Goal: Task Accomplishment & Management: Manage account settings

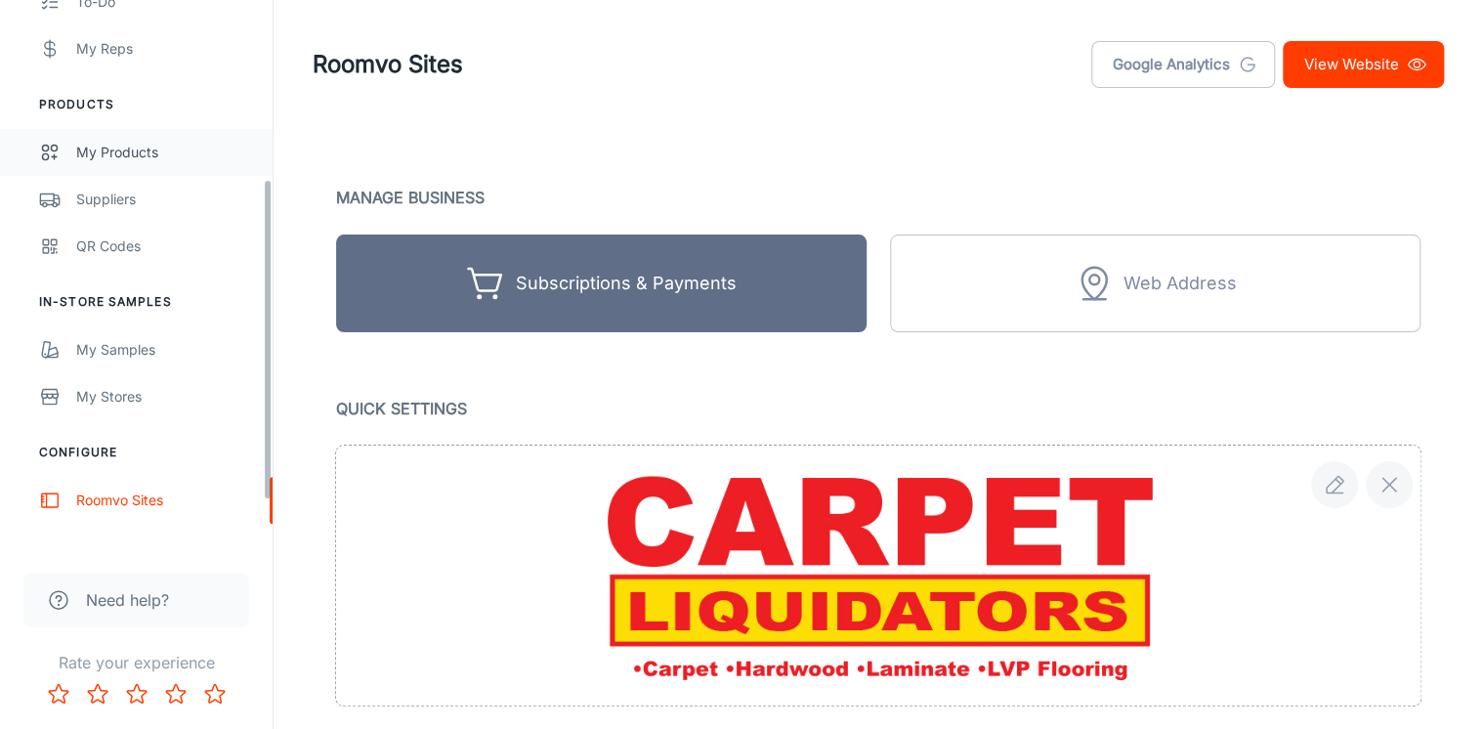
scroll to position [313, 0]
click at [136, 138] on link "My Products" at bounding box center [136, 150] width 272 height 47
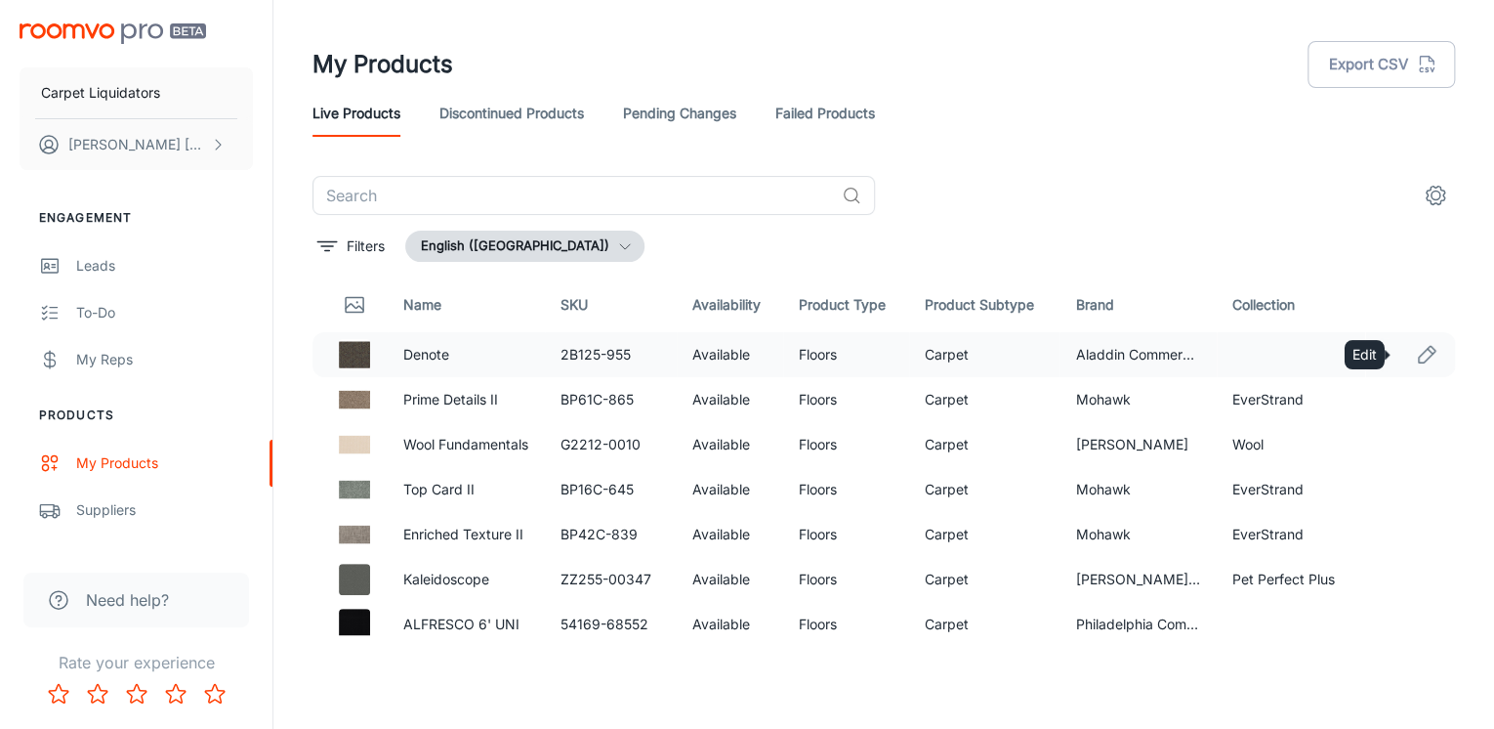
click at [1415, 355] on icon "Edit" at bounding box center [1426, 354] width 23 height 23
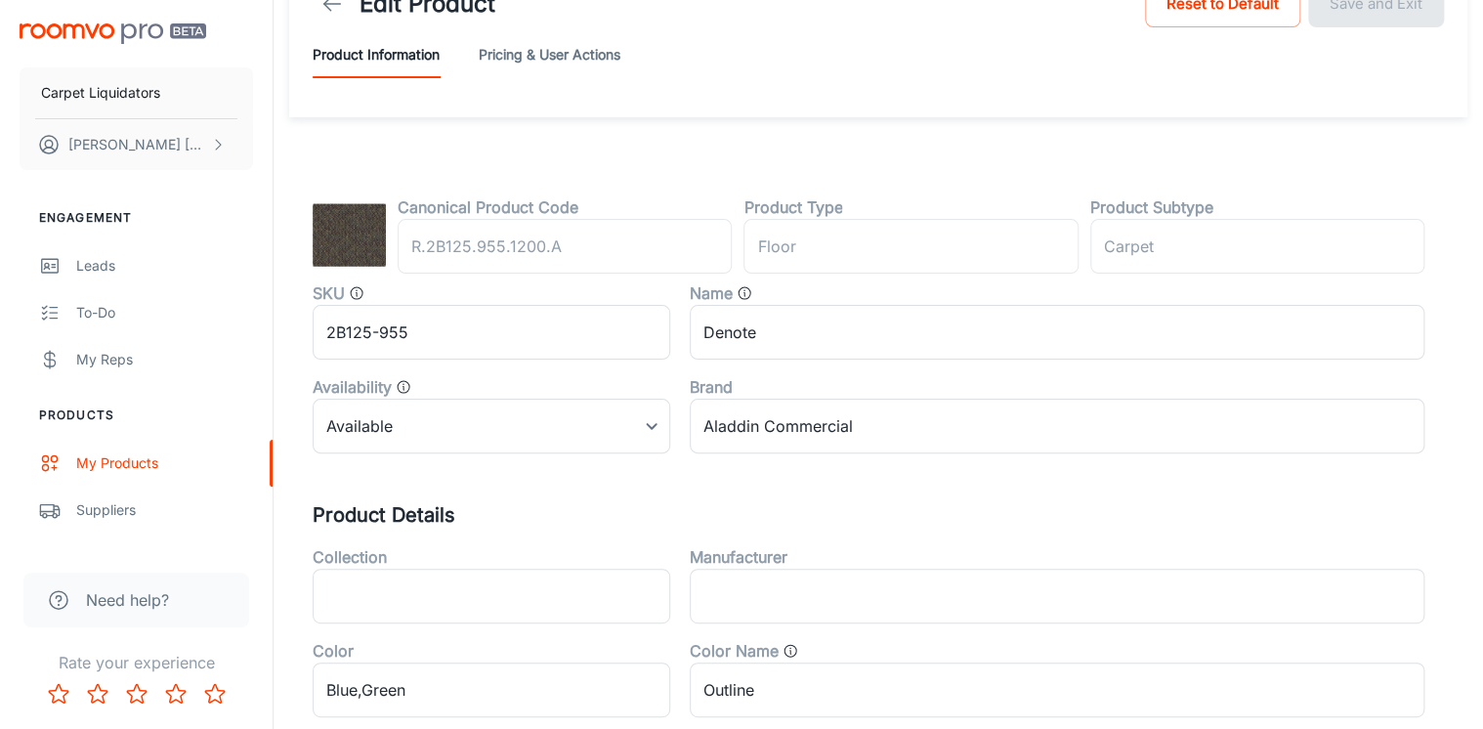
scroll to position [156, 0]
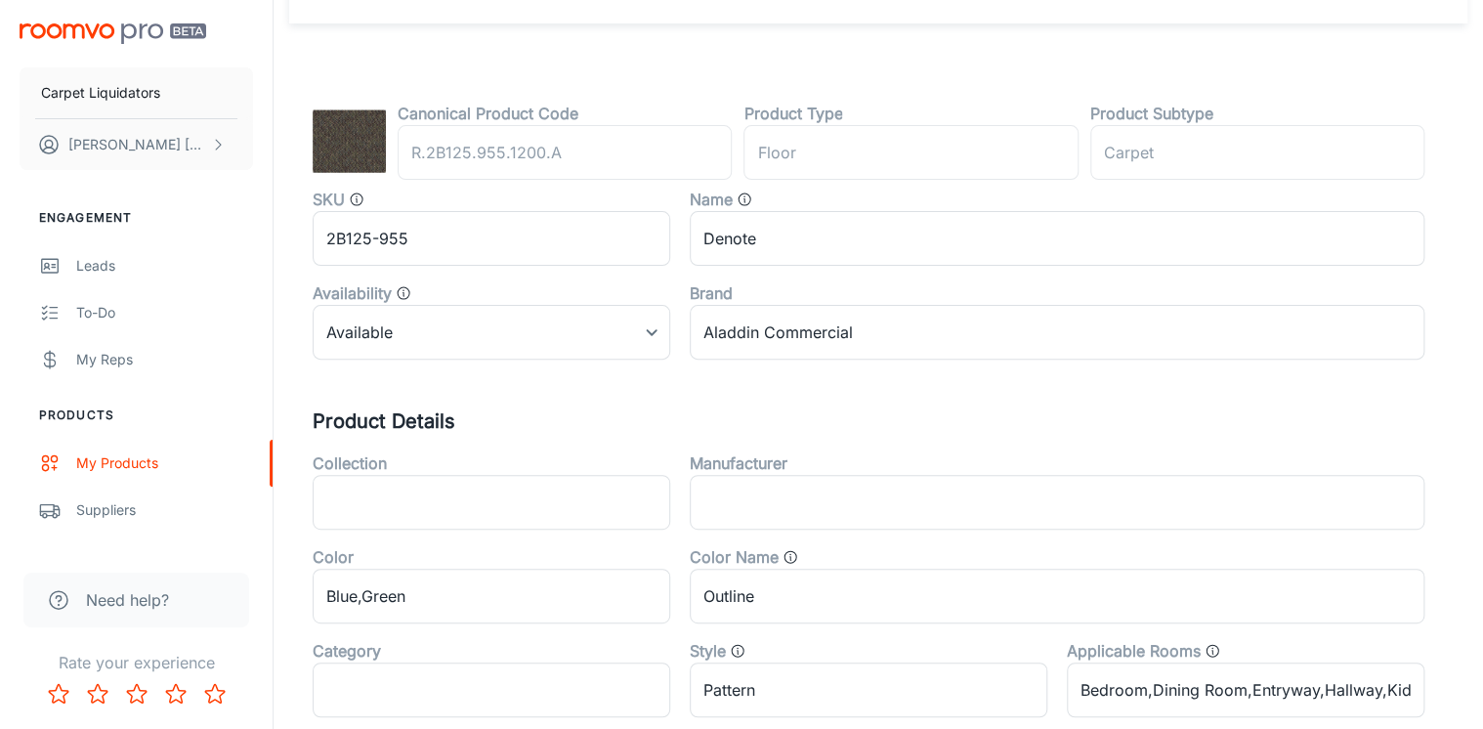
click at [633, 332] on body "Carpet Liquidators [PERSON_NAME] Engagement Leads To-do My Reps Products My Pro…" at bounding box center [741, 208] width 1483 height 729
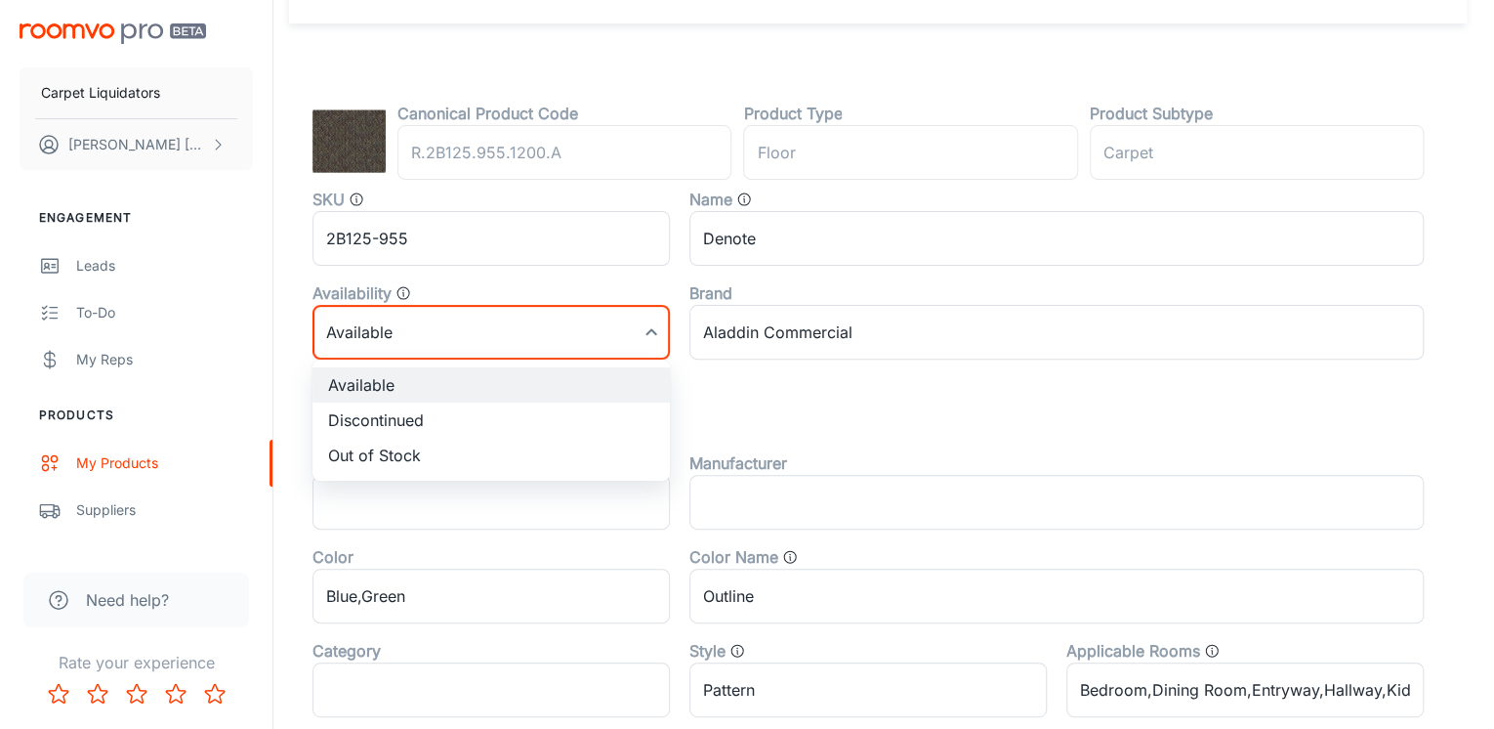
click at [384, 449] on li "Out of Stock" at bounding box center [491, 455] width 357 height 35
type input "2"
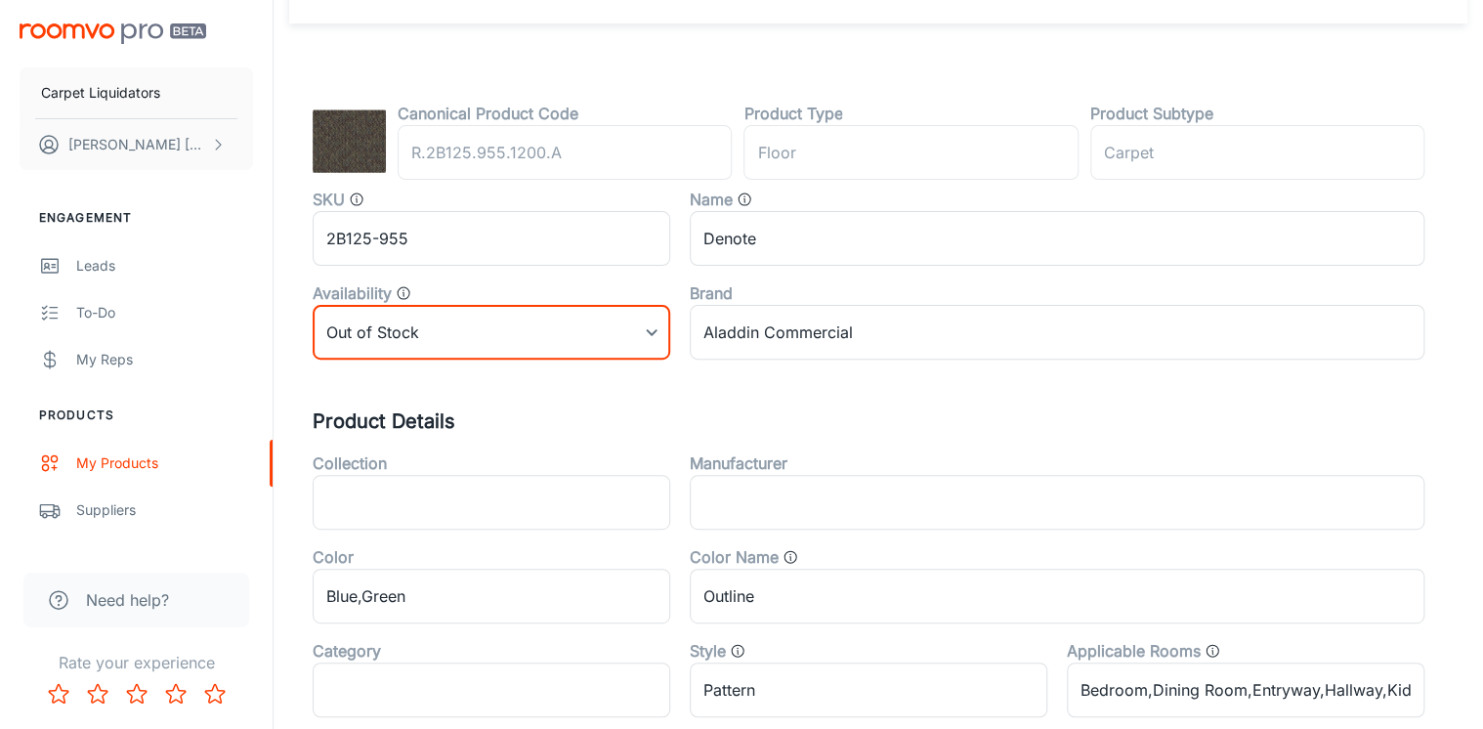
click at [684, 385] on div "Canonical Product Code R.2B125.955.1200.A ​ Product Type floor ​ Product Subtyp…" at bounding box center [878, 682] width 1131 height 1160
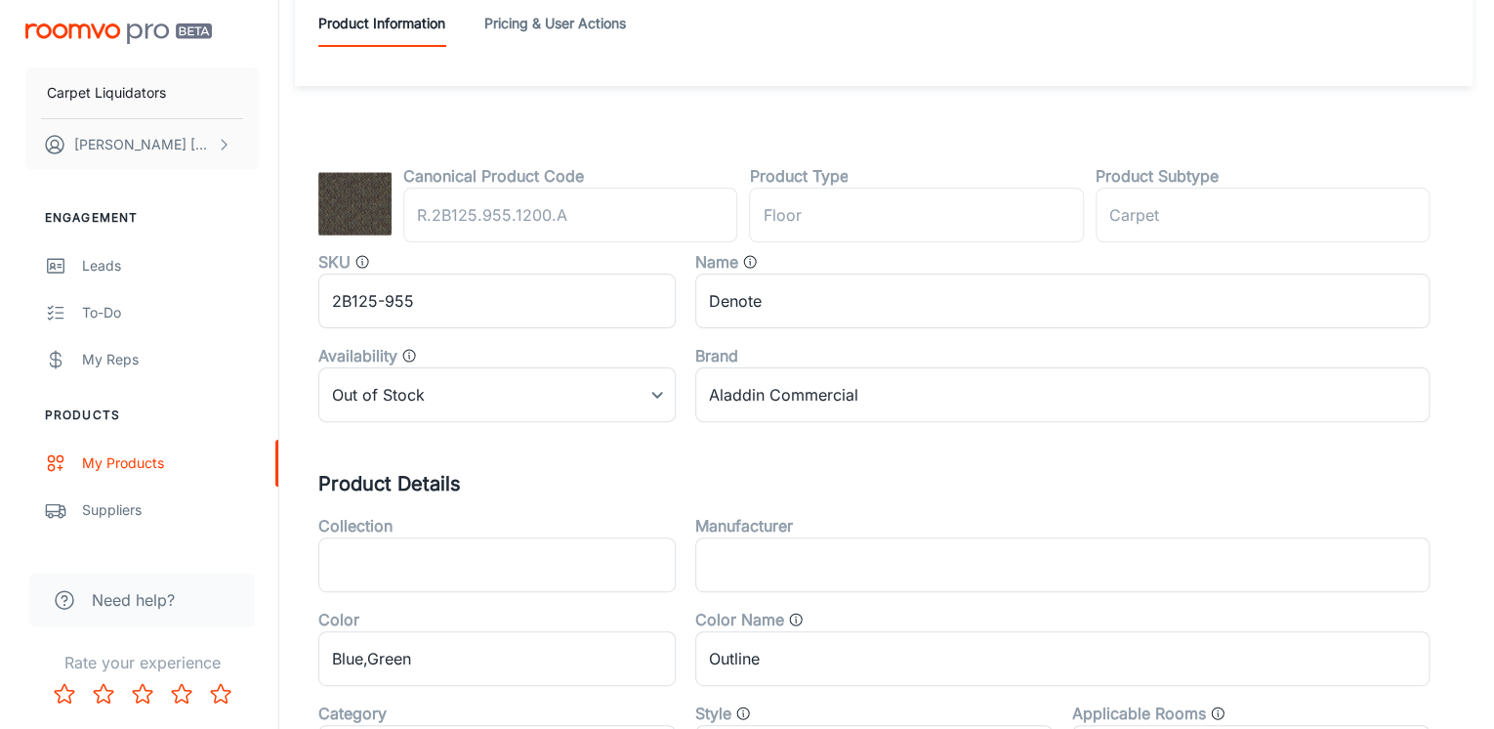
scroll to position [0, 0]
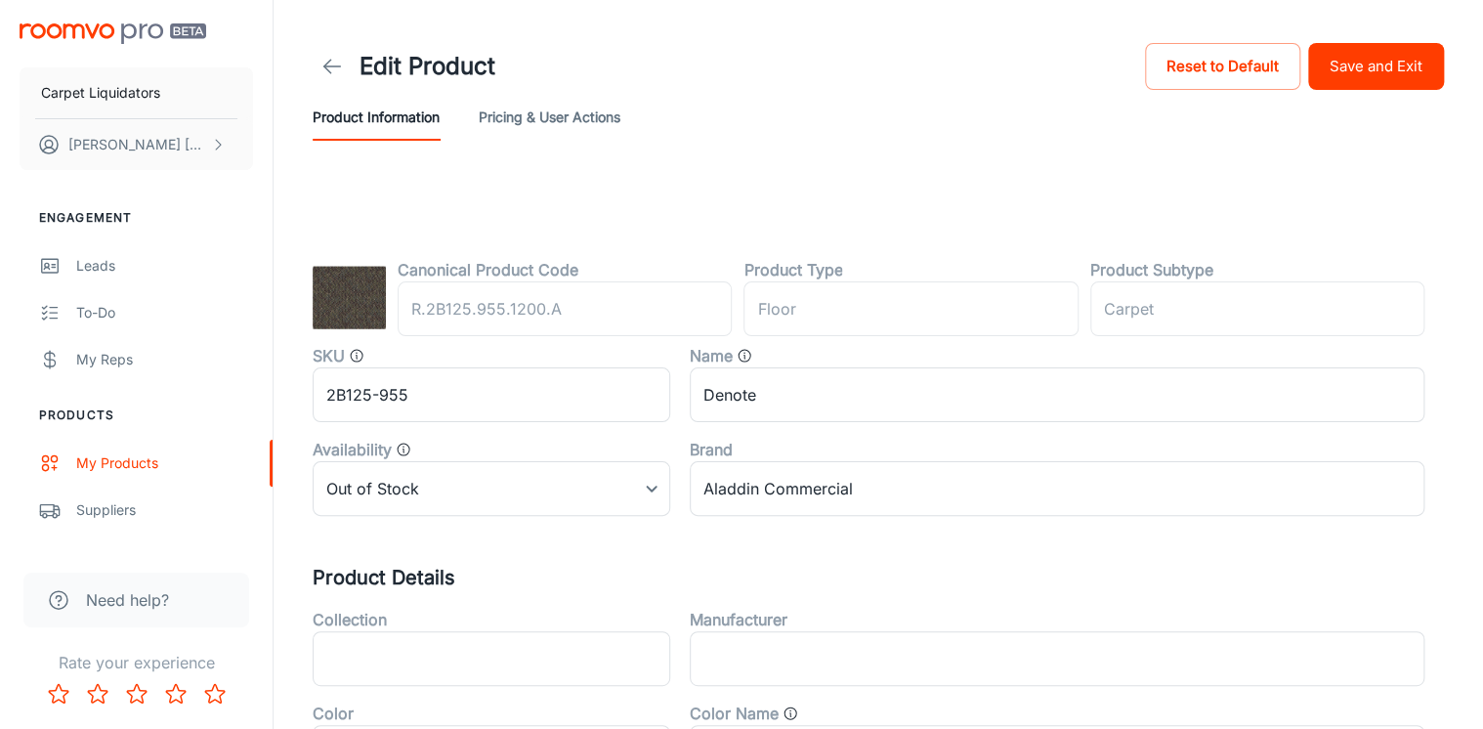
click at [1375, 60] on button "Save and Exit" at bounding box center [1376, 66] width 136 height 47
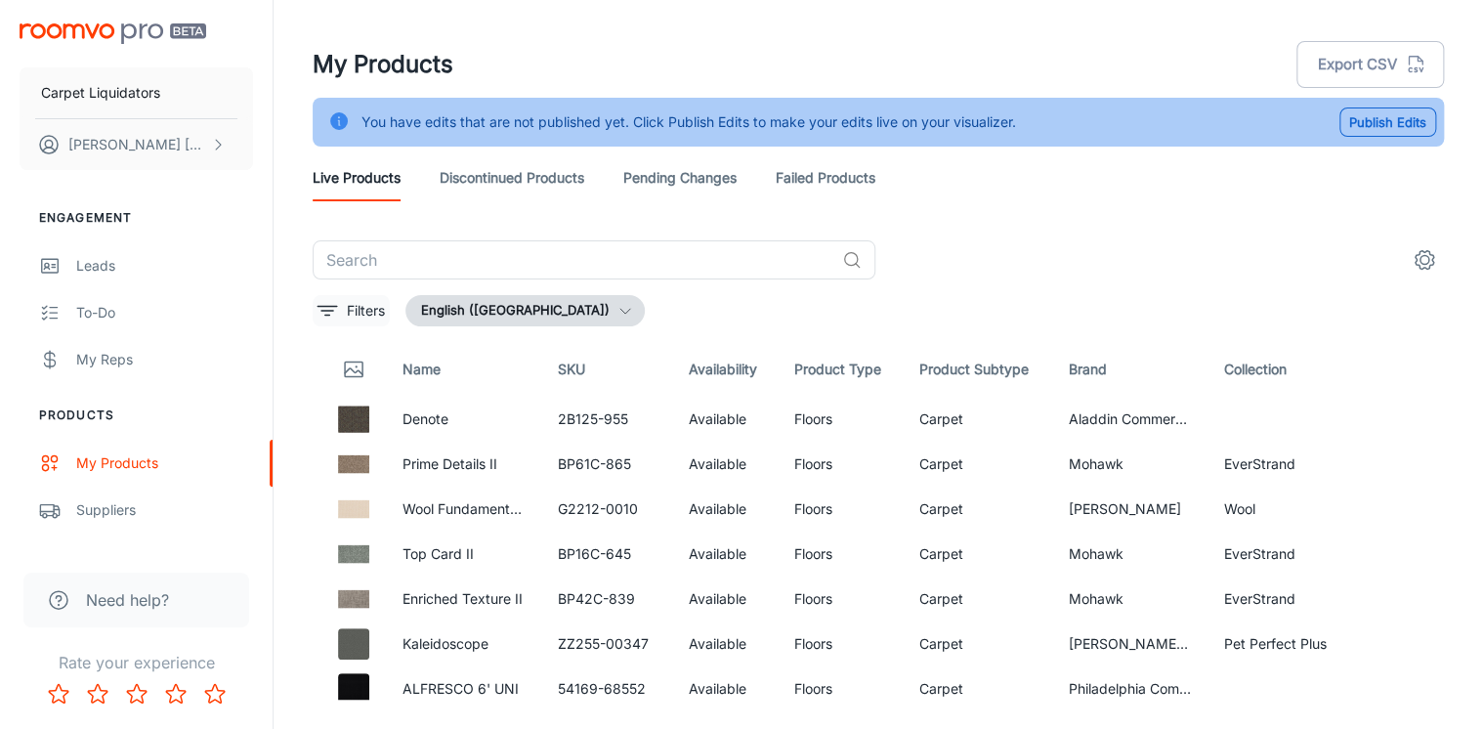
click at [350, 309] on p "Filters" at bounding box center [366, 310] width 38 height 21
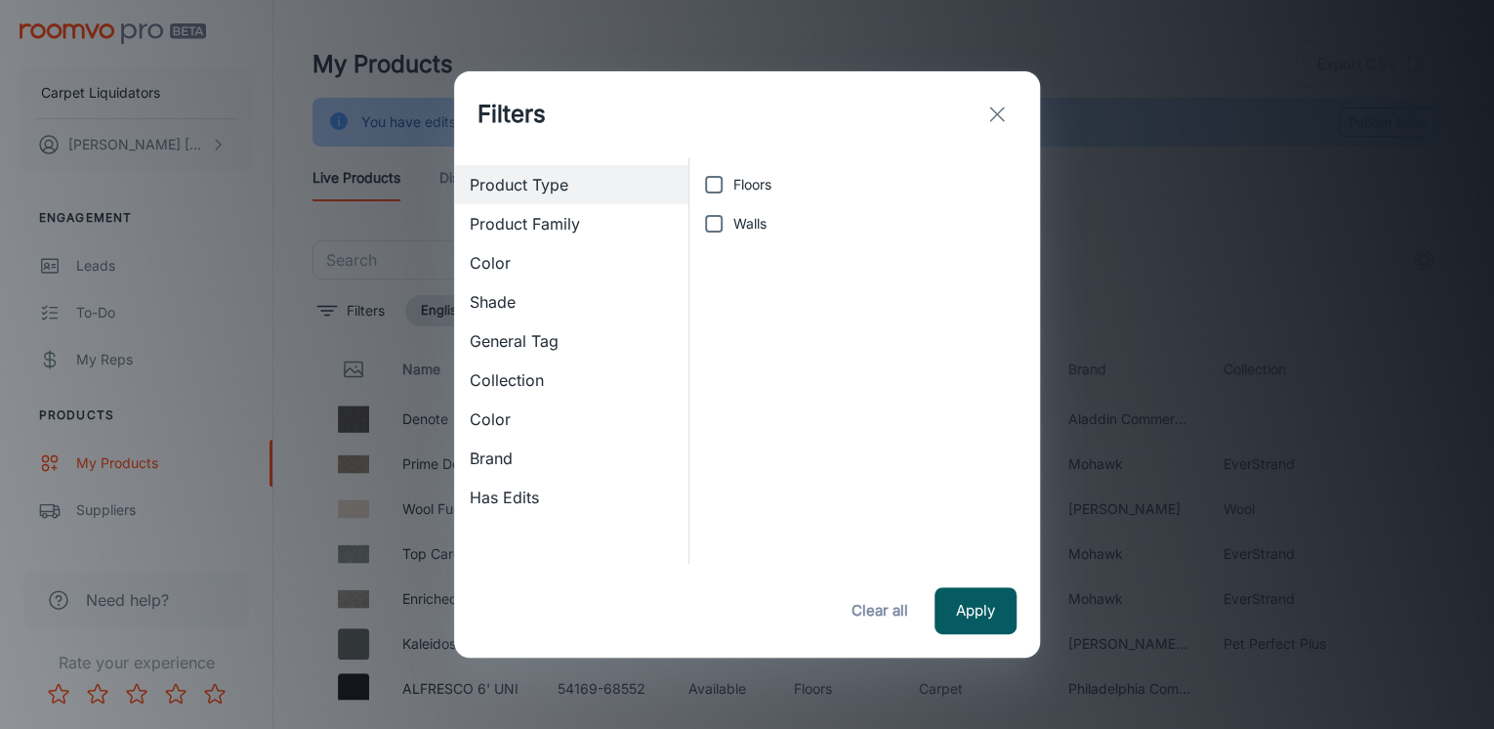
click at [525, 227] on span "Product Family" at bounding box center [571, 223] width 203 height 23
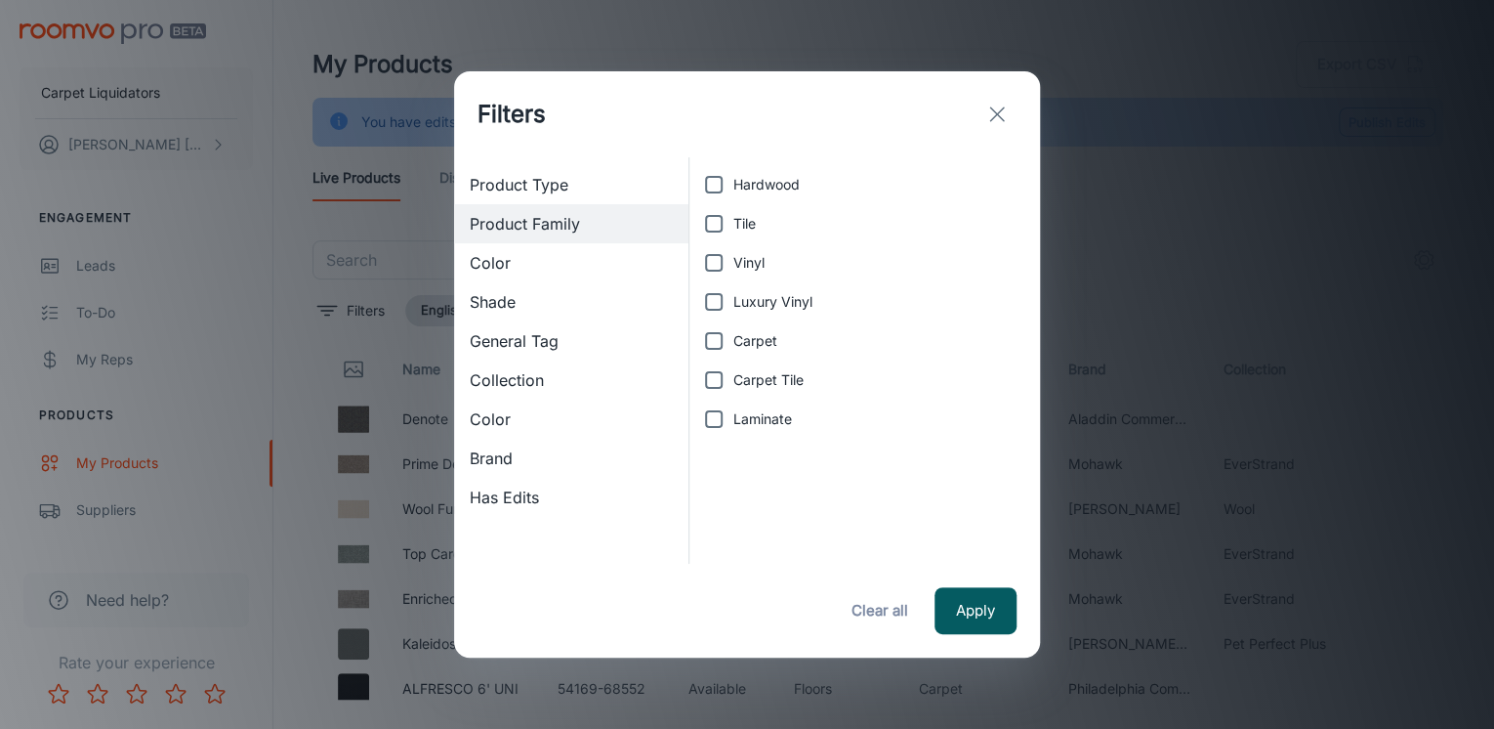
click at [708, 306] on input "Luxury Vinyl" at bounding box center [713, 301] width 39 height 39
checkbox input "true"
click at [510, 418] on span "Color" at bounding box center [571, 418] width 203 height 23
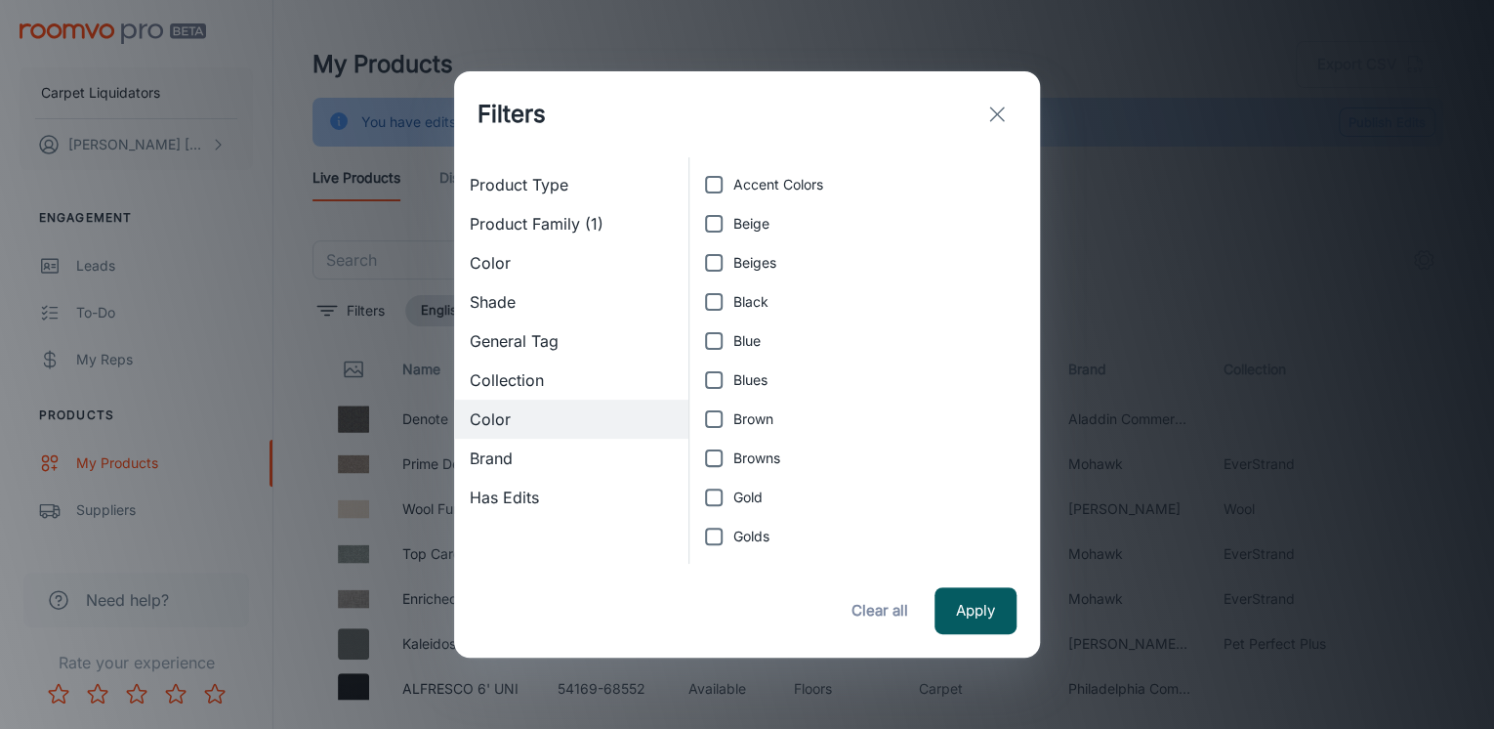
click at [523, 379] on span "Collection" at bounding box center [571, 379] width 203 height 23
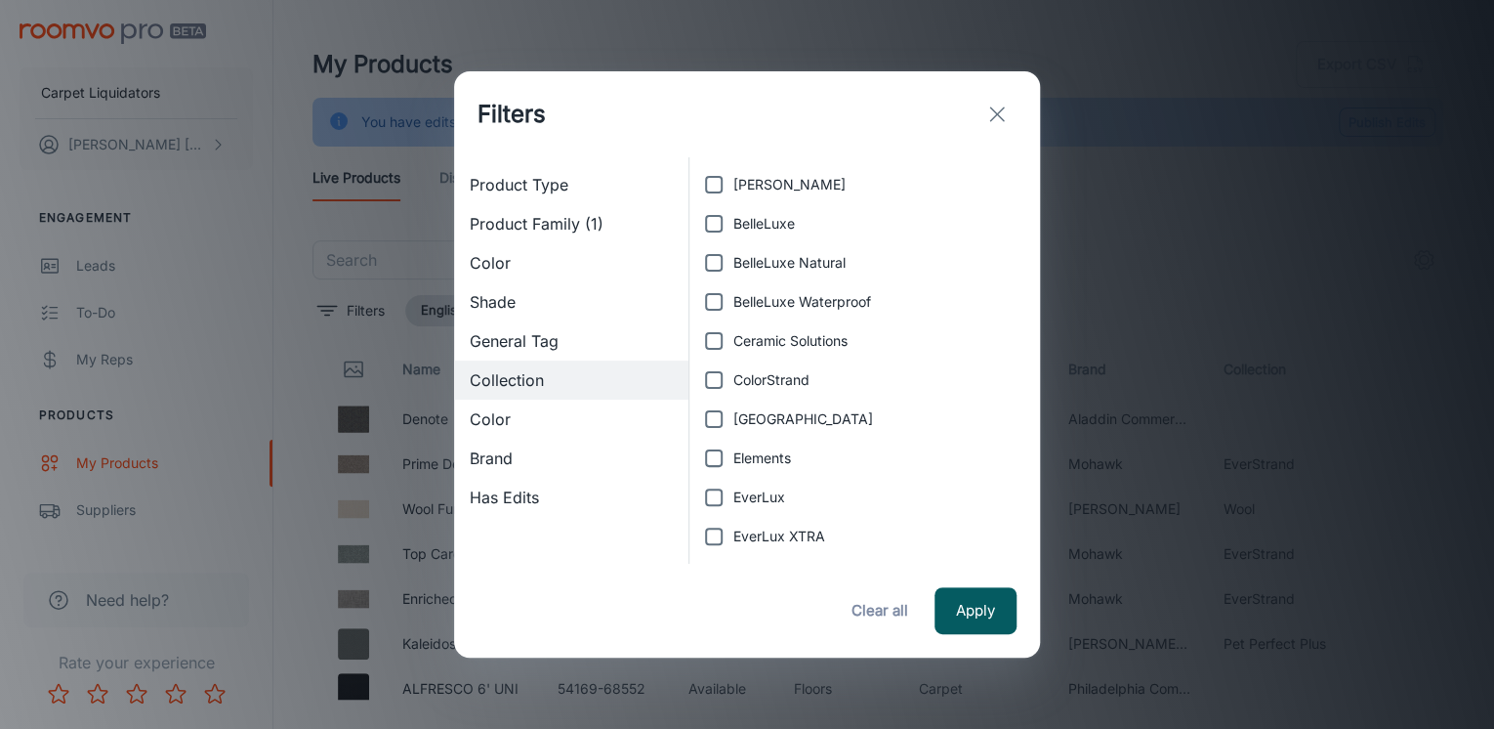
click at [506, 254] on span "Color" at bounding box center [571, 262] width 203 height 23
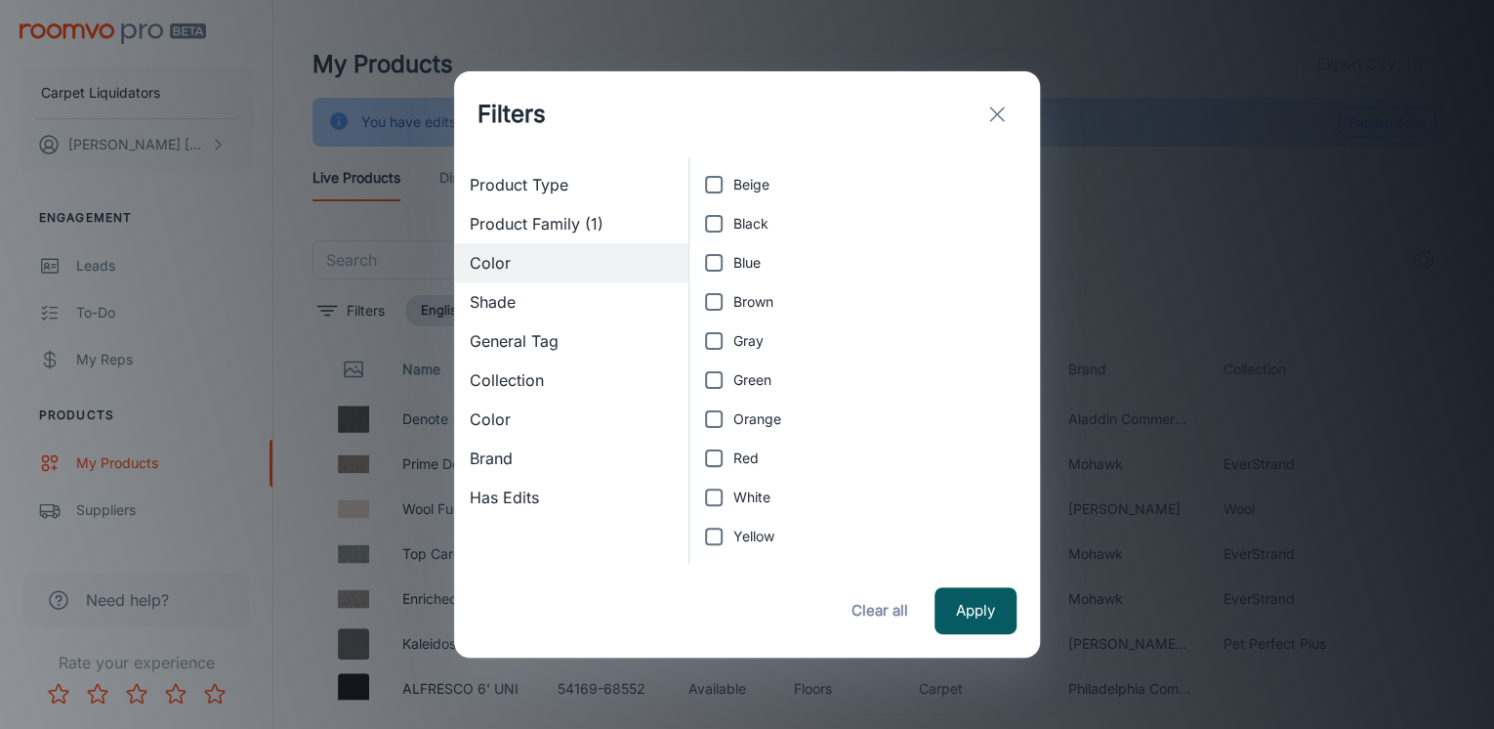
click at [501, 482] on div "Has Edits" at bounding box center [571, 497] width 234 height 39
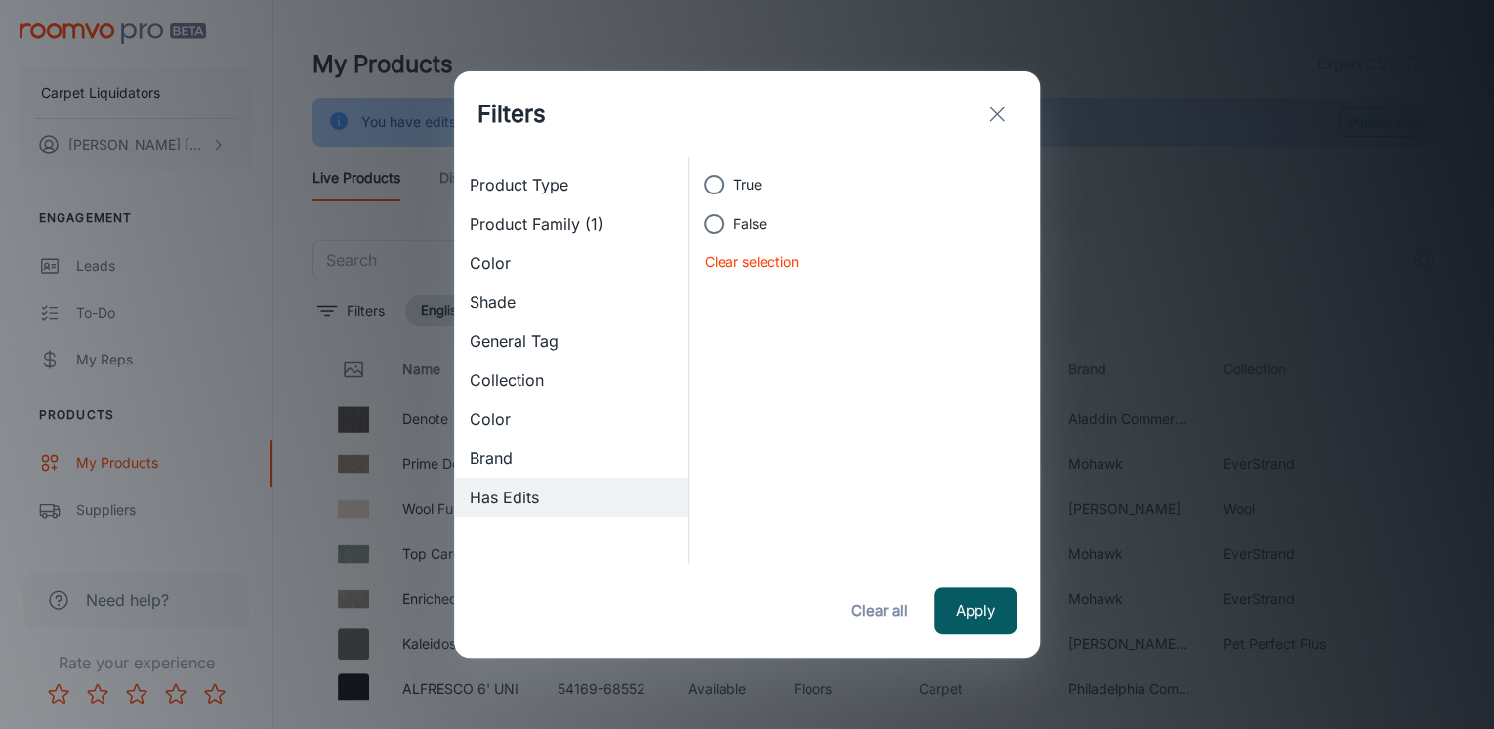
drag, startPoint x: 495, startPoint y: 456, endPoint x: 511, endPoint y: 455, distance: 15.7
click at [498, 455] on span "Brand" at bounding box center [571, 457] width 203 height 23
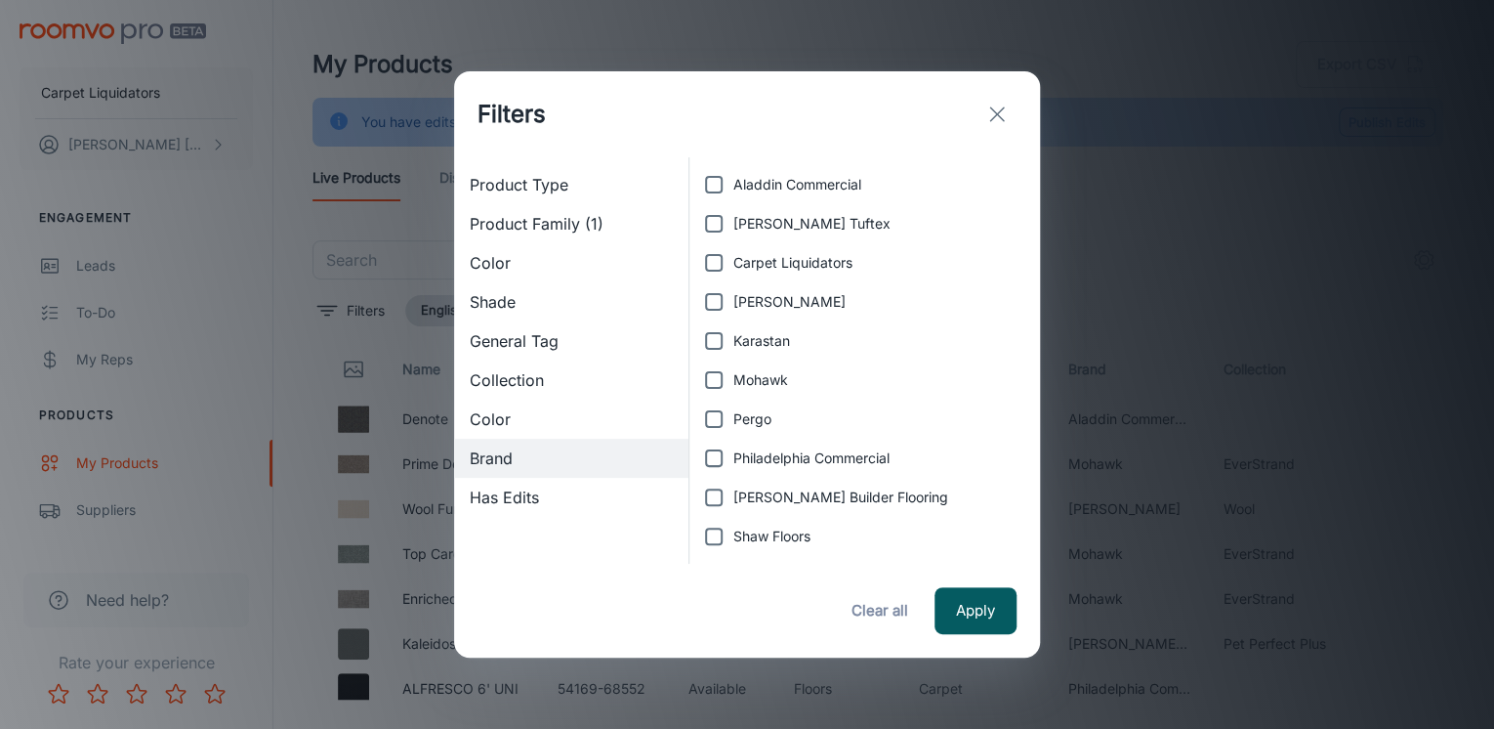
click at [744, 262] on span "Carpet Liquidators" at bounding box center [792, 262] width 119 height 21
click at [733, 262] on input "Carpet Liquidators" at bounding box center [713, 262] width 39 height 39
checkbox input "true"
click at [972, 597] on button "Apply" at bounding box center [976, 610] width 82 height 47
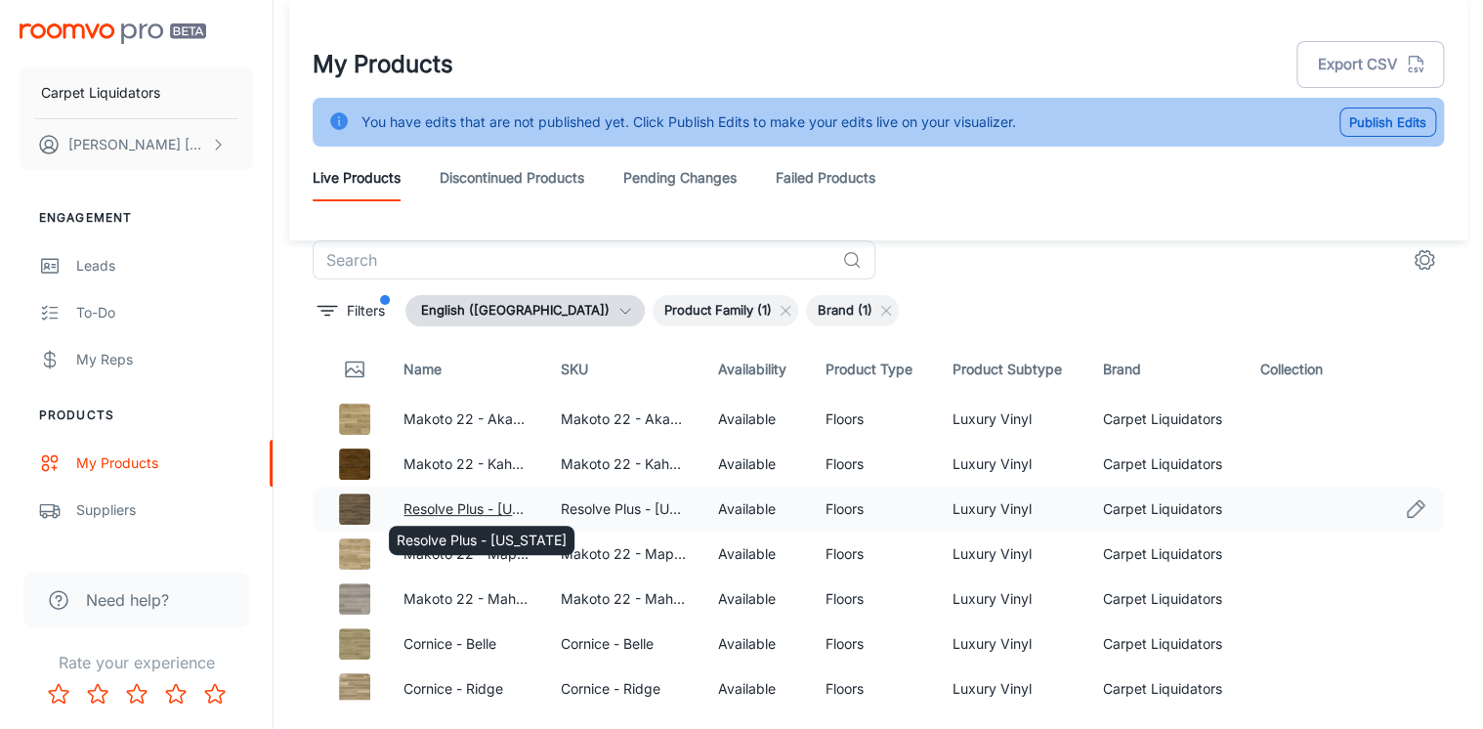
scroll to position [48, 0]
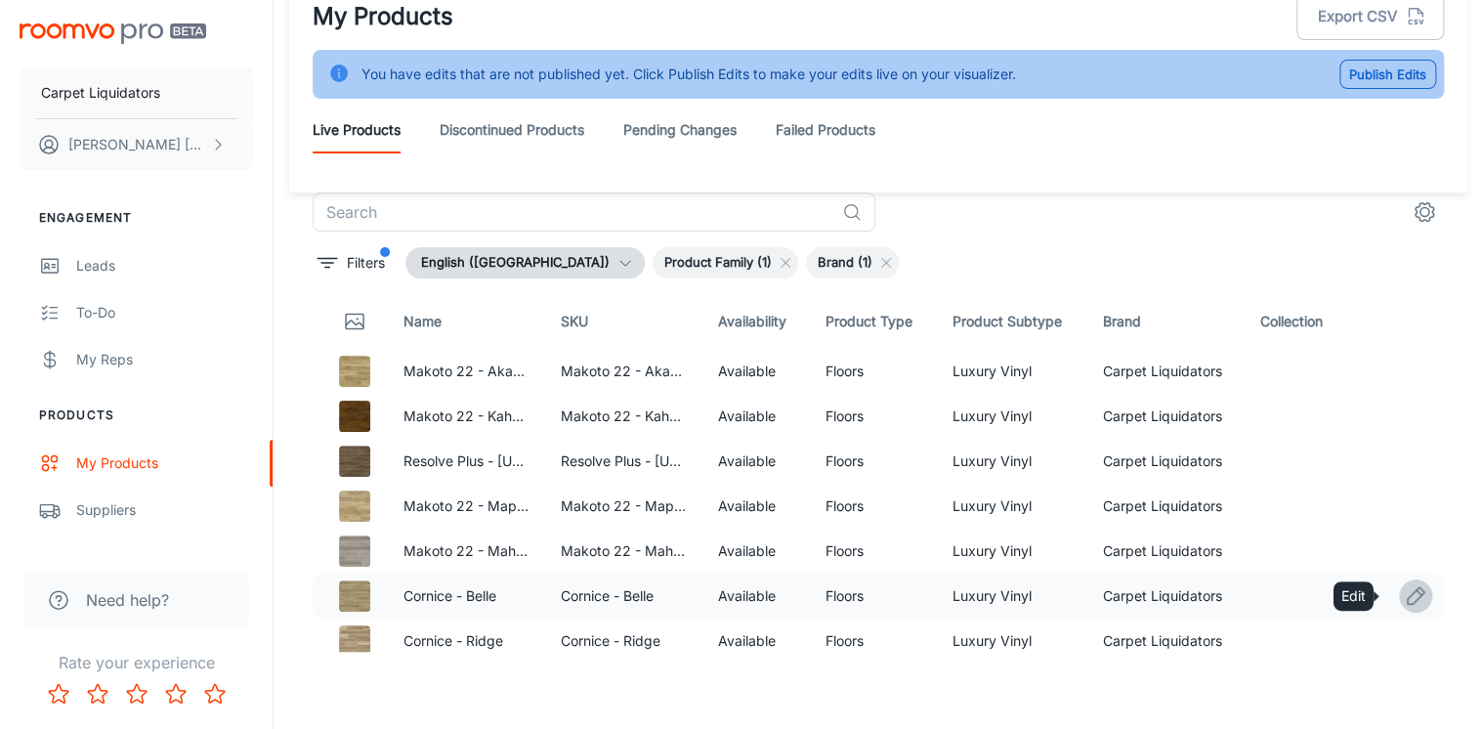
click at [1408, 593] on icon "Edit" at bounding box center [1414, 595] width 23 height 23
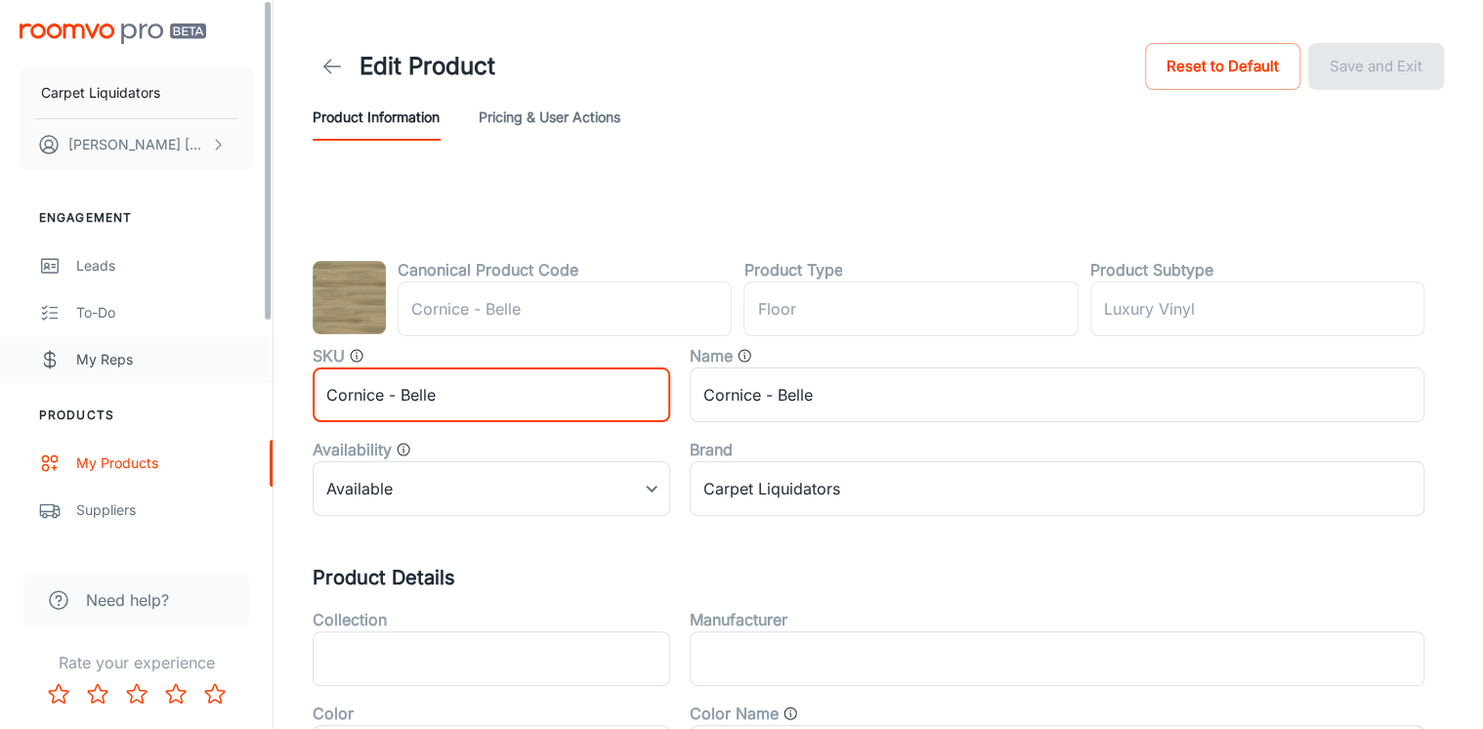
drag, startPoint x: 449, startPoint y: 390, endPoint x: 126, endPoint y: 355, distance: 325.2
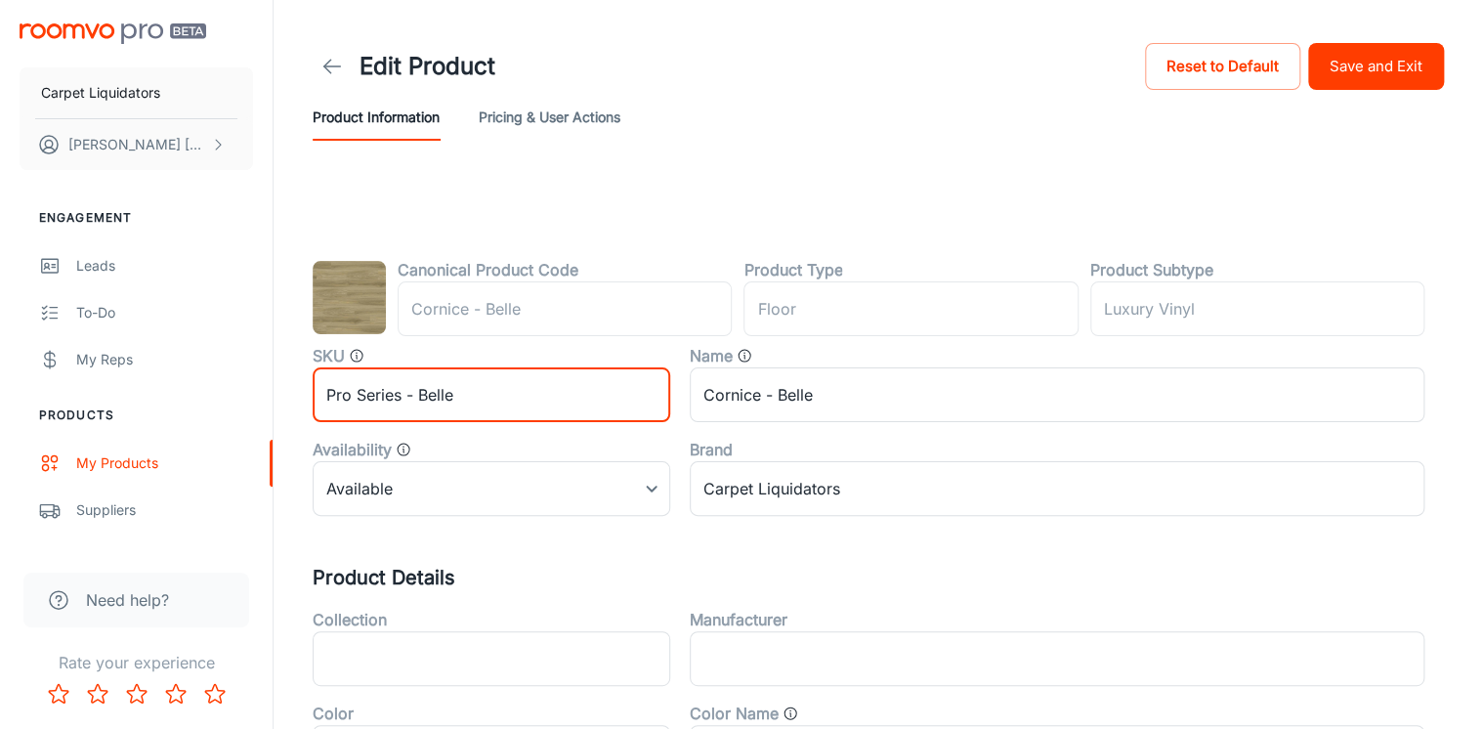
drag, startPoint x: 461, startPoint y: 391, endPoint x: 324, endPoint y: 403, distance: 137.3
click at [324, 403] on input "Pro Series - Belle" at bounding box center [491, 394] width 357 height 55
type input "Pro Series - Belle"
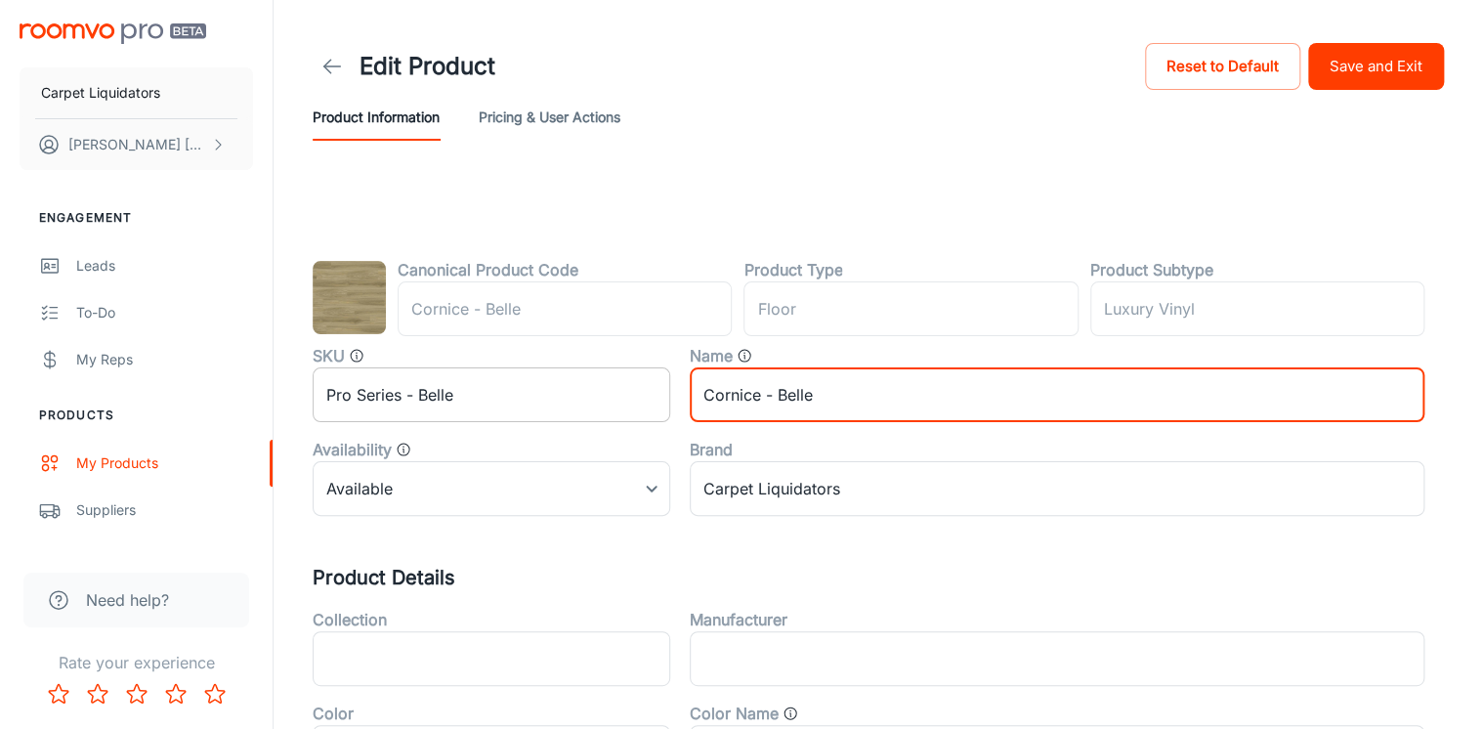
drag, startPoint x: 744, startPoint y: 384, endPoint x: 611, endPoint y: 379, distance: 132.9
click at [611, 379] on div "SKU Pro Series - Belle ​ Name Cornice - Belle ​ Availability Available 0 ​ Bran…" at bounding box center [858, 422] width 1131 height 188
paste input "Pro Series"
type input "Pro Series - Belle"
click at [1395, 61] on button "Save and Exit" at bounding box center [1376, 66] width 136 height 47
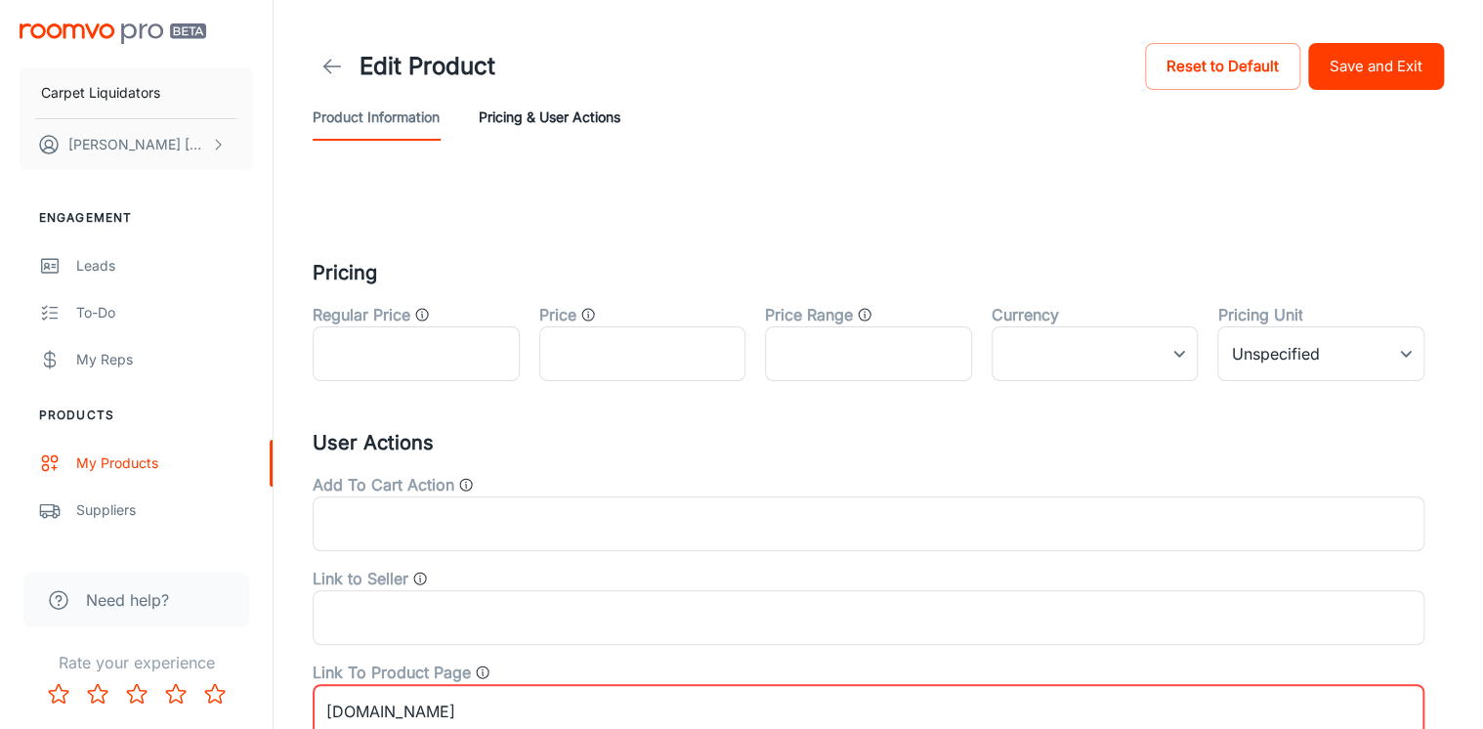
scroll to position [254, 0]
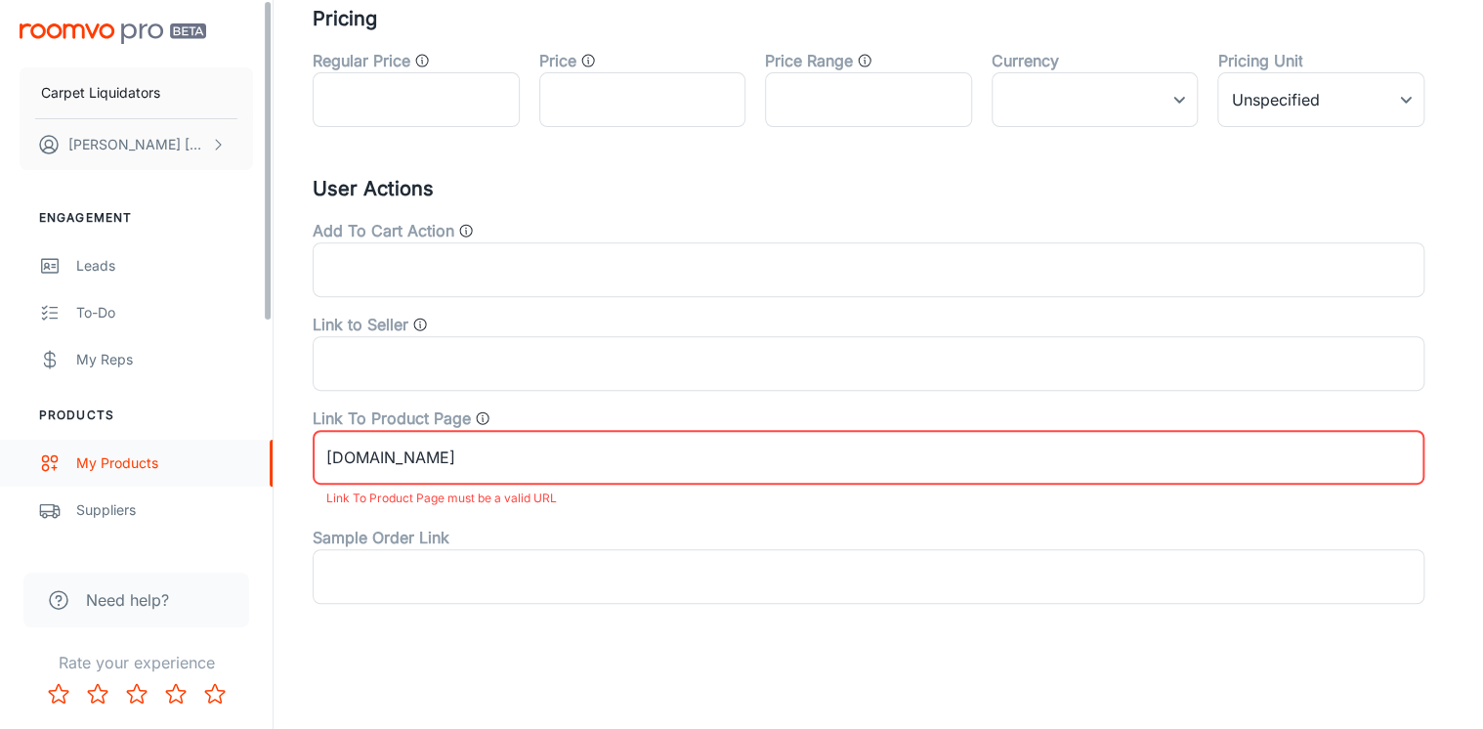
drag, startPoint x: 499, startPoint y: 461, endPoint x: 187, endPoint y: 453, distance: 312.6
click at [187, 453] on div "Carpet Liquidators [PERSON_NAME] Engagement Leads To-do My Reps Products My Pro…" at bounding box center [741, 237] width 1483 height 983
paste input "[URL][DOMAIN_NAME]"
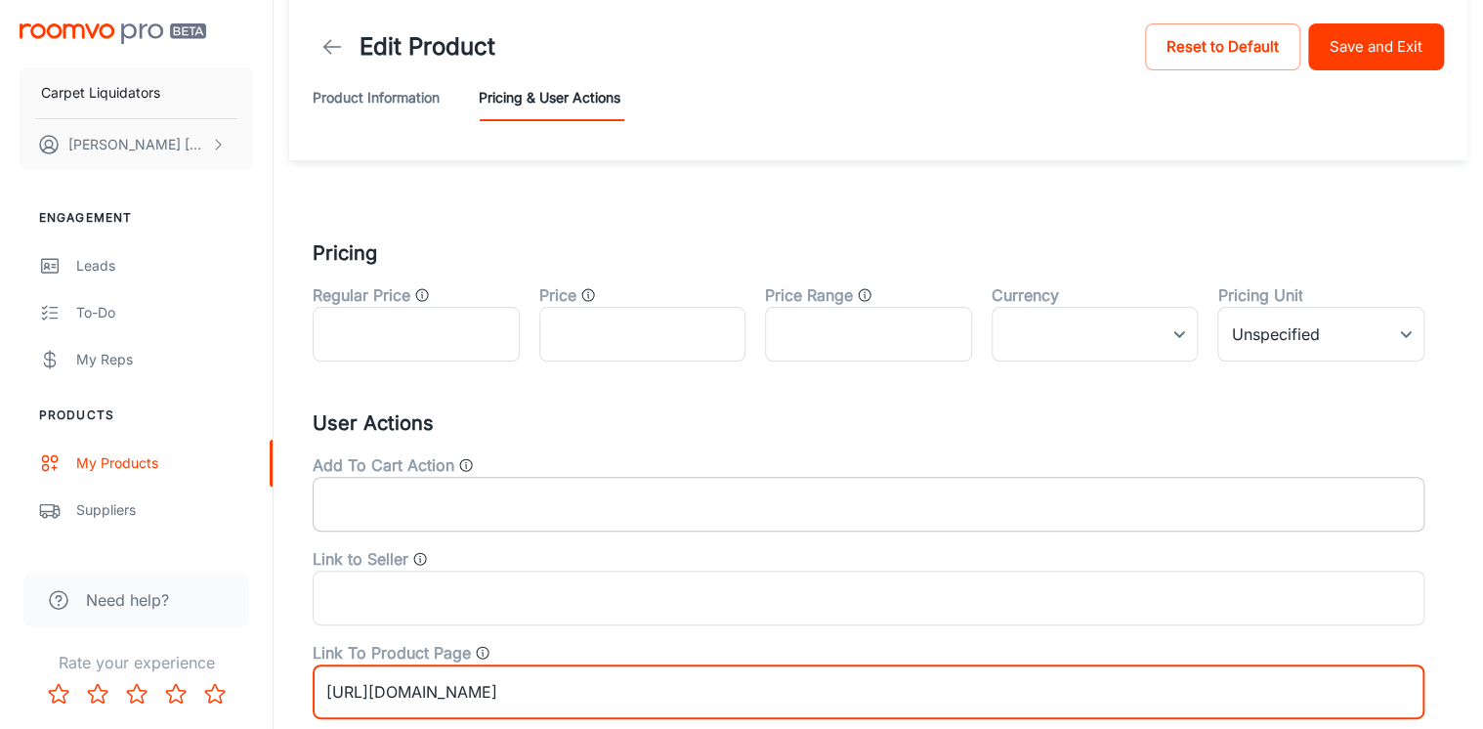
scroll to position [0, 0]
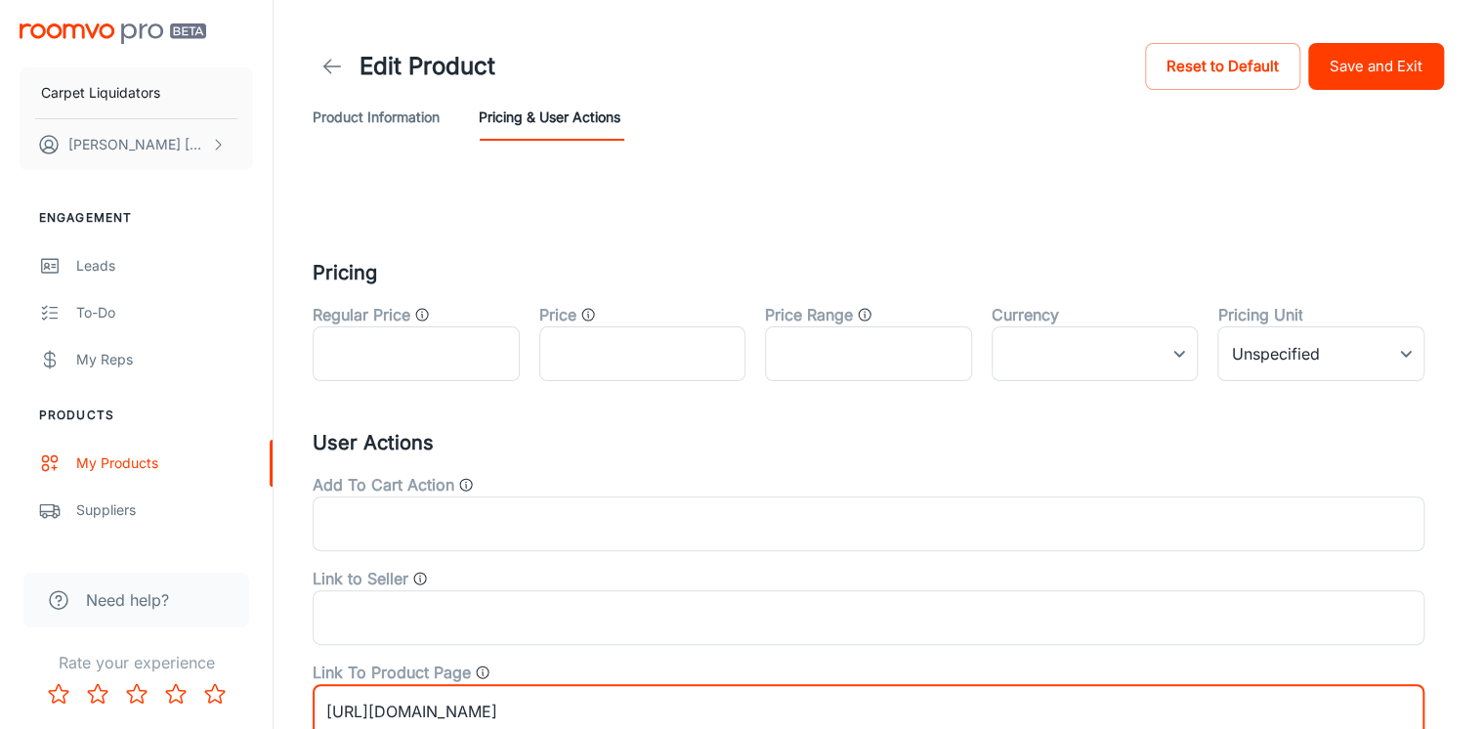
type input "[URL][DOMAIN_NAME]"
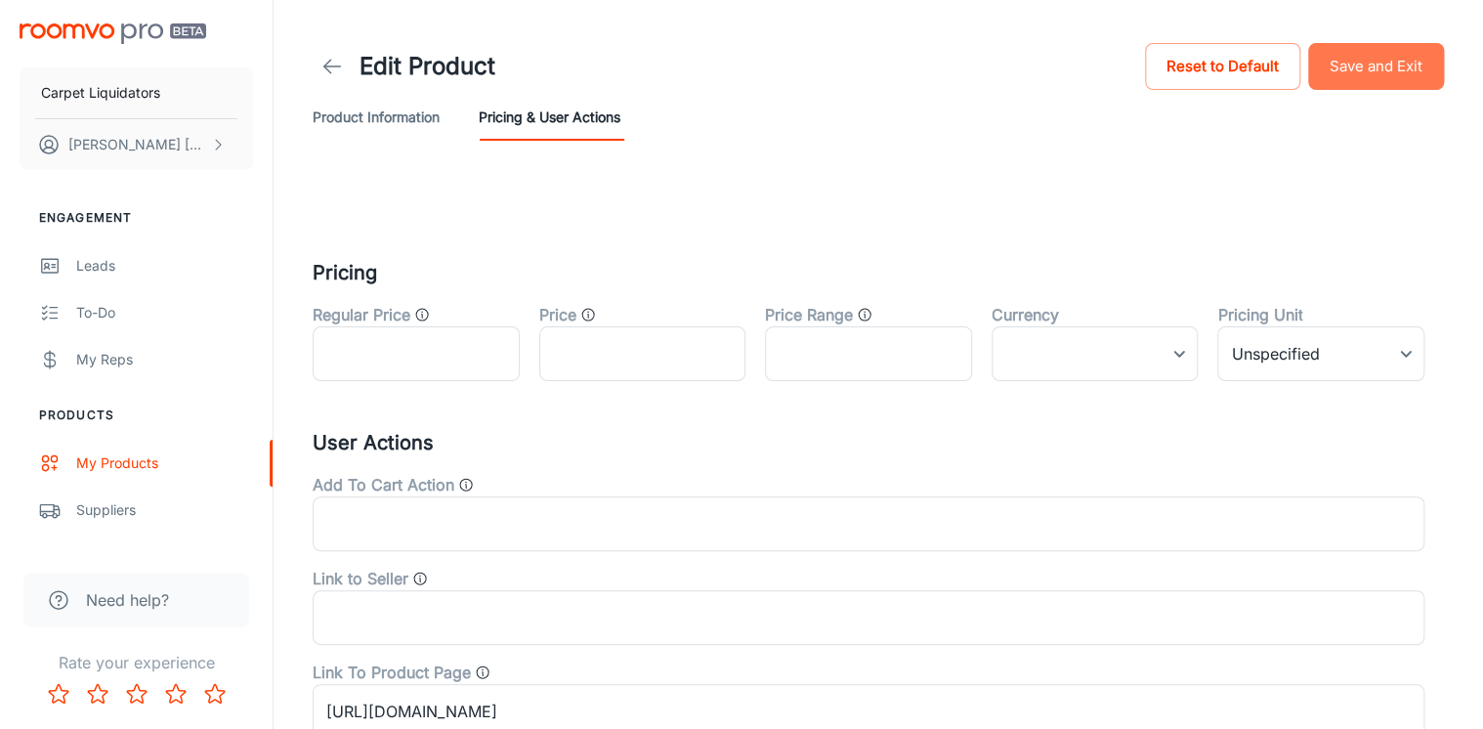
click at [1386, 66] on button "Save and Exit" at bounding box center [1376, 66] width 136 height 47
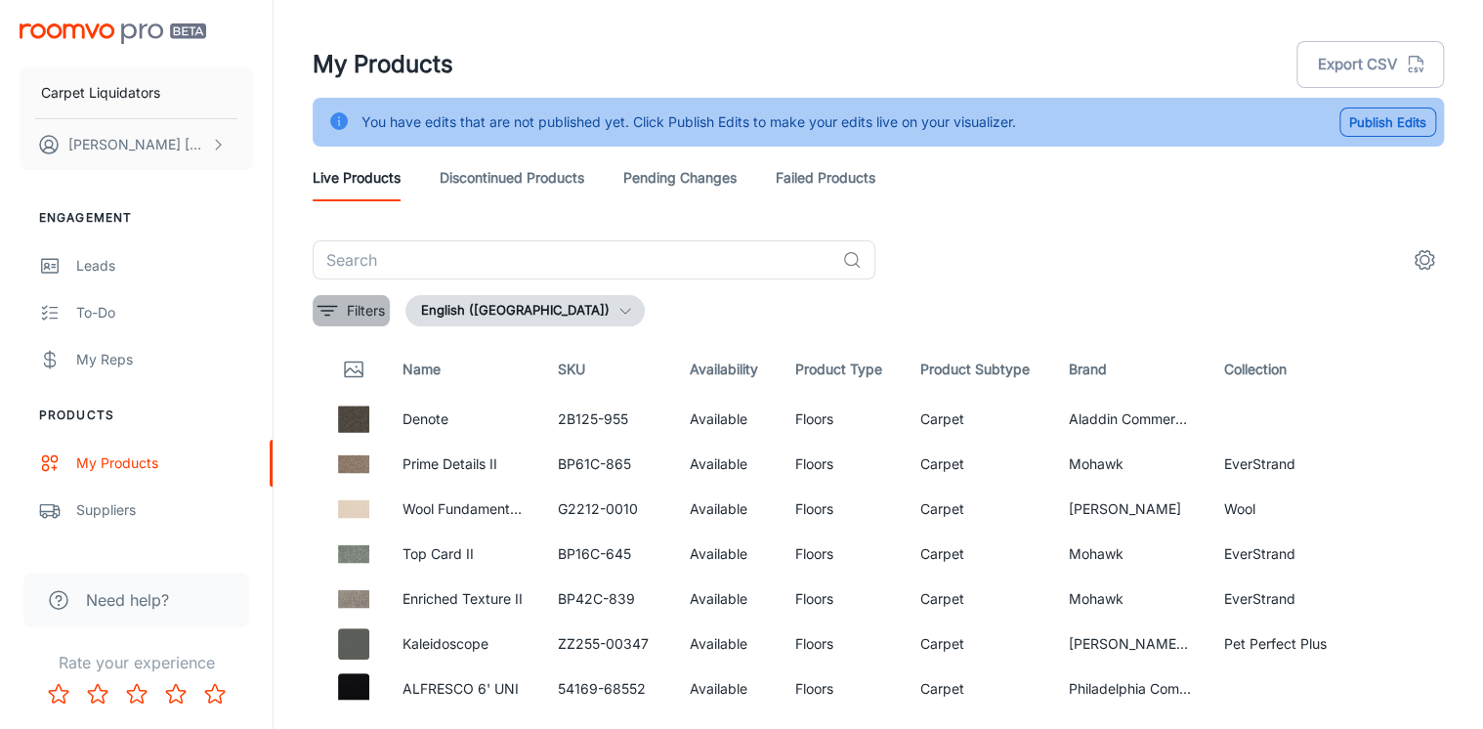
click at [333, 305] on icon "filter" at bounding box center [326, 310] width 23 height 23
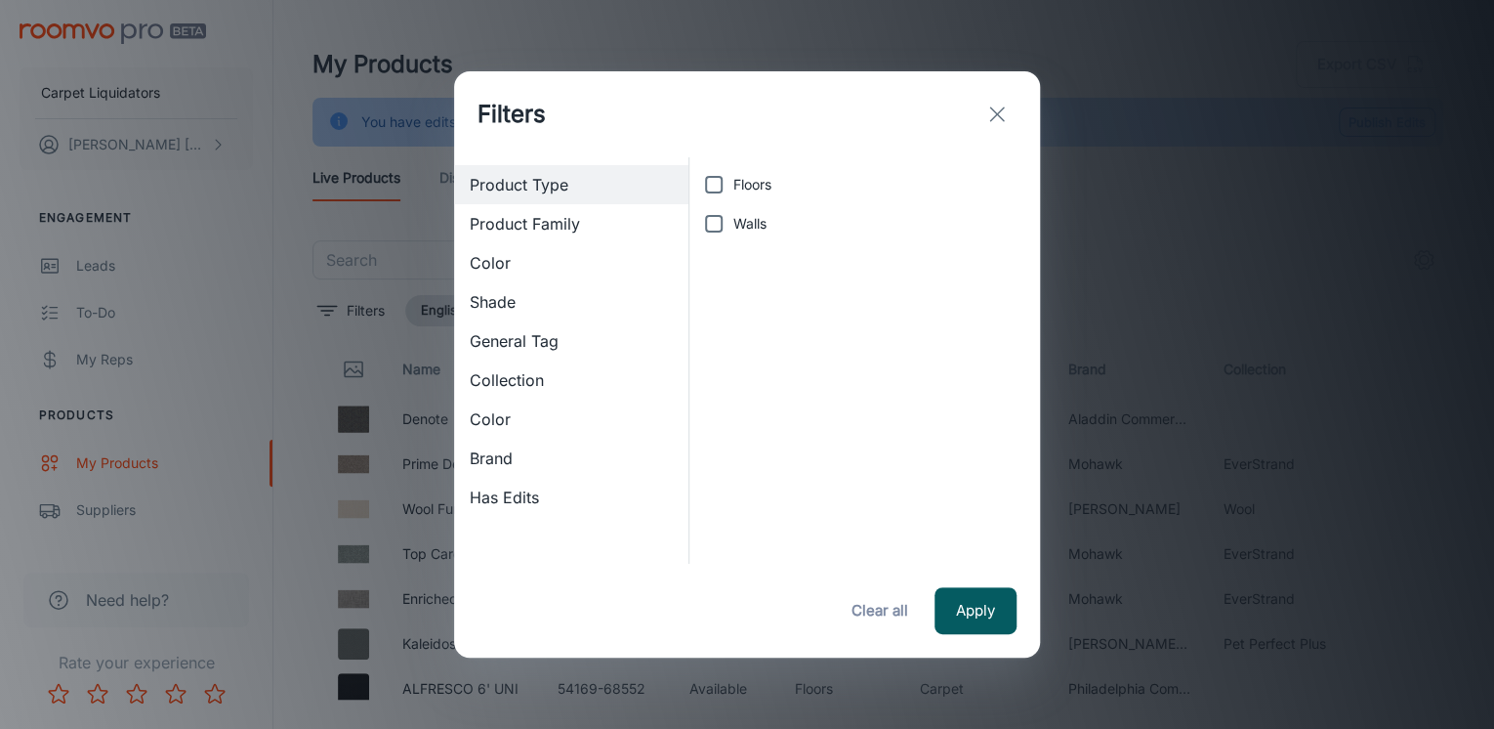
click at [488, 423] on span "Color" at bounding box center [571, 418] width 203 height 23
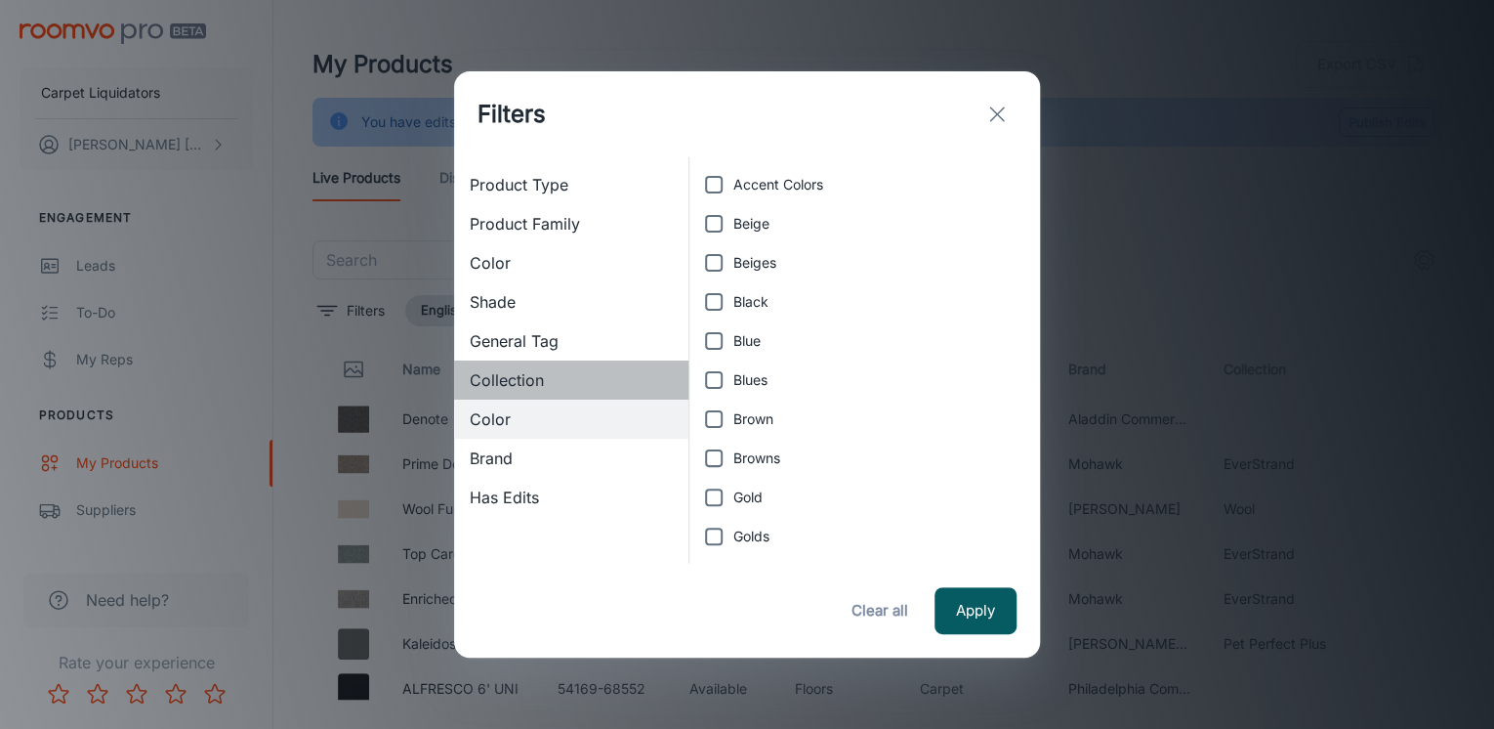
click at [507, 393] on div "Collection" at bounding box center [571, 379] width 234 height 39
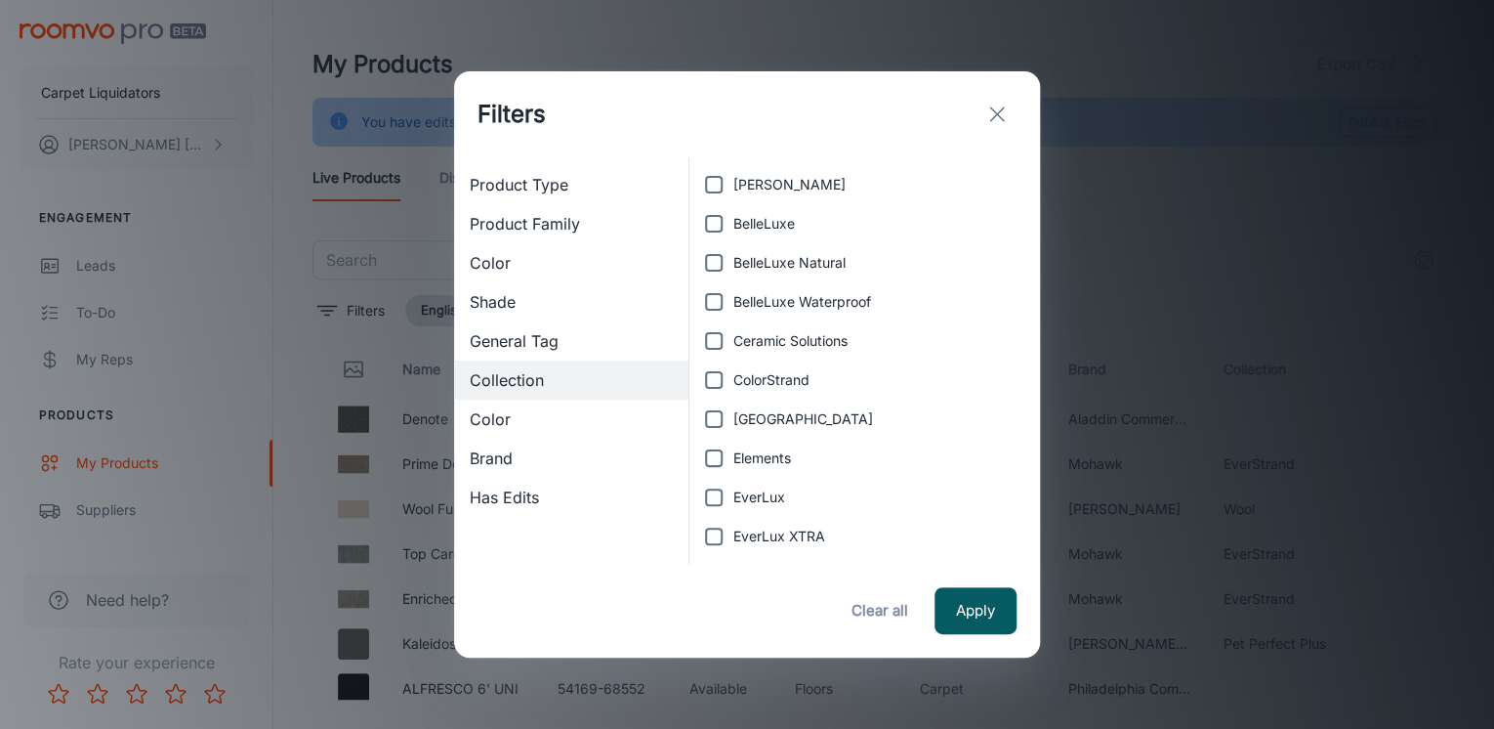
click at [498, 441] on div "Brand" at bounding box center [571, 458] width 234 height 39
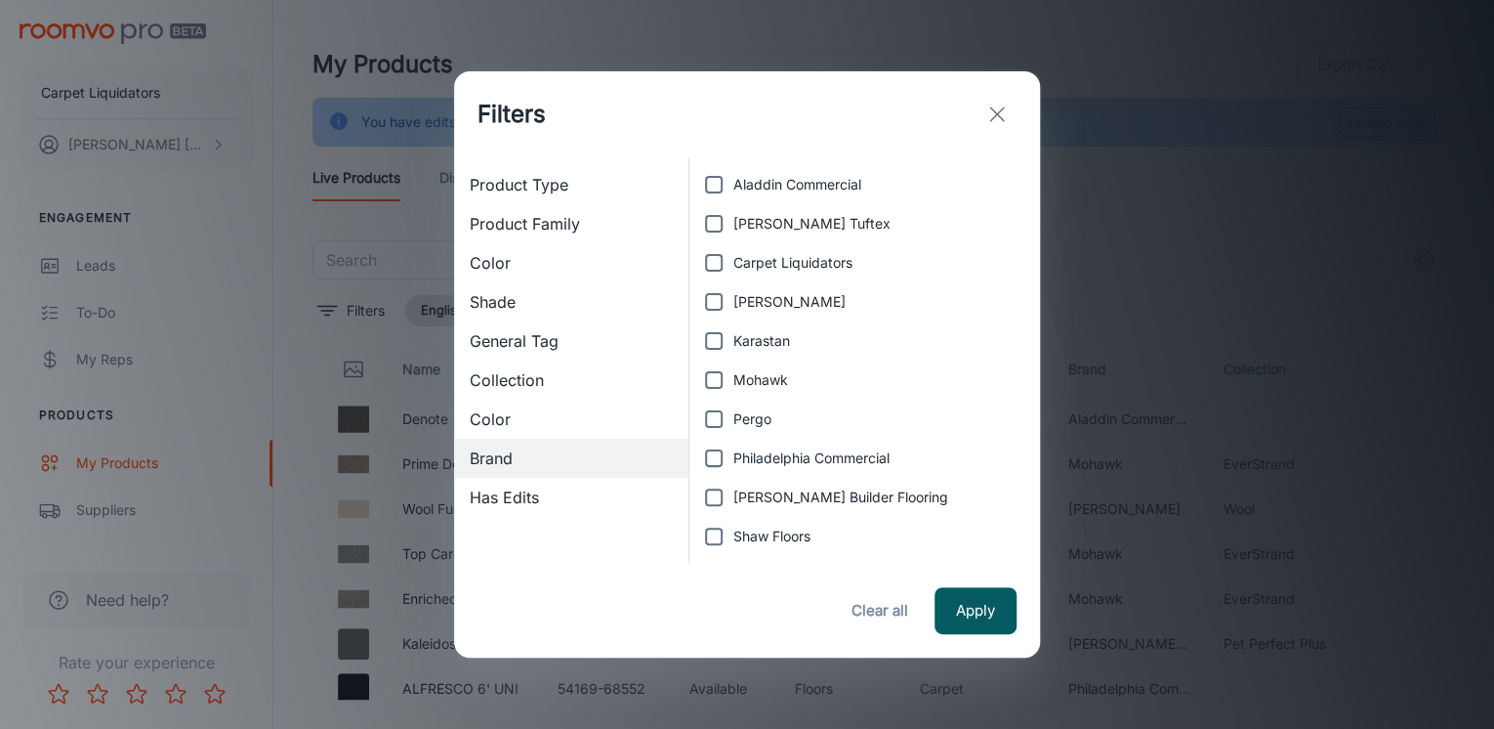
click at [765, 261] on span "Carpet Liquidators" at bounding box center [792, 262] width 119 height 21
click at [733, 261] on input "Carpet Liquidators" at bounding box center [713, 262] width 39 height 39
checkbox input "true"
click at [980, 627] on button "Apply" at bounding box center [976, 610] width 82 height 47
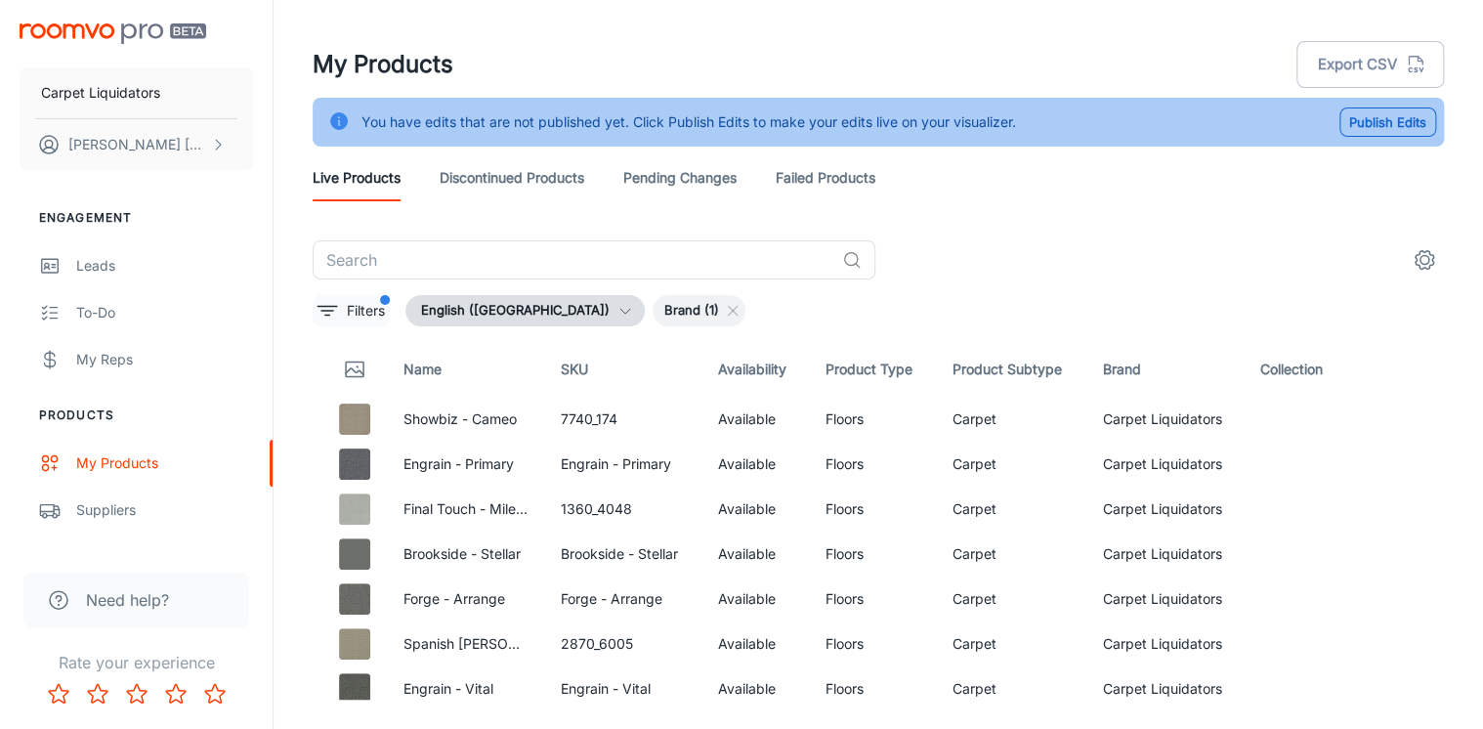
click at [379, 309] on p "Filters" at bounding box center [366, 310] width 38 height 21
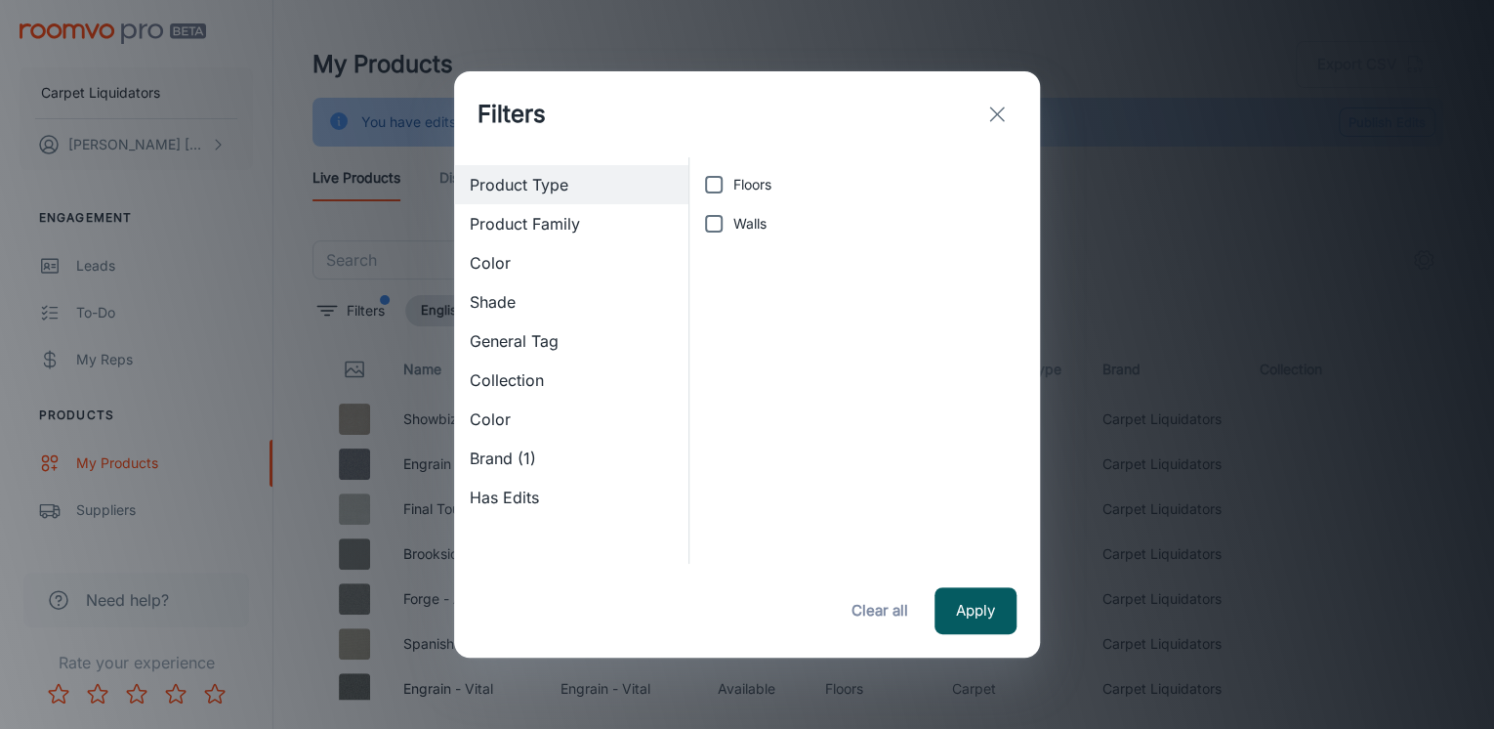
click at [497, 223] on span "Product Family" at bounding box center [571, 223] width 203 height 23
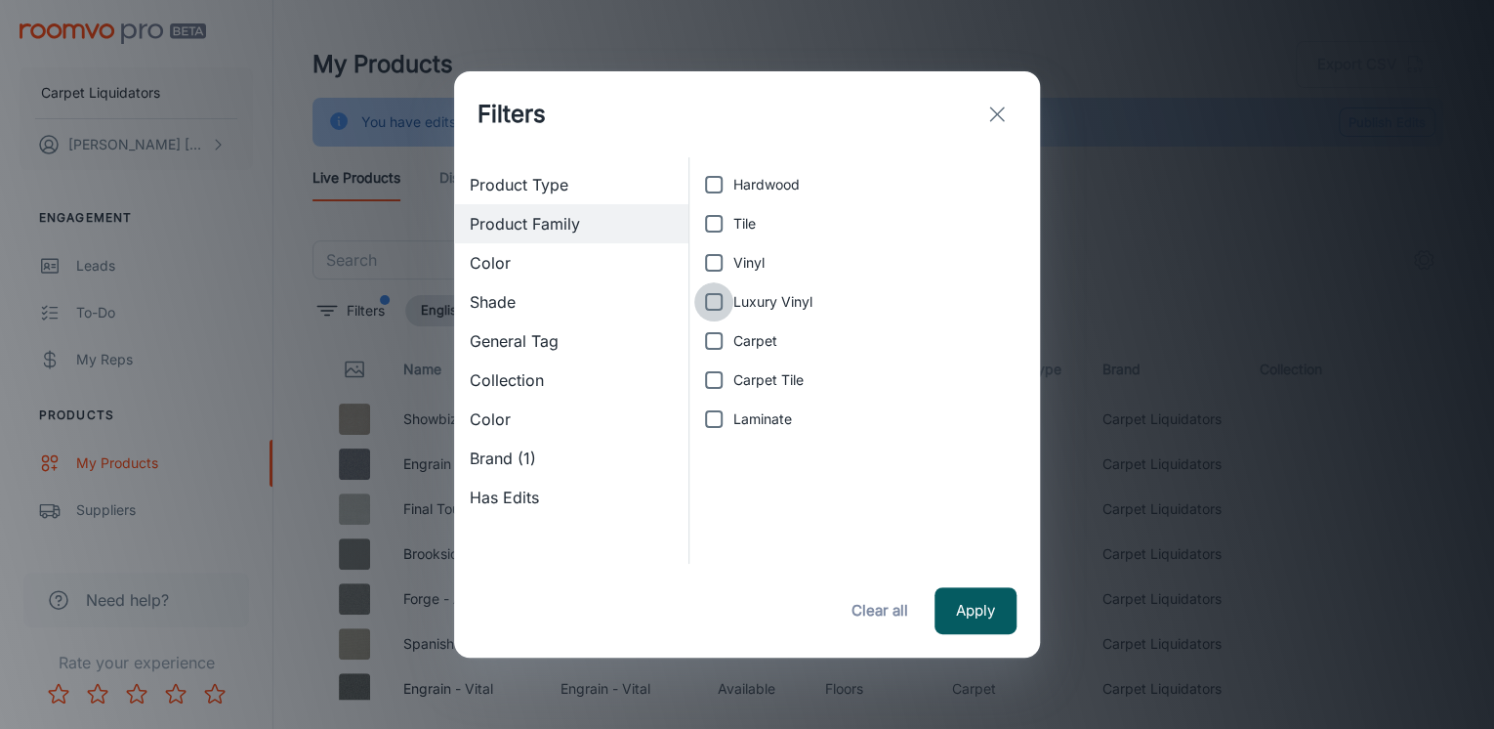
click at [726, 303] on input "Luxury Vinyl" at bounding box center [713, 301] width 39 height 39
checkbox input "true"
click at [992, 598] on button "Apply" at bounding box center [976, 610] width 82 height 47
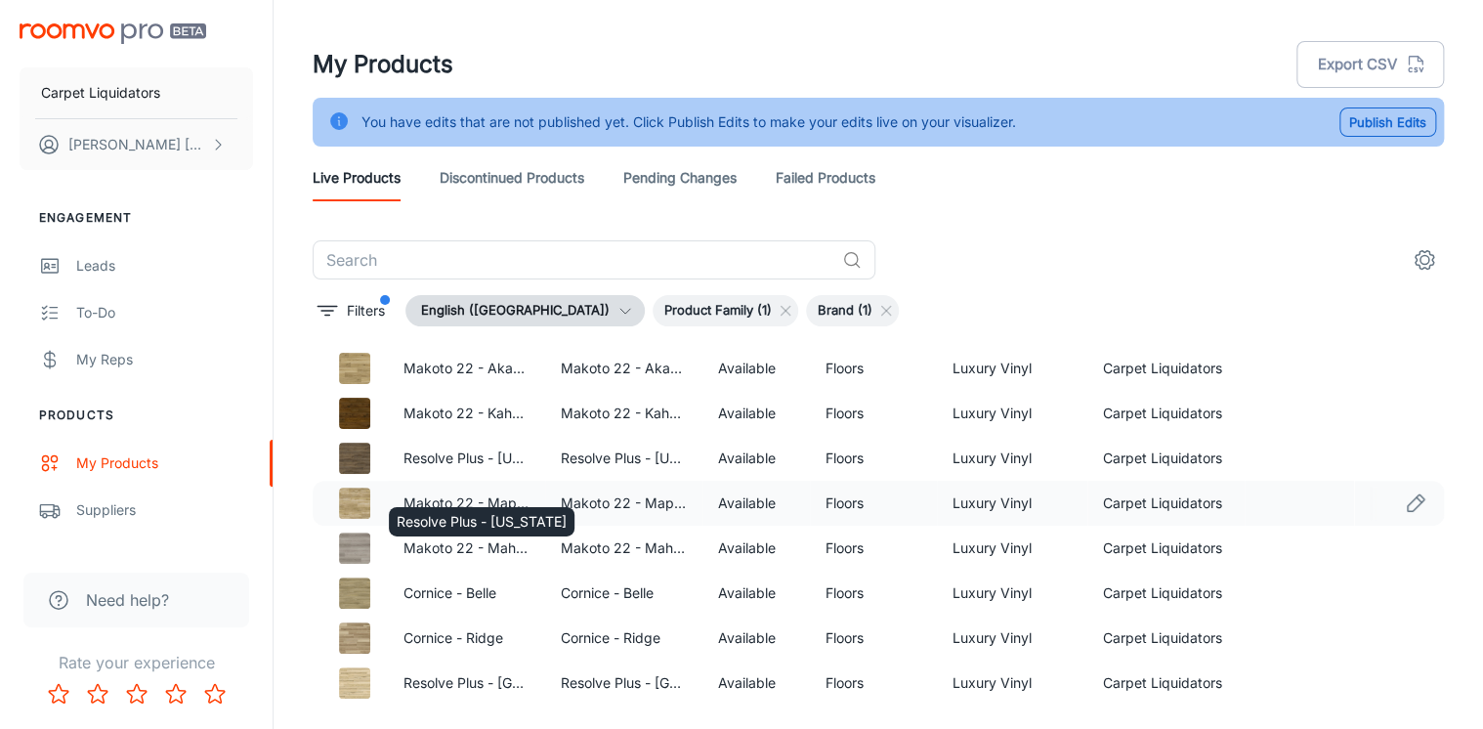
scroll to position [78, 0]
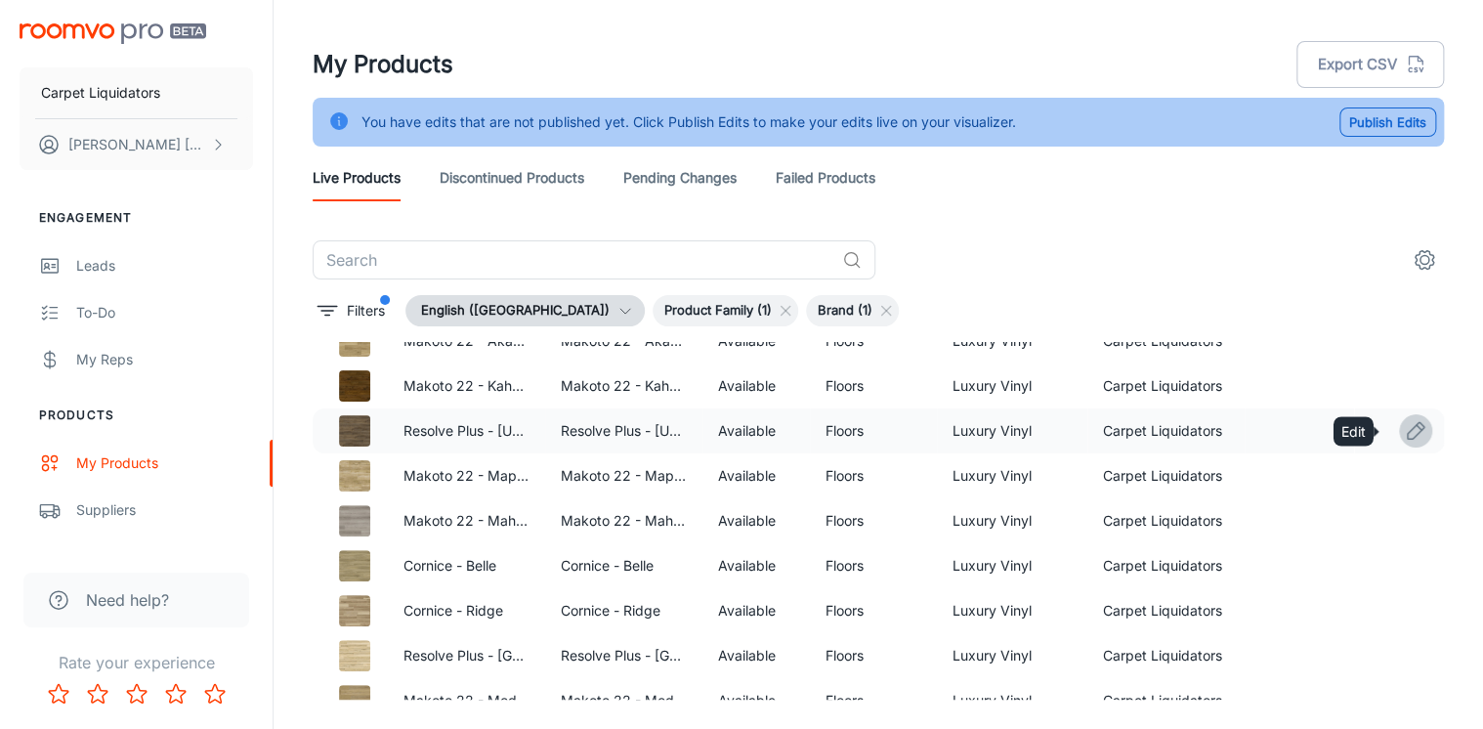
click at [1403, 434] on icon "Edit" at bounding box center [1414, 430] width 23 height 23
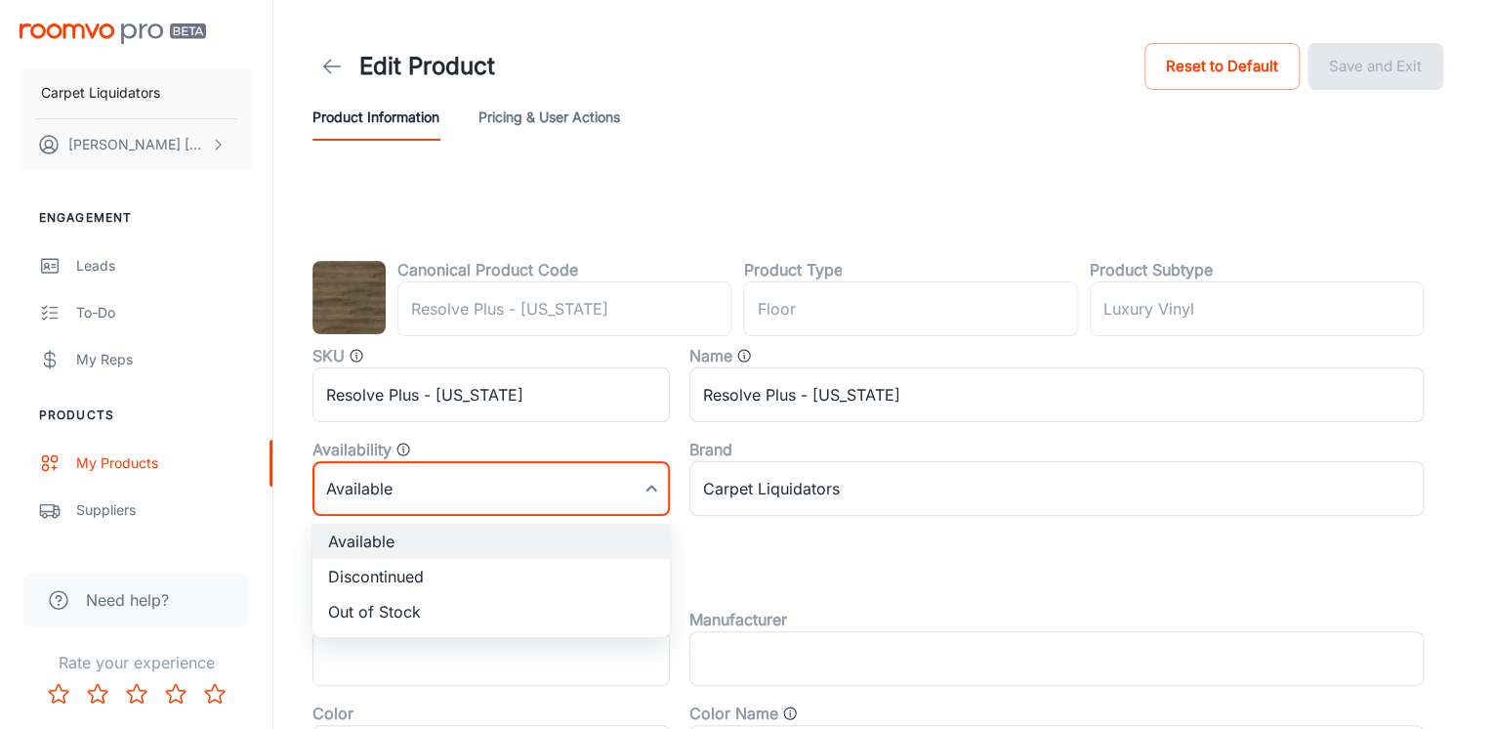
click at [481, 491] on body "Carpet Liquidators [PERSON_NAME] Engagement Leads To-do My Reps Products My Pro…" at bounding box center [747, 364] width 1494 height 729
click at [373, 577] on li "Discontinued" at bounding box center [491, 576] width 357 height 35
type input "1"
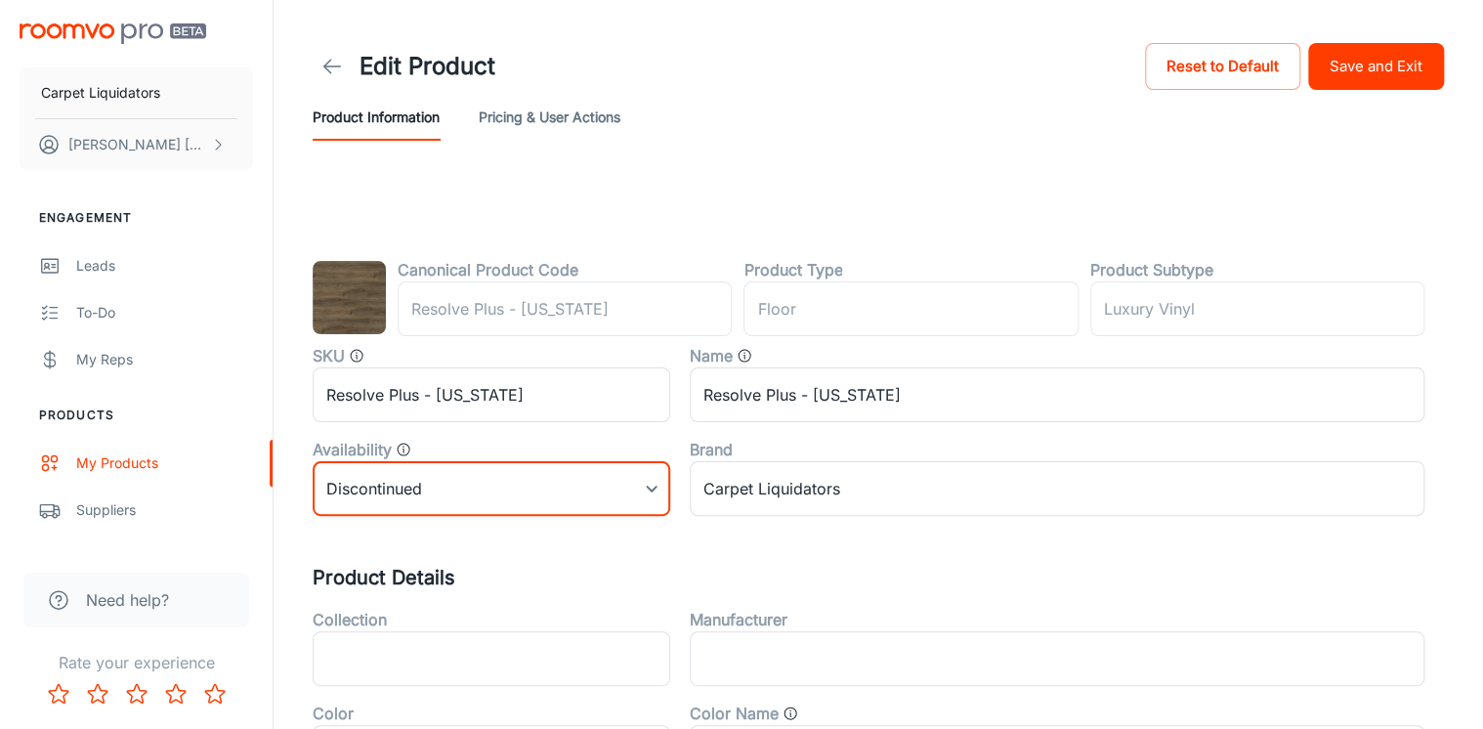
click at [1387, 71] on button "Save and Exit" at bounding box center [1376, 66] width 136 height 47
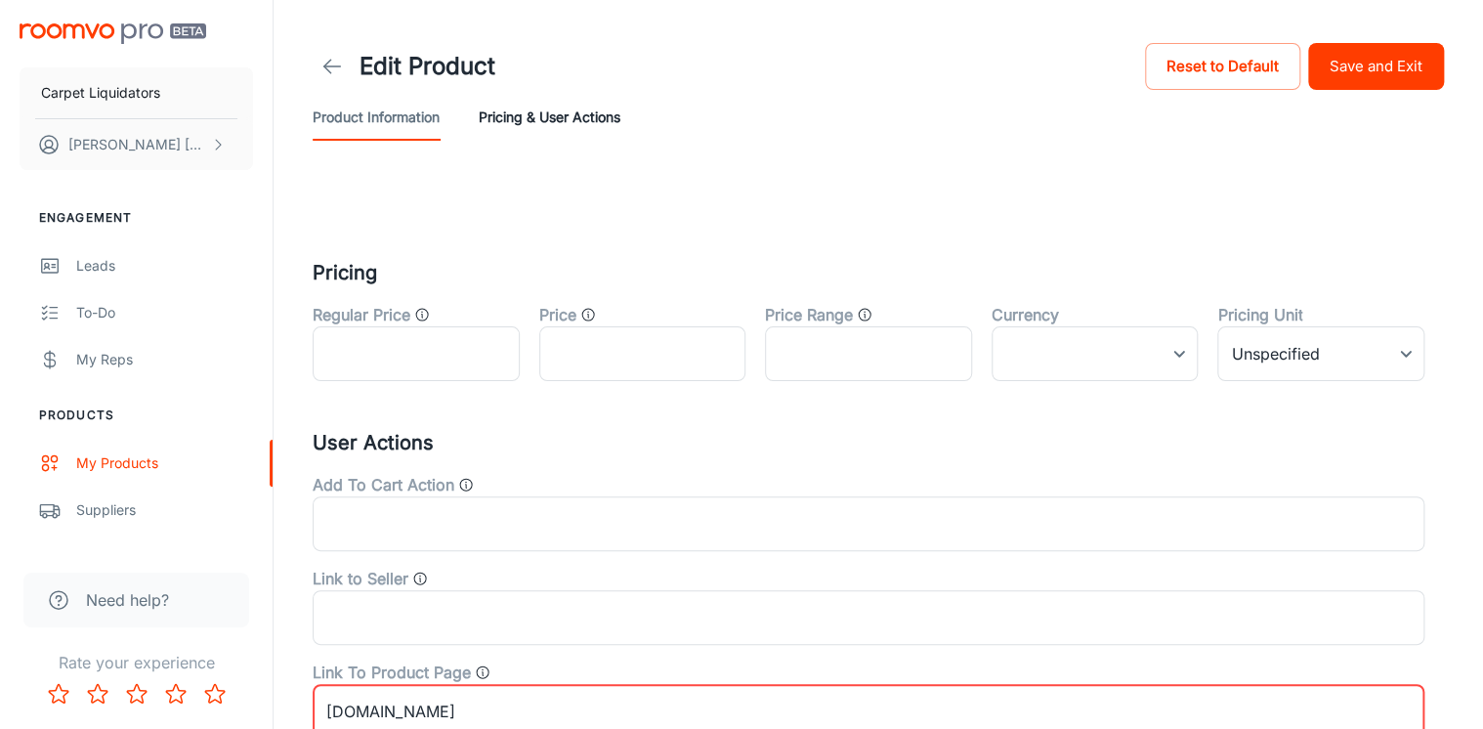
scroll to position [254, 0]
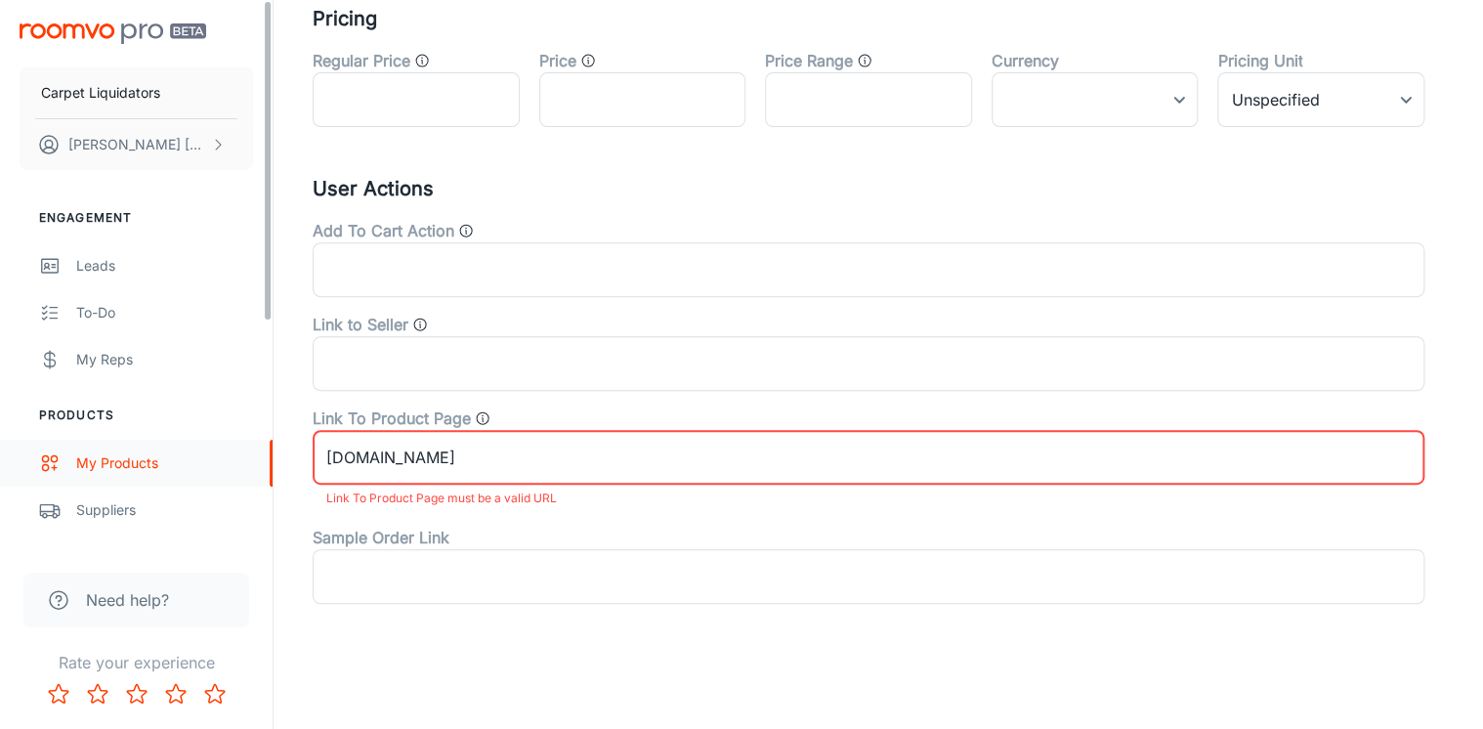
drag, startPoint x: 508, startPoint y: 461, endPoint x: 370, endPoint y: 470, distance: 138.0
click at [82, 449] on div "Carpet Liquidators [PERSON_NAME] Engagement Leads To-do My Reps Products My Pro…" at bounding box center [741, 237] width 1483 height 983
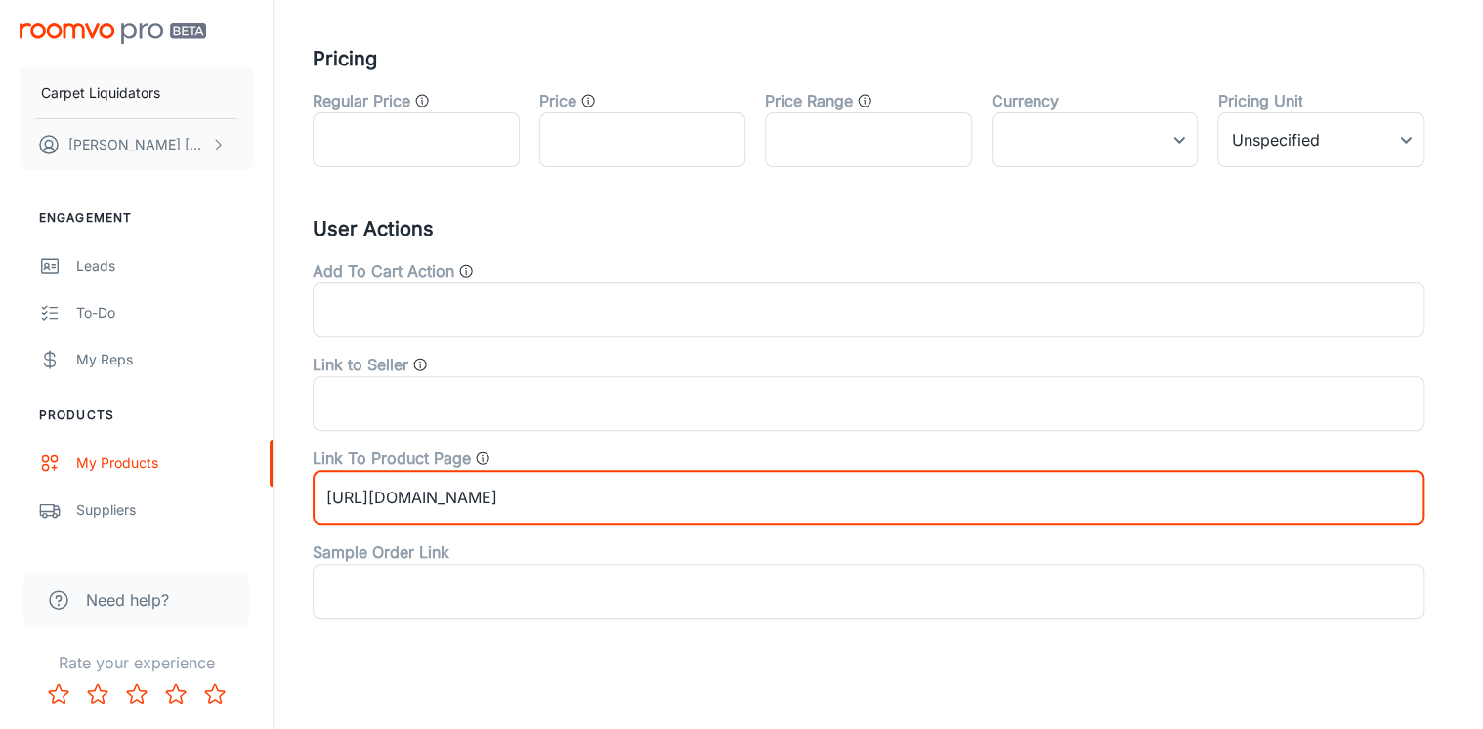
scroll to position [0, 0]
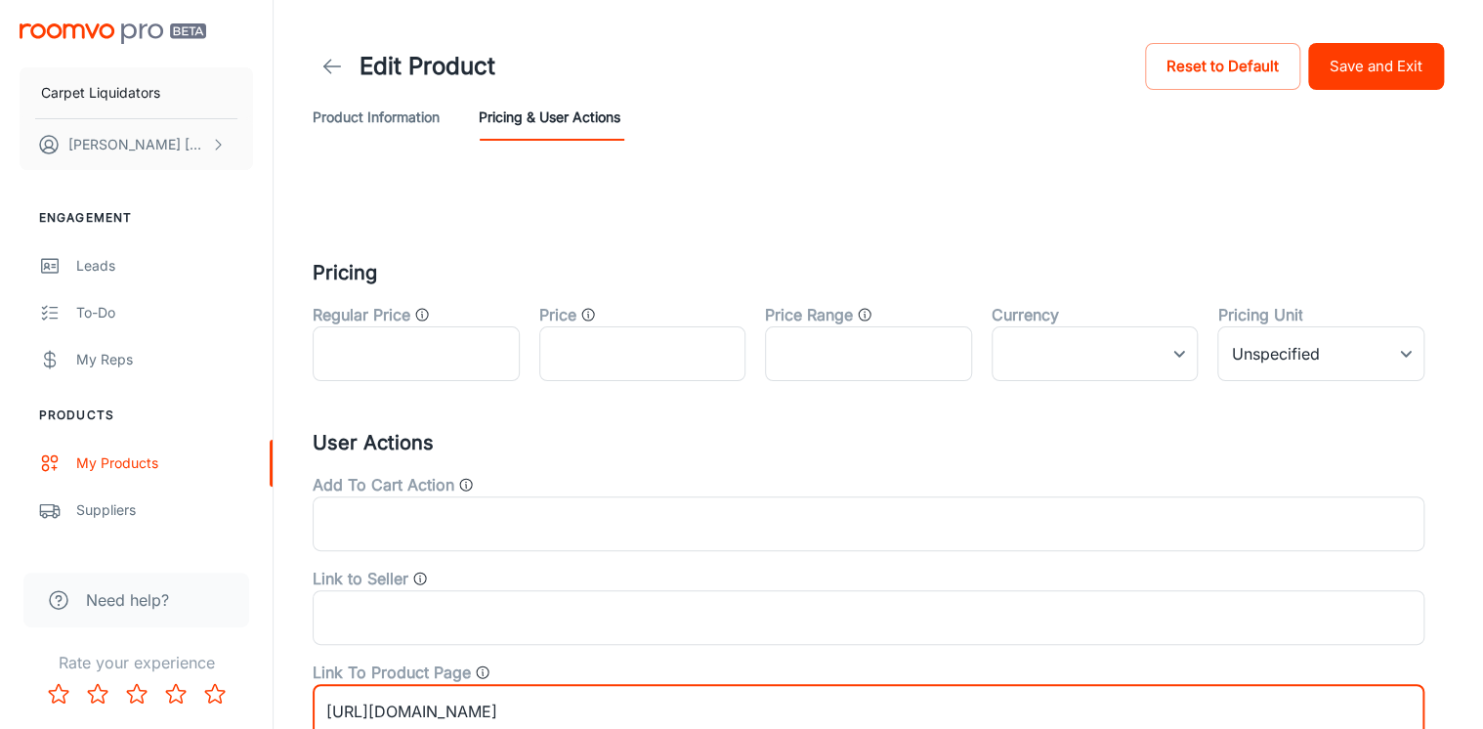
type input "[URL][DOMAIN_NAME]"
click at [1386, 65] on button "Save and Exit" at bounding box center [1376, 66] width 136 height 47
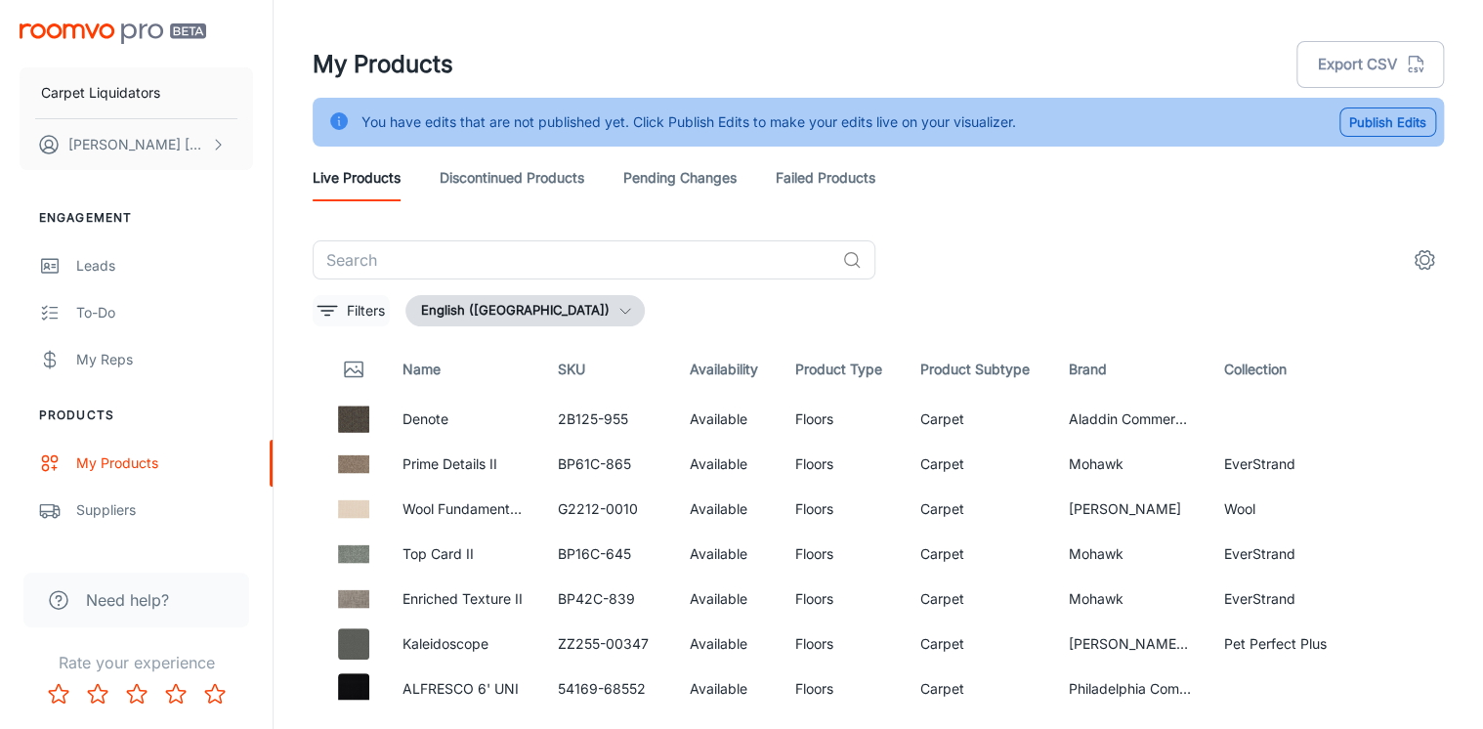
click at [332, 309] on icon "filter" at bounding box center [326, 310] width 23 height 23
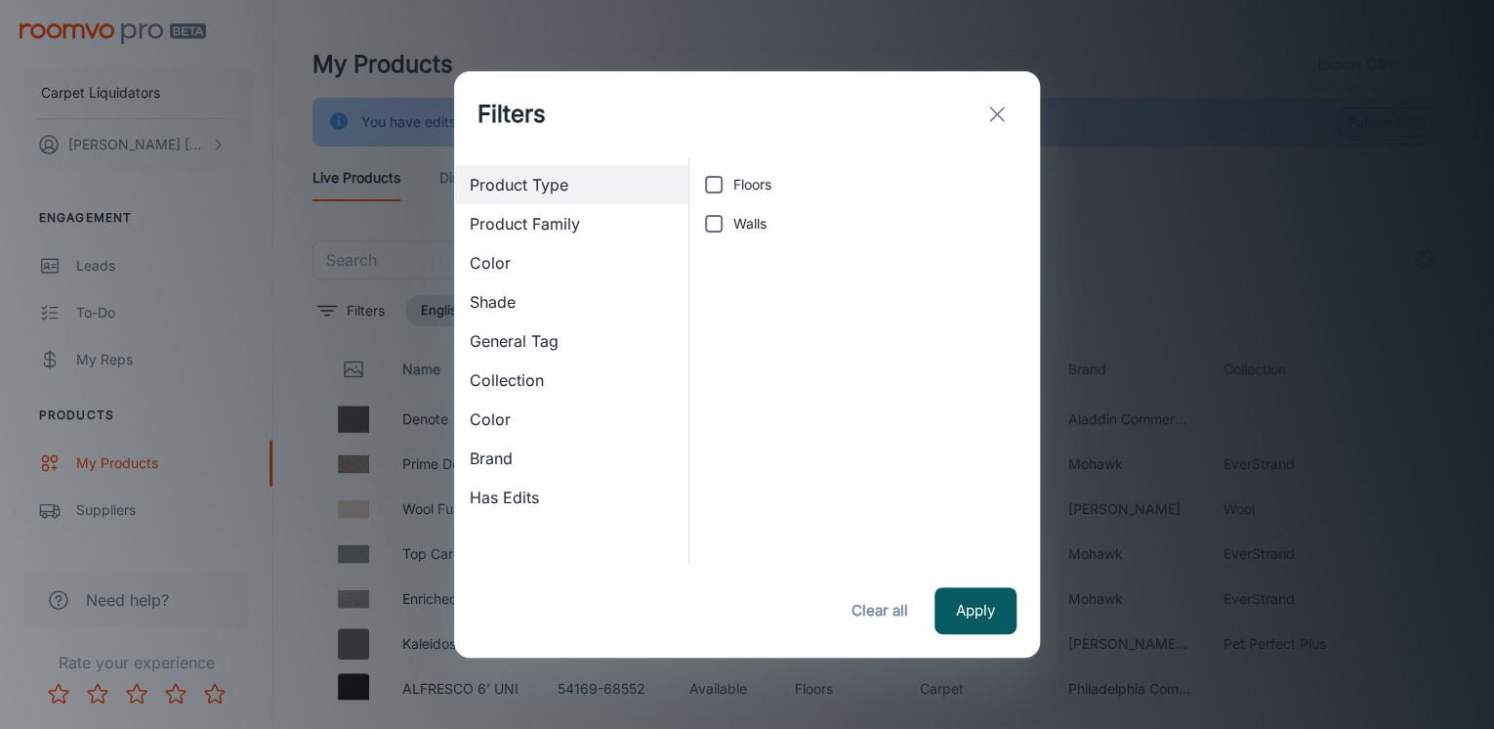
click at [1004, 112] on icon "exit" at bounding box center [996, 114] width 23 height 23
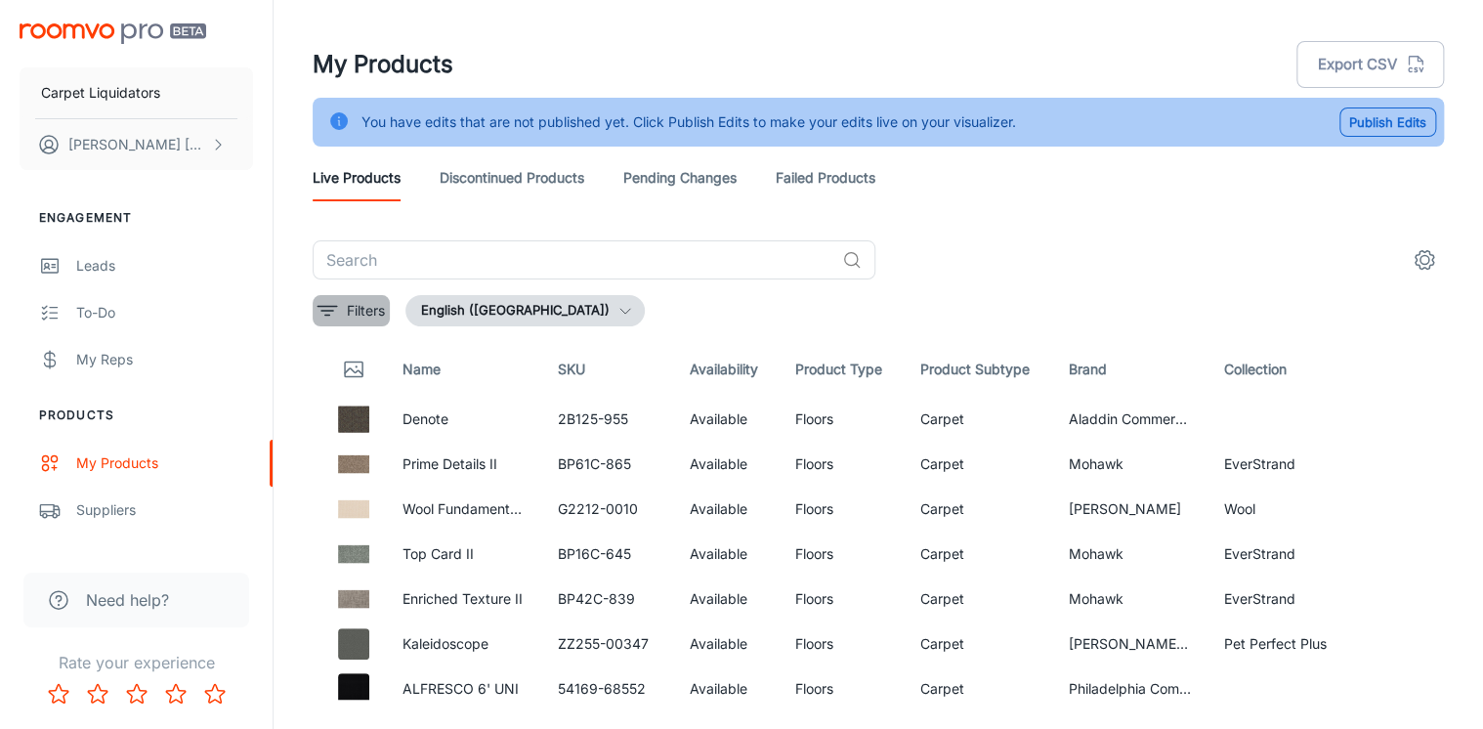
click at [357, 302] on p "Filters" at bounding box center [366, 310] width 38 height 21
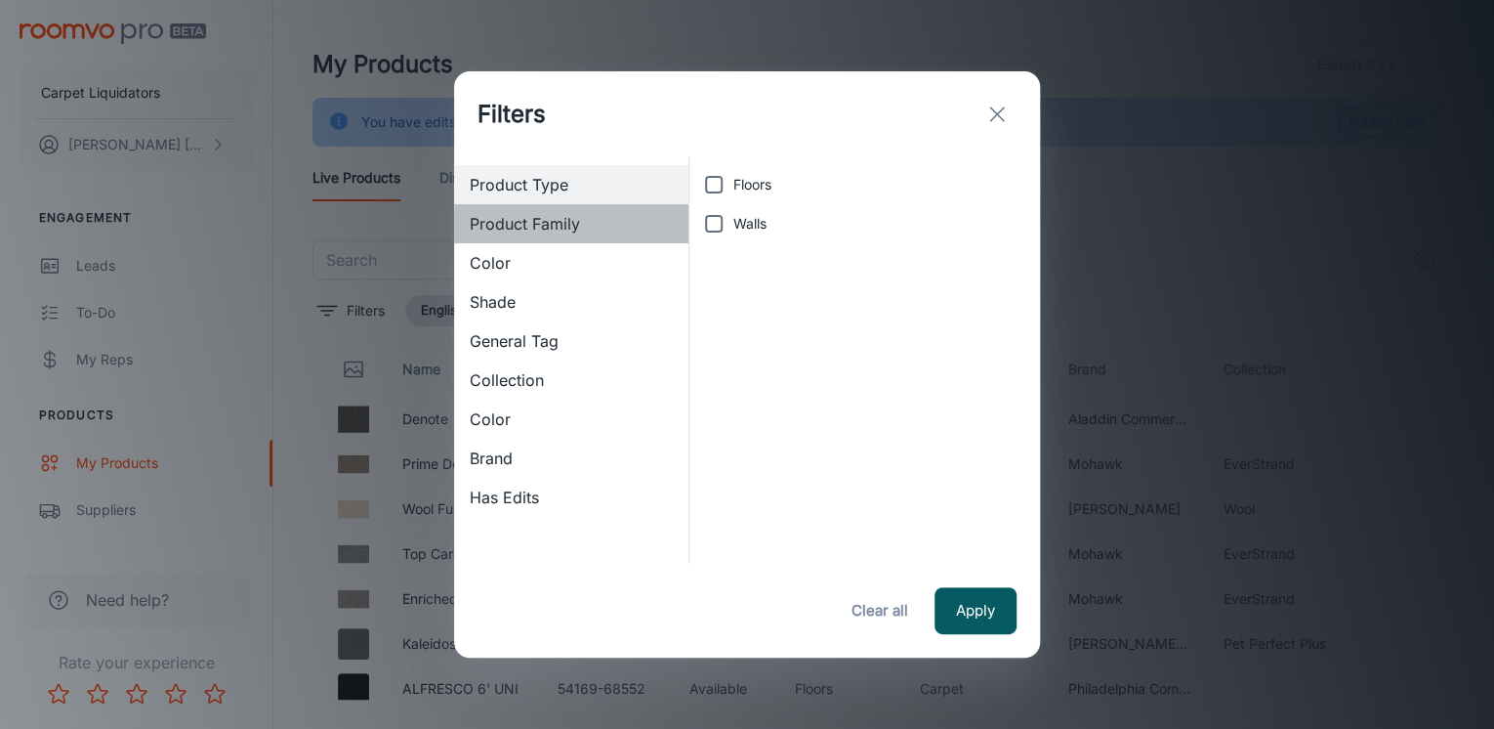
click at [508, 227] on span "Product Family" at bounding box center [571, 223] width 203 height 23
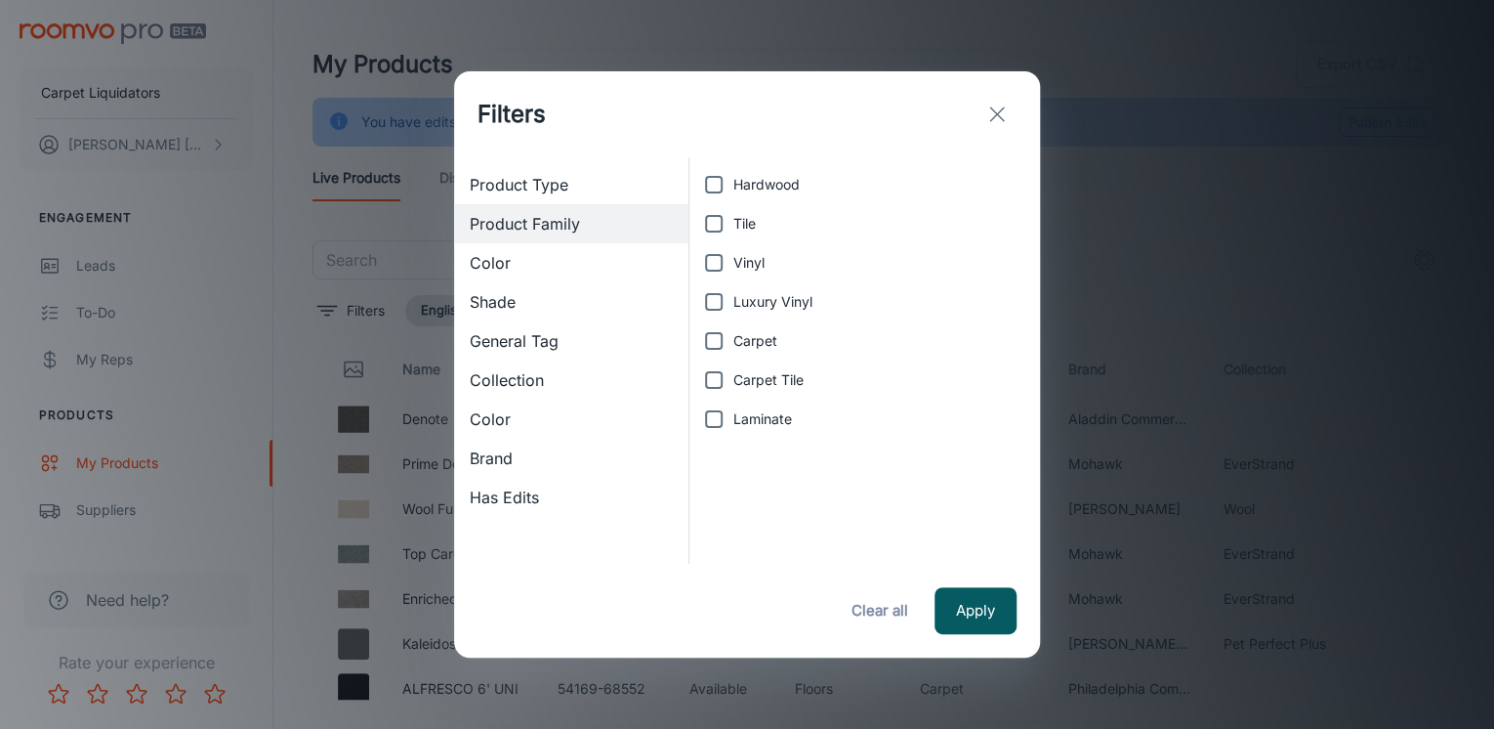
click at [498, 445] on div "Brand" at bounding box center [571, 458] width 234 height 39
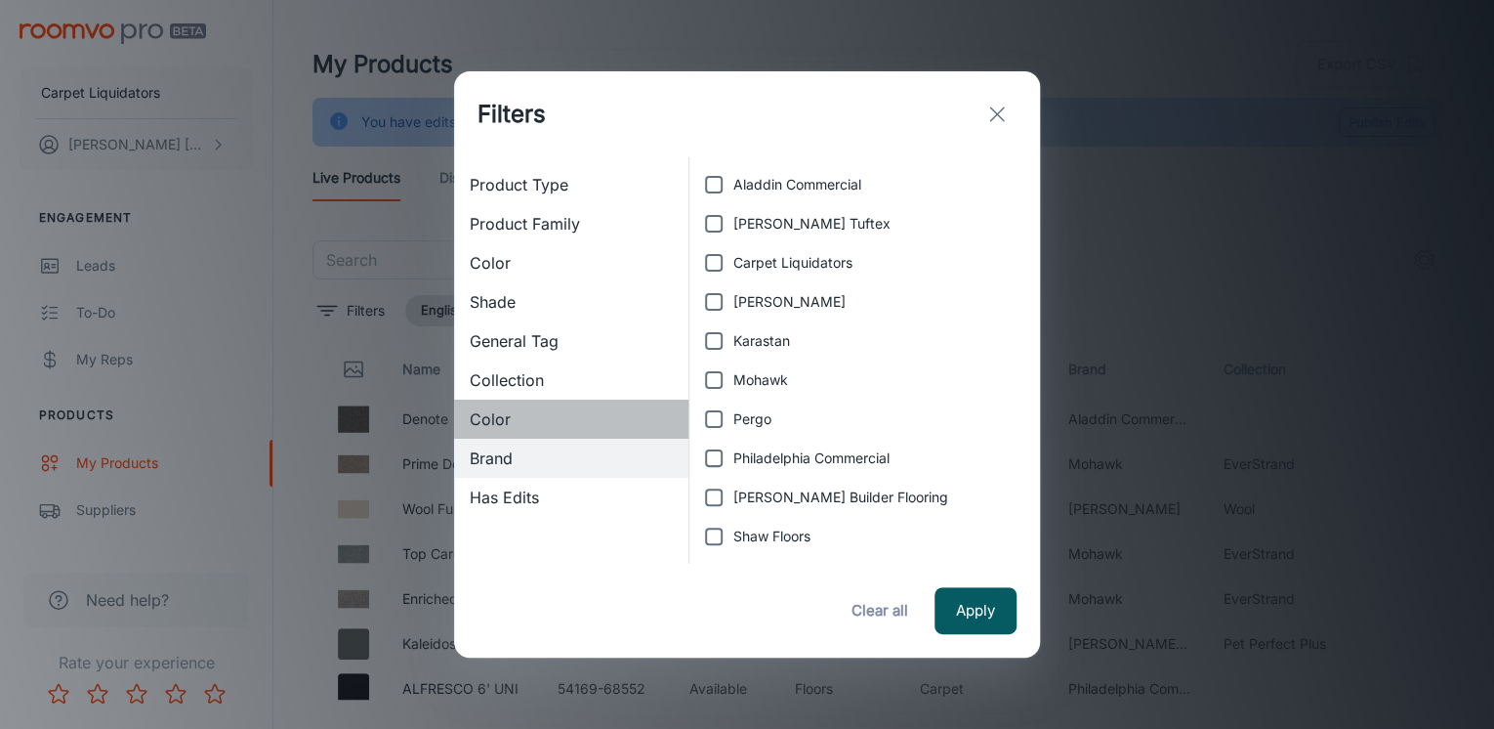
click at [501, 402] on div "Color" at bounding box center [571, 418] width 234 height 39
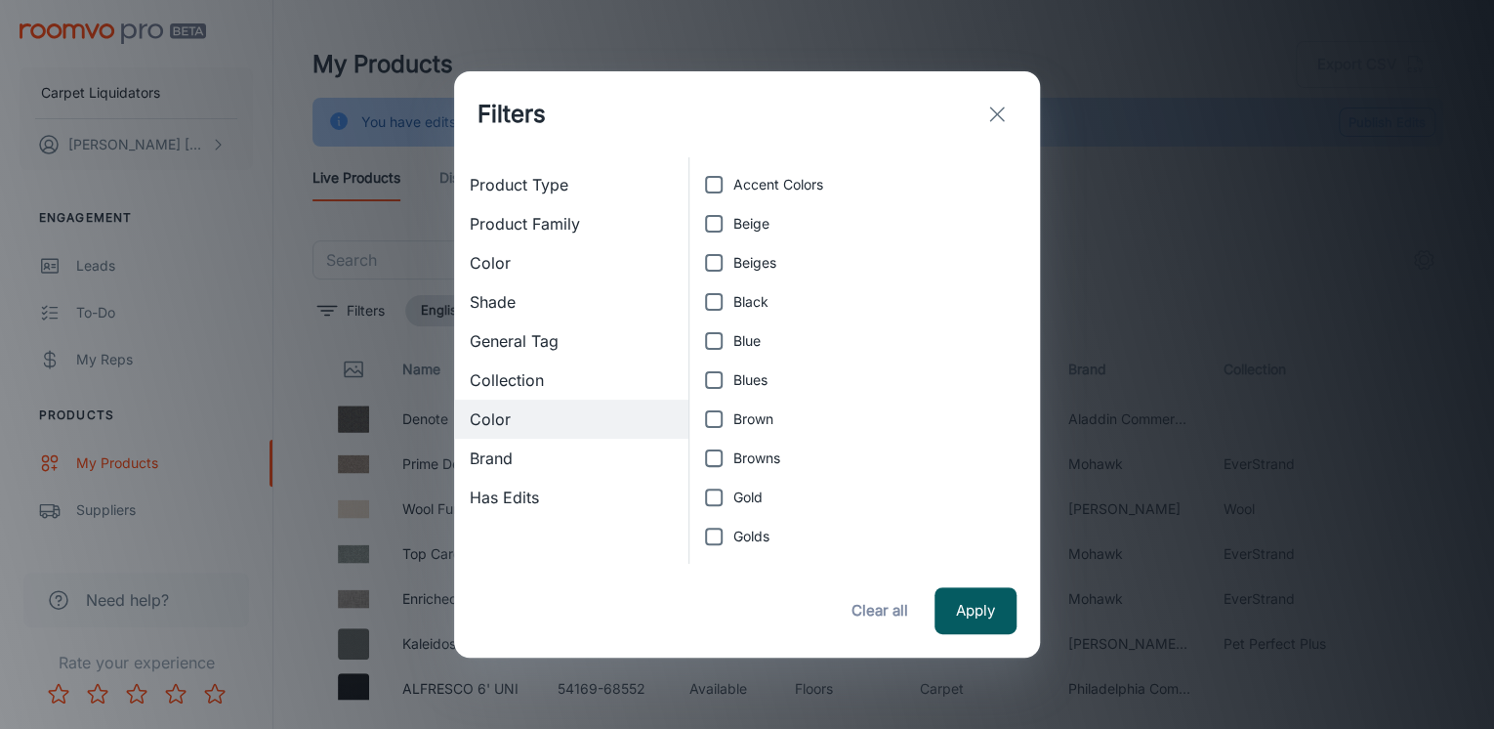
click at [513, 387] on span "Collection" at bounding box center [571, 379] width 203 height 23
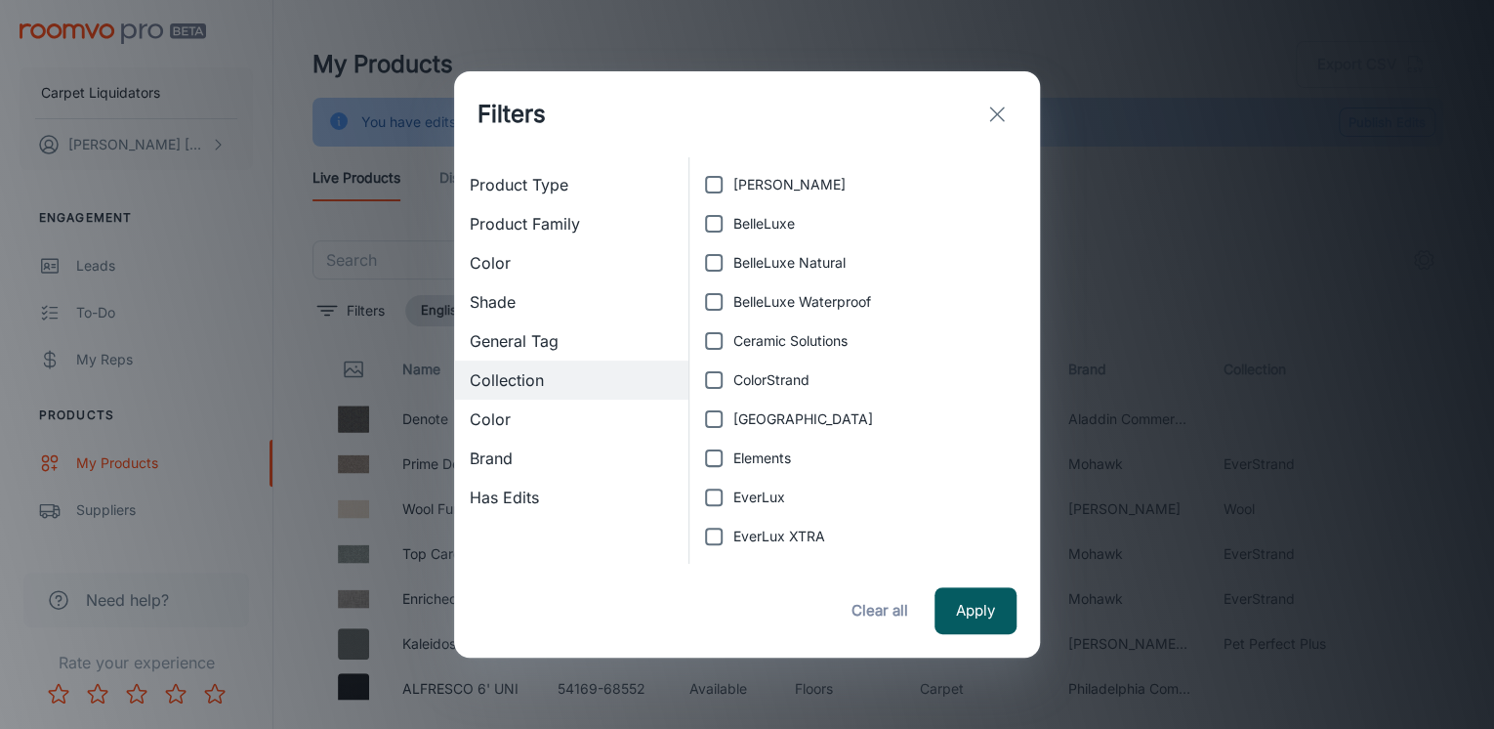
click at [507, 461] on span "Brand" at bounding box center [571, 457] width 203 height 23
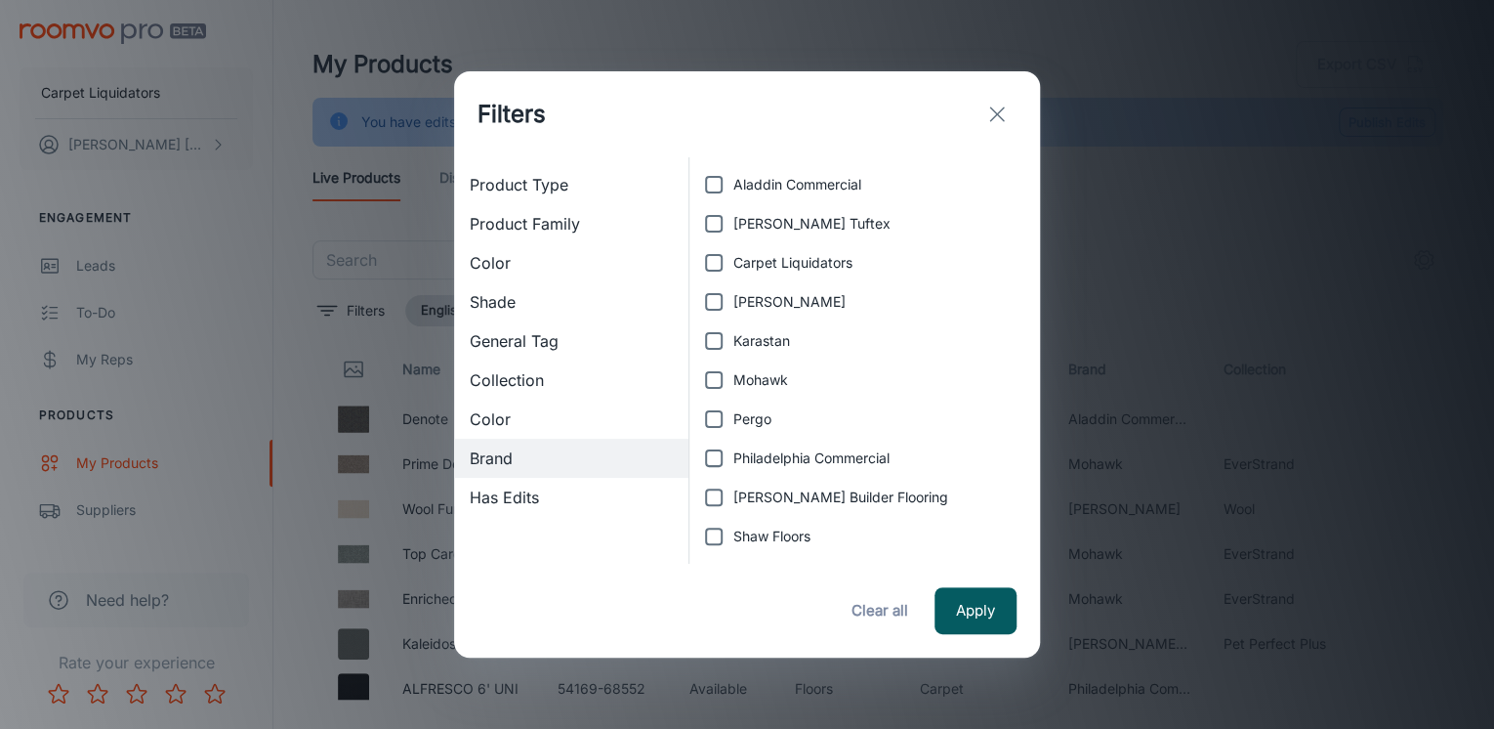
click at [765, 266] on span "Carpet Liquidators" at bounding box center [792, 262] width 119 height 21
click at [733, 266] on input "Carpet Liquidators" at bounding box center [713, 262] width 39 height 39
checkbox input "true"
click at [984, 621] on button "Apply" at bounding box center [976, 610] width 82 height 47
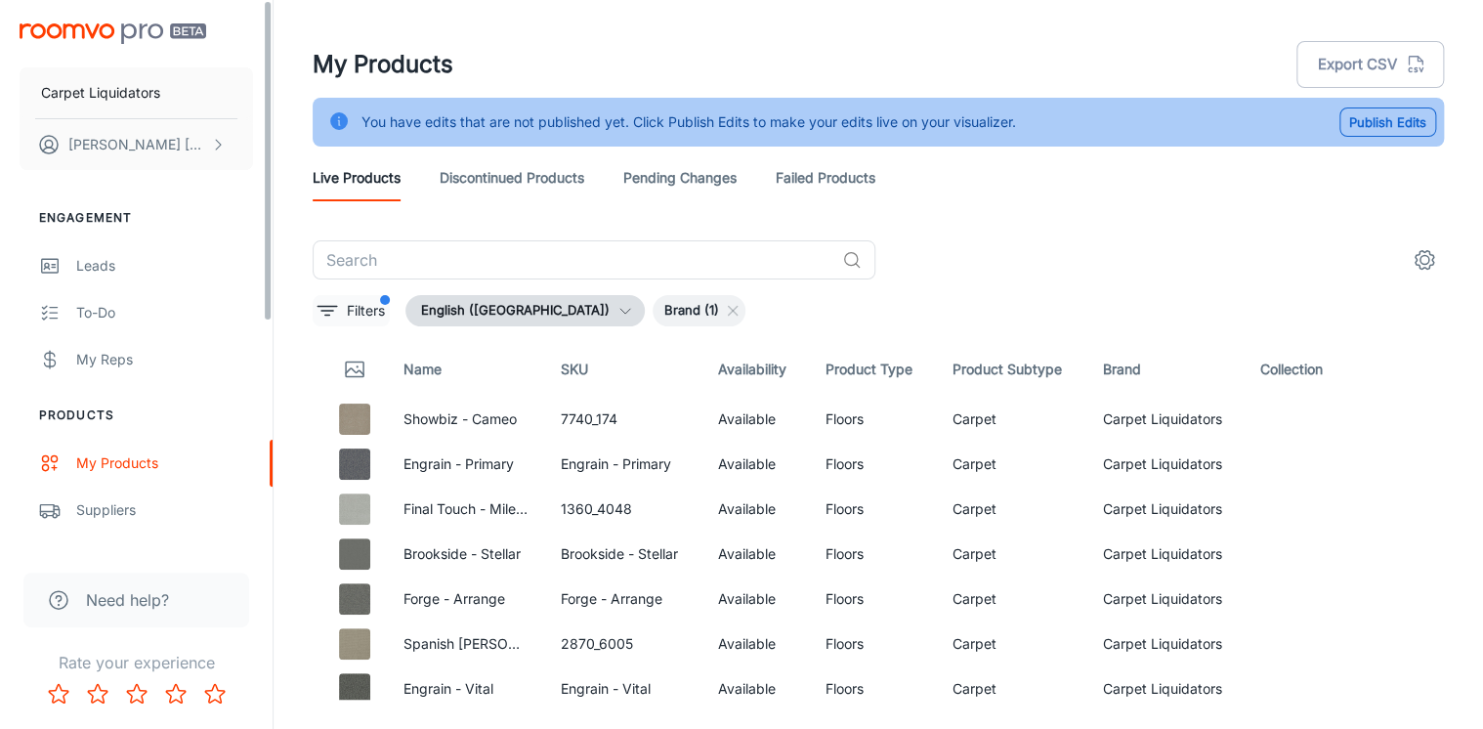
click at [313, 310] on button "Filters" at bounding box center [351, 310] width 77 height 31
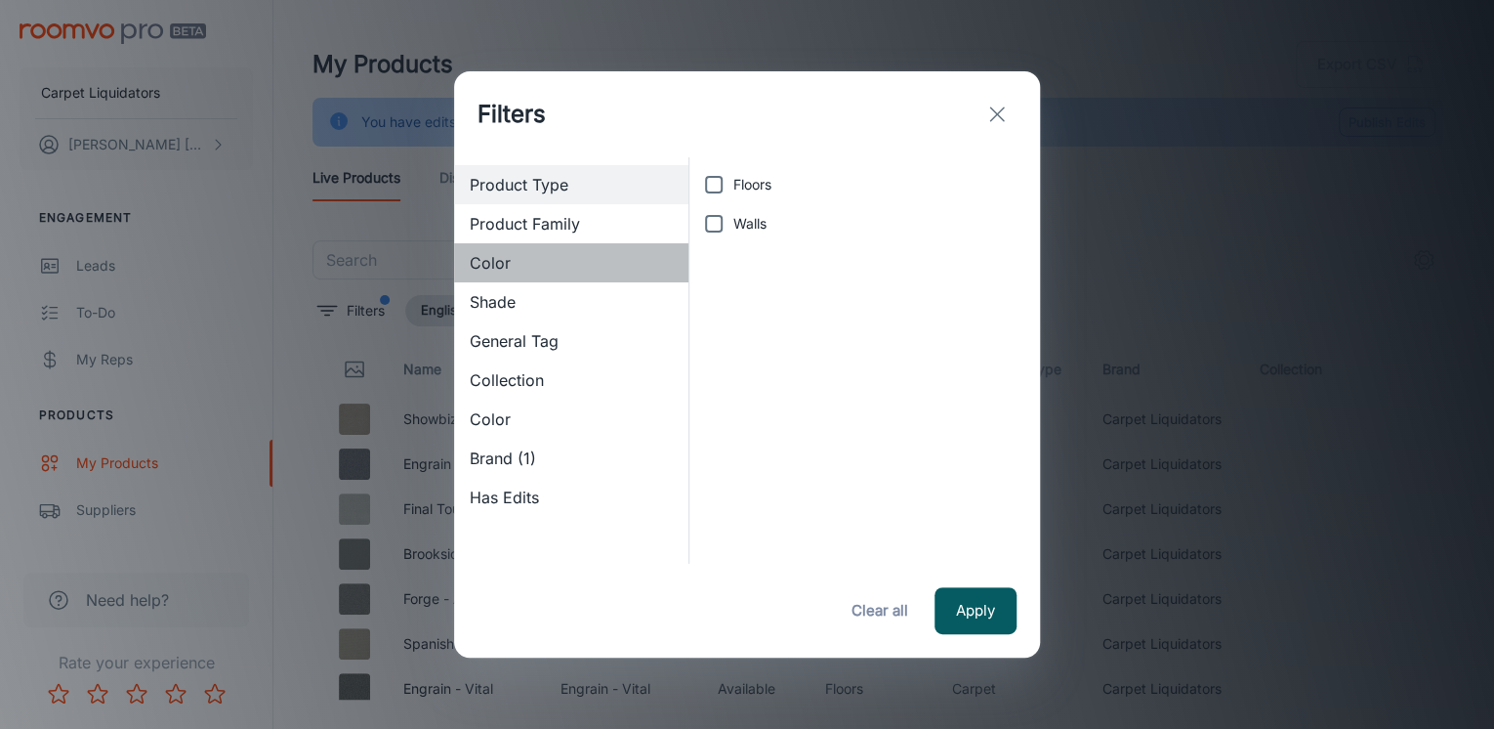
click at [473, 257] on span "Color" at bounding box center [571, 262] width 203 height 23
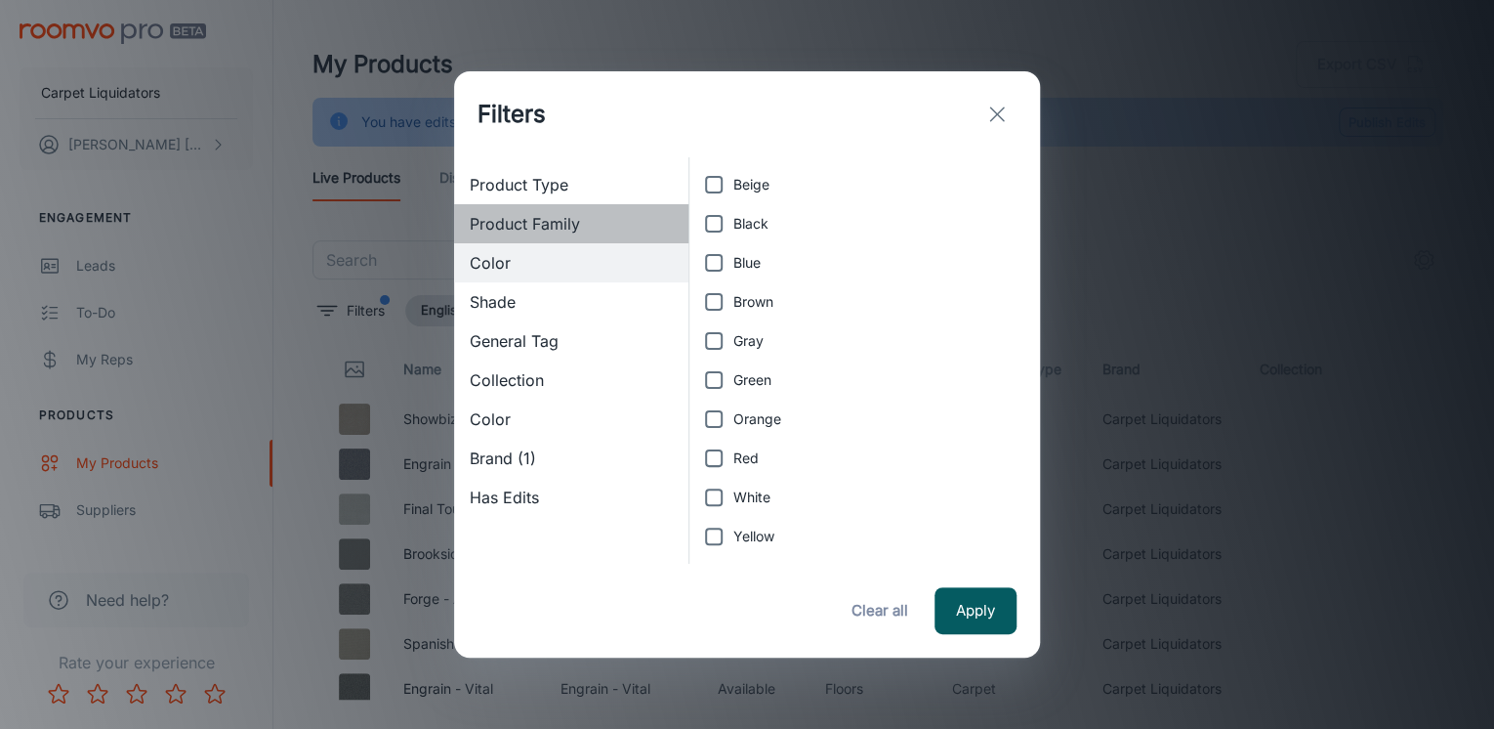
click at [503, 228] on span "Product Family" at bounding box center [571, 223] width 203 height 23
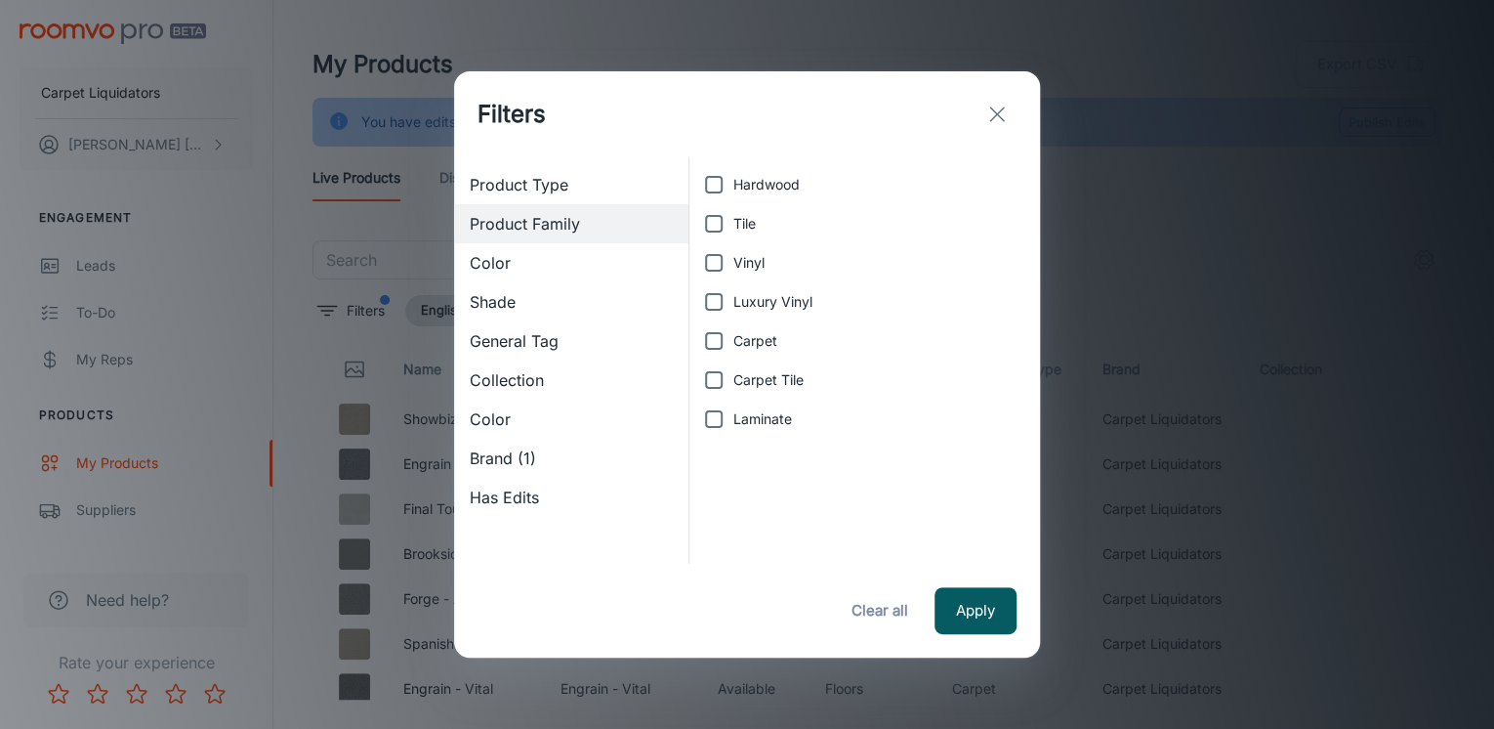
click at [754, 291] on span "Luxury Vinyl" at bounding box center [772, 301] width 79 height 21
click at [733, 291] on input "Luxury Vinyl" at bounding box center [713, 301] width 39 height 39
checkbox input "true"
click at [980, 605] on button "Apply" at bounding box center [976, 610] width 82 height 47
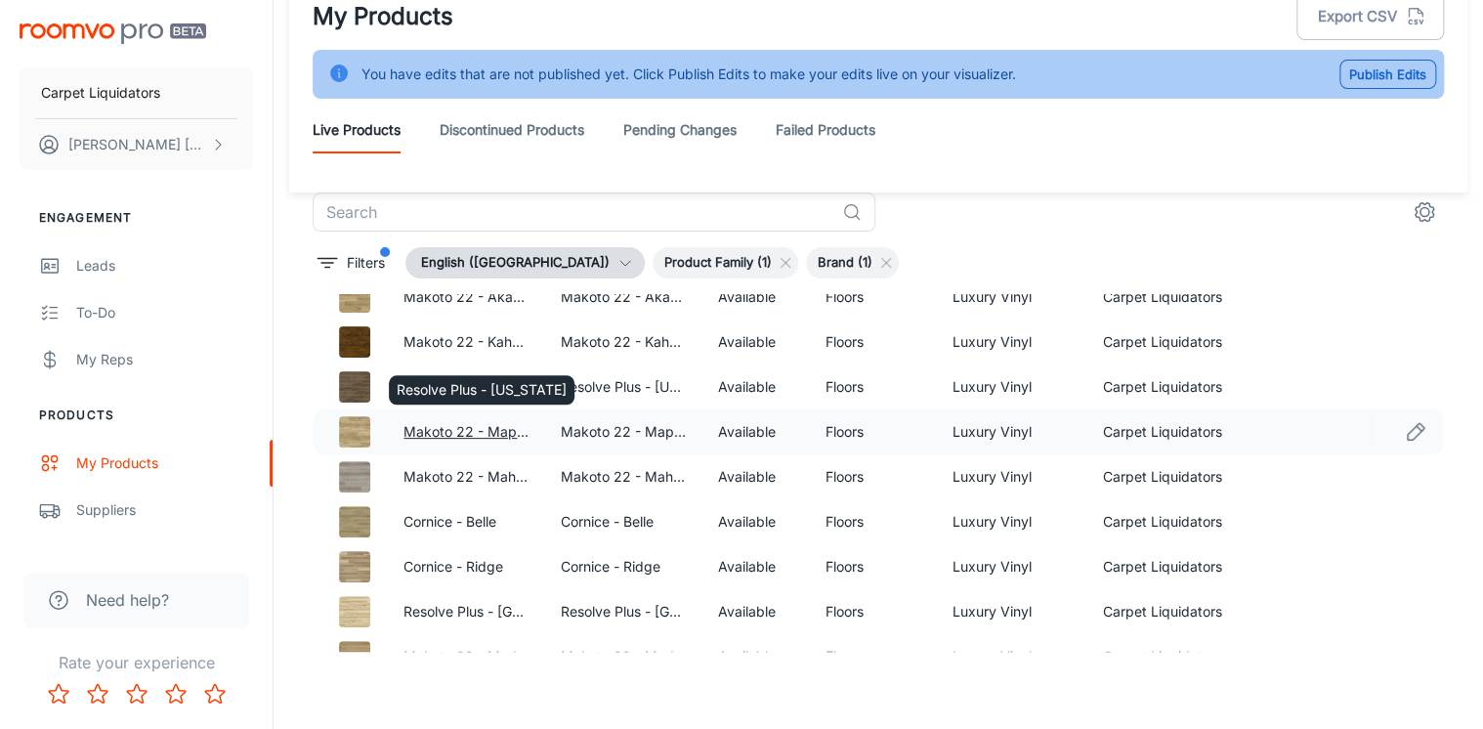
scroll to position [102, 0]
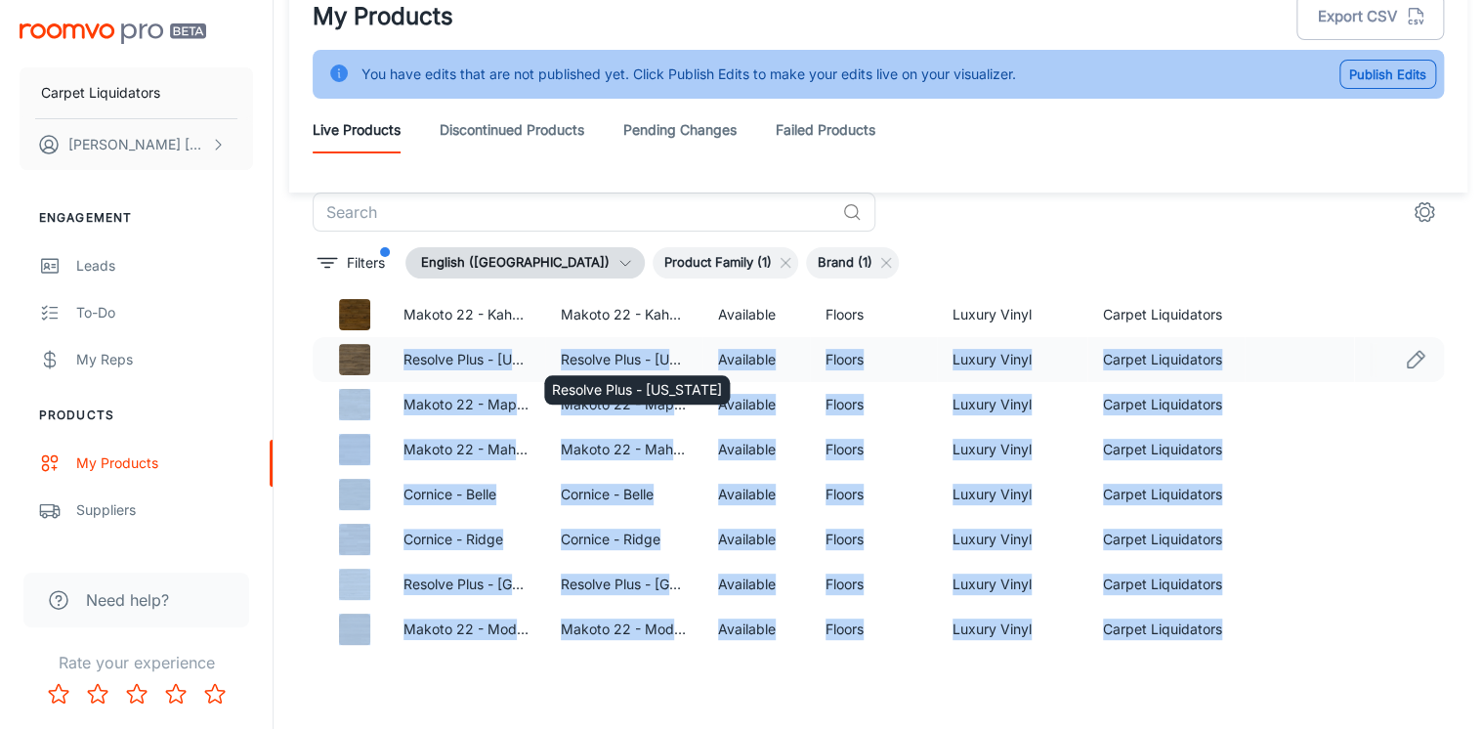
drag, startPoint x: 392, startPoint y: 359, endPoint x: 549, endPoint y: 361, distance: 157.3
click at [584, 360] on body "Carpet Liquidators [PERSON_NAME] Engagement Leads To-do My Reps Products My Pro…" at bounding box center [741, 316] width 1483 height 729
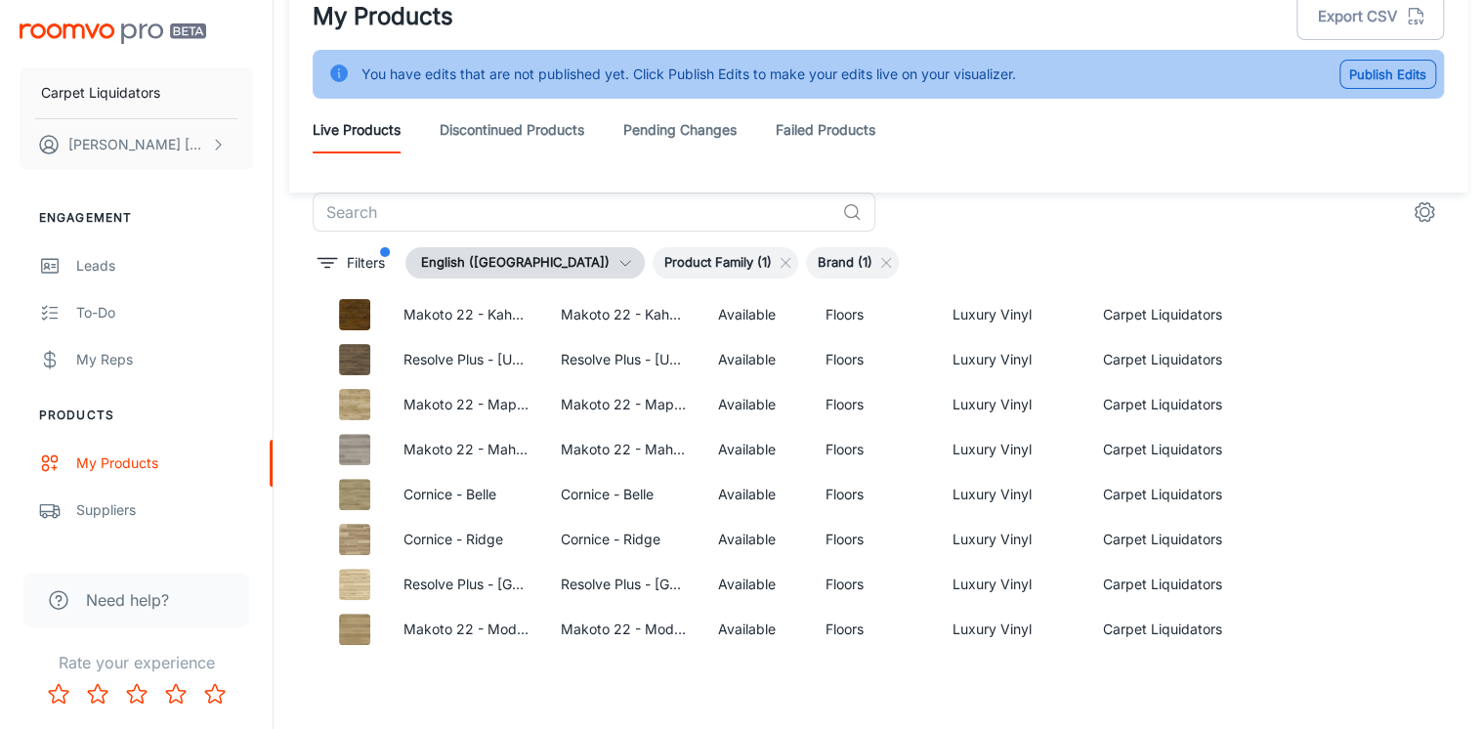
click at [1240, 241] on div "​ Filters English ([GEOGRAPHIC_DATA]) Product Family (1) Brand (1) Name SKU Ava…" at bounding box center [878, 421] width 1131 height 459
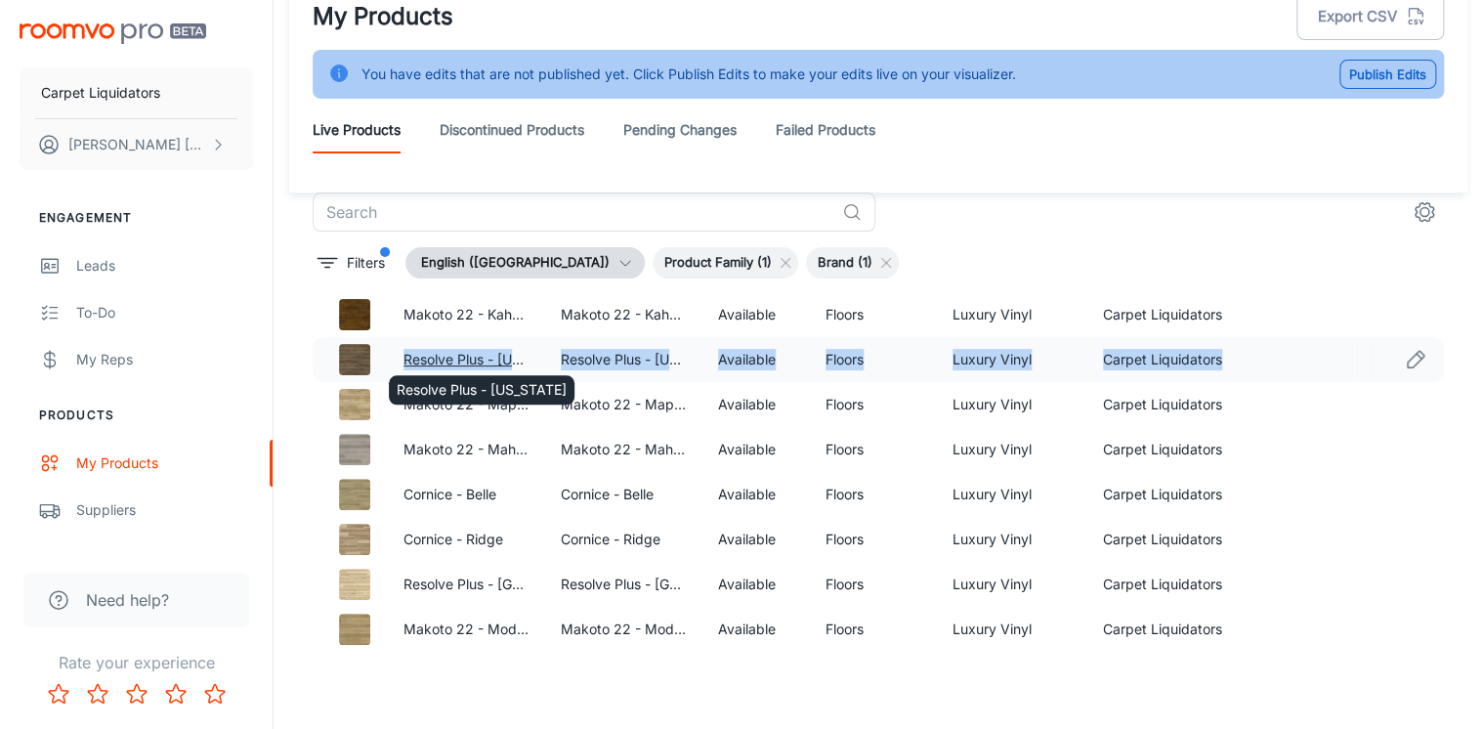
drag, startPoint x: 1217, startPoint y: 363, endPoint x: 402, endPoint y: 356, distance: 814.6
click at [402, 356] on tr "Resolve Plus - [US_STATE] Resolve Plus - [US_STATE] Available Floors Luxury Vin…" at bounding box center [878, 359] width 1131 height 45
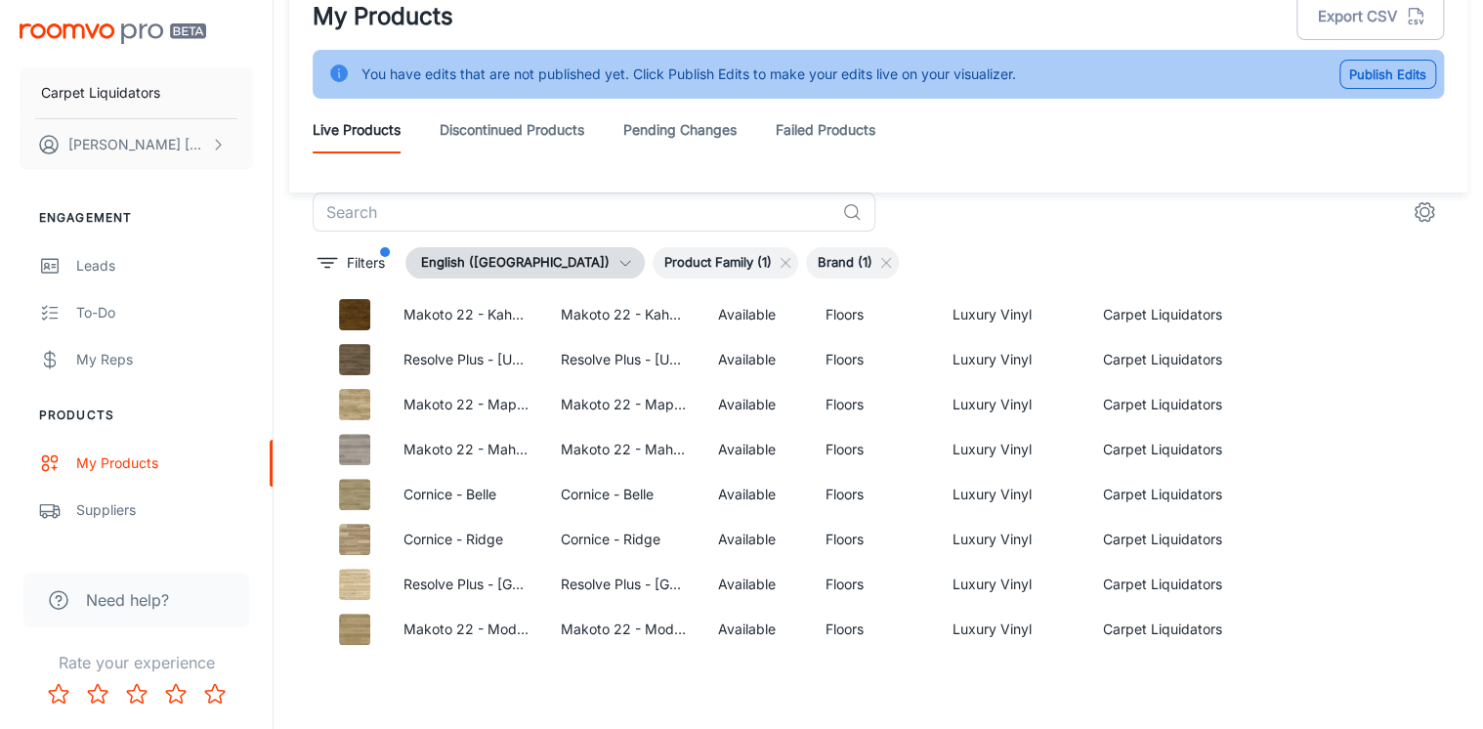
click at [1126, 234] on div "​ Filters English ([GEOGRAPHIC_DATA]) Product Family (1) Brand (1) Name SKU Ava…" at bounding box center [878, 421] width 1131 height 459
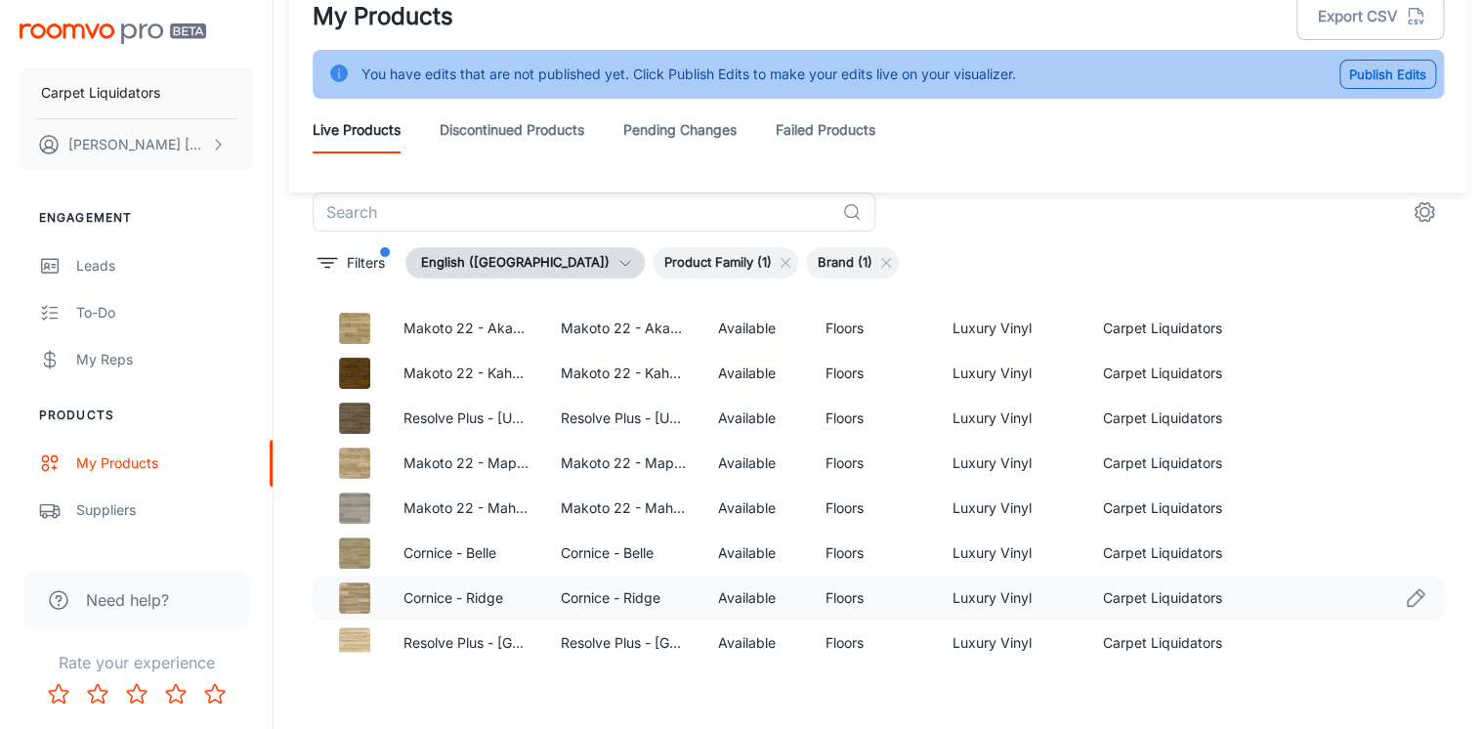
scroll to position [0, 0]
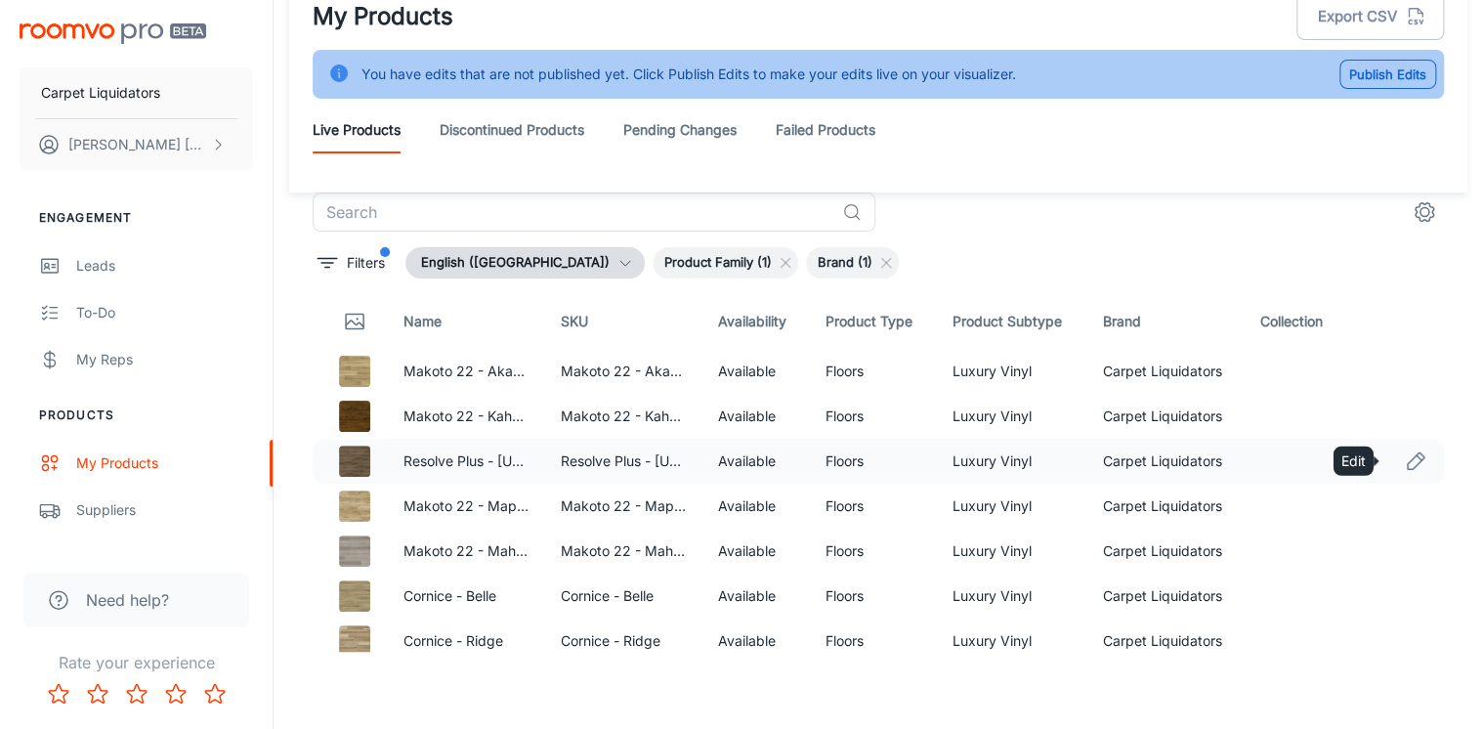
click at [1414, 451] on link "Edit" at bounding box center [1415, 460] width 33 height 33
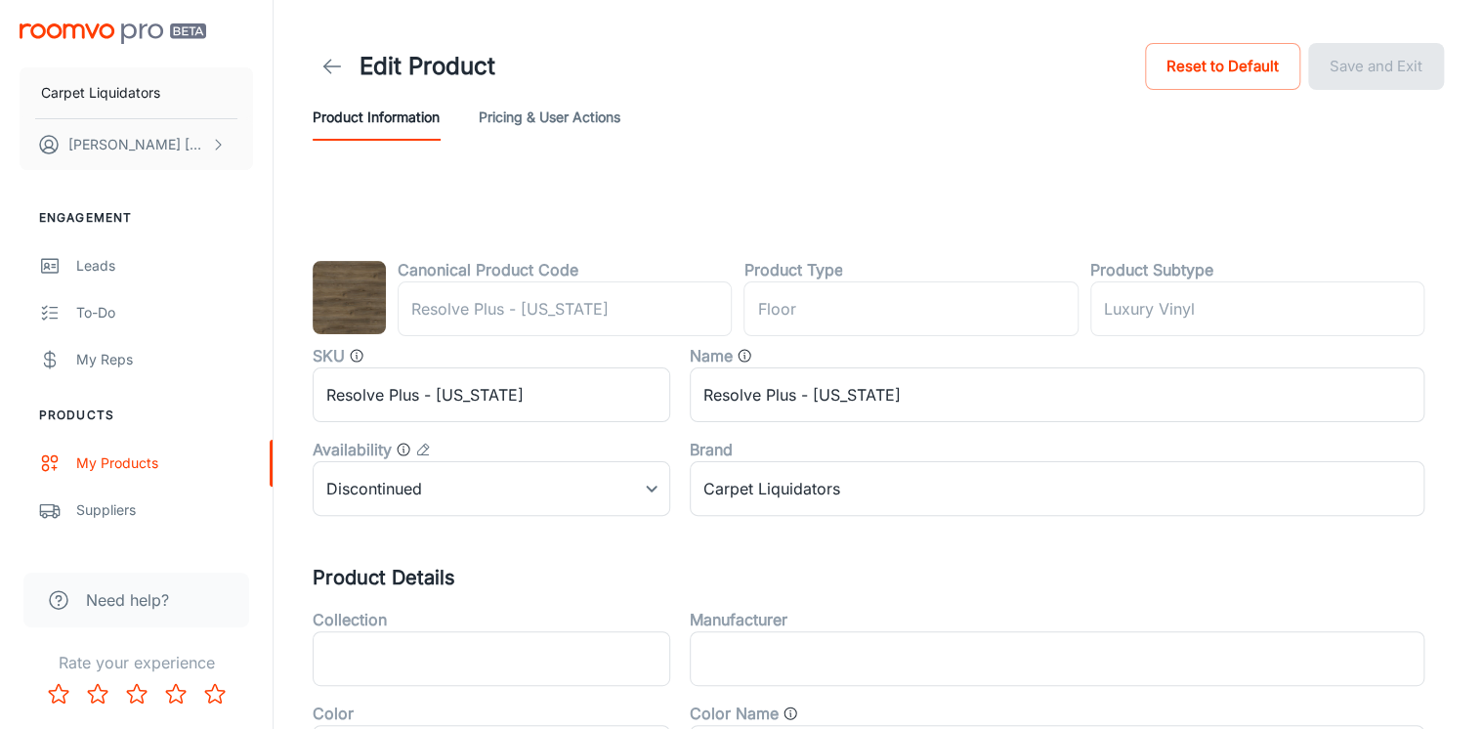
click at [570, 125] on button "Pricing & User Actions" at bounding box center [550, 117] width 142 height 47
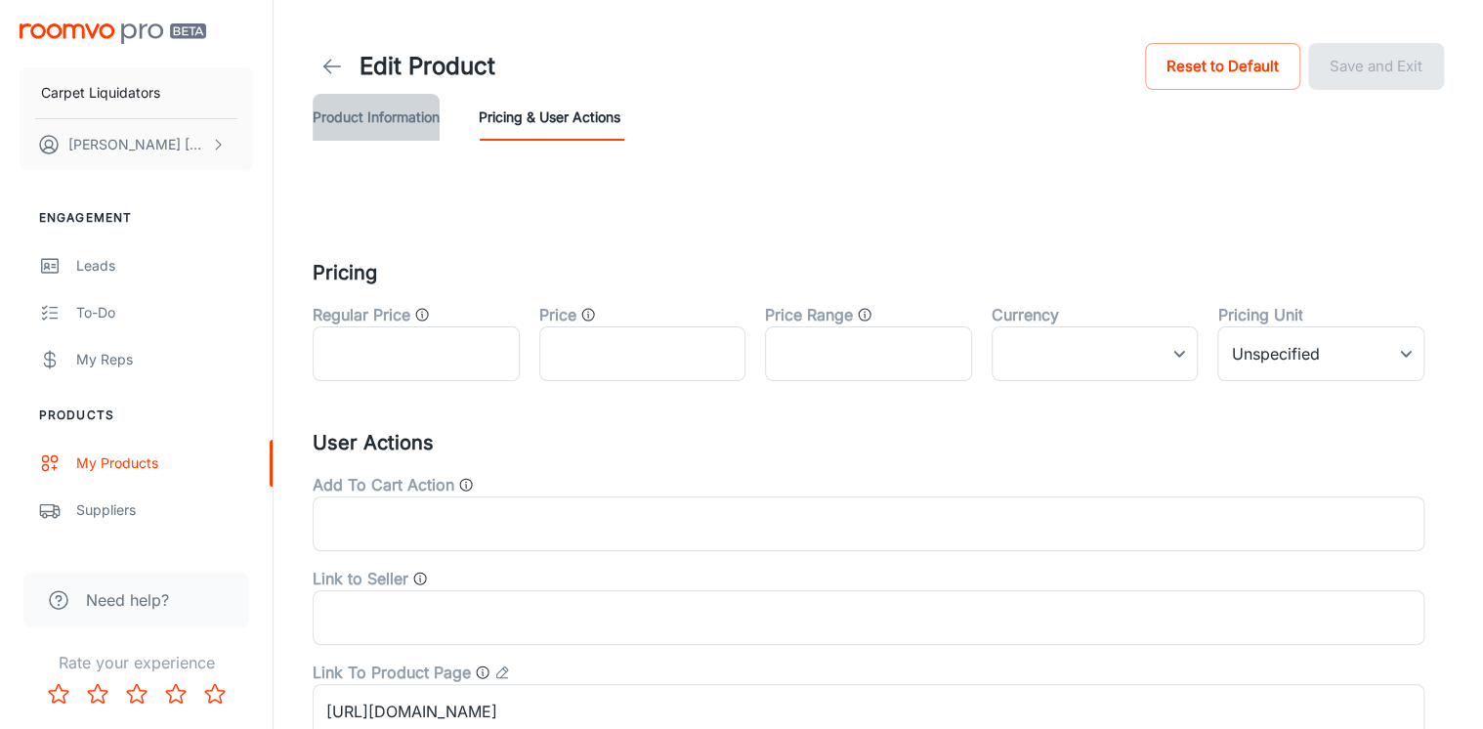
click at [390, 121] on button "Product Information" at bounding box center [376, 117] width 127 height 47
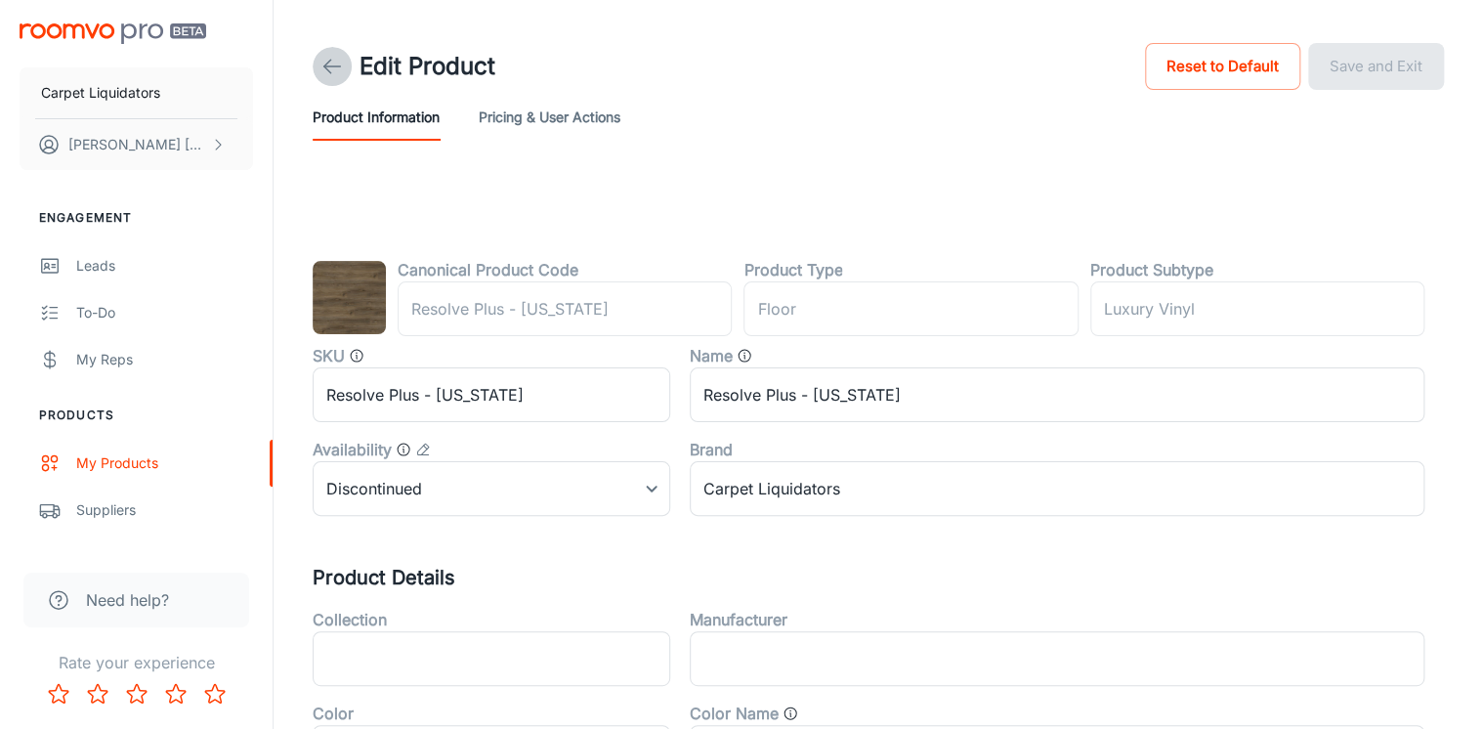
click at [326, 64] on polyline at bounding box center [327, 67] width 7 height 14
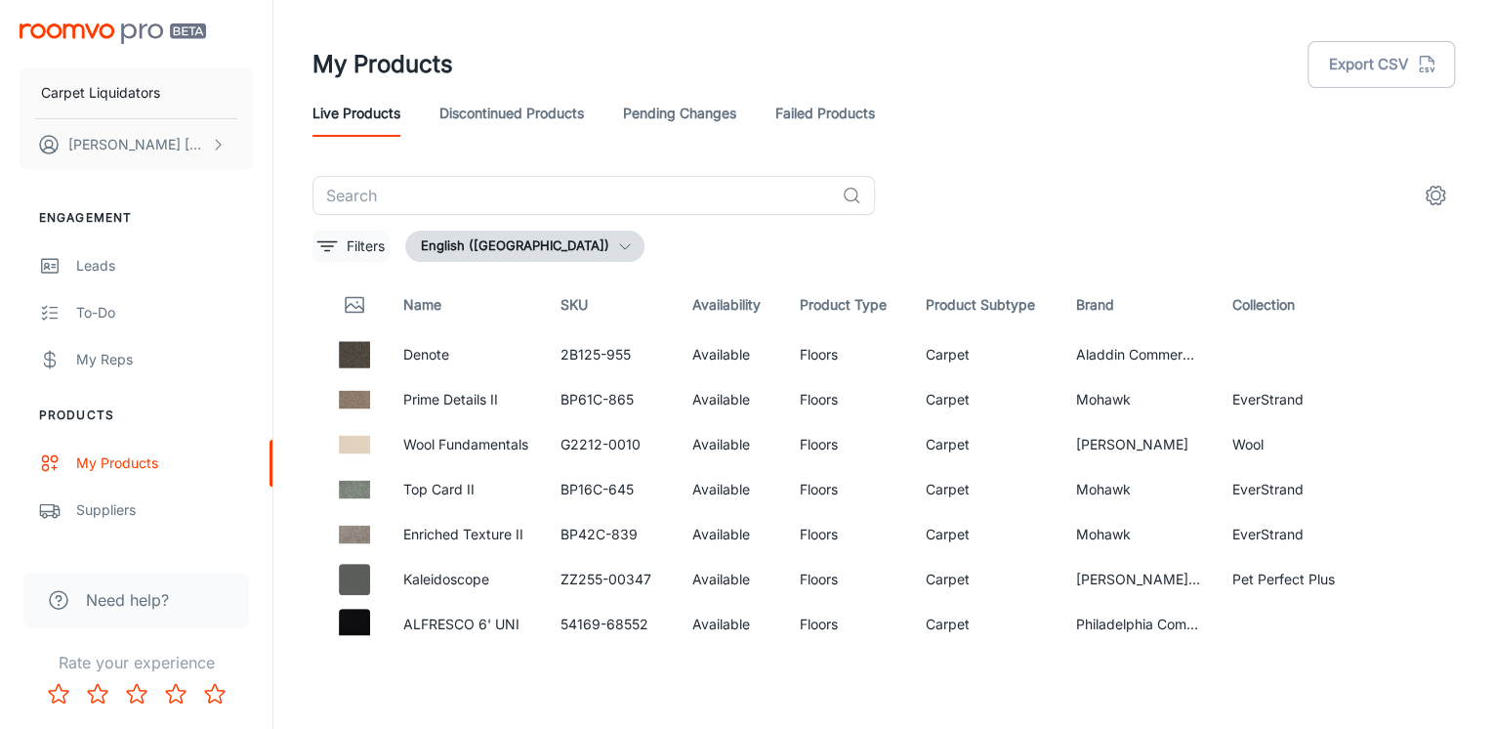
click at [336, 238] on icon "filter" at bounding box center [326, 245] width 23 height 23
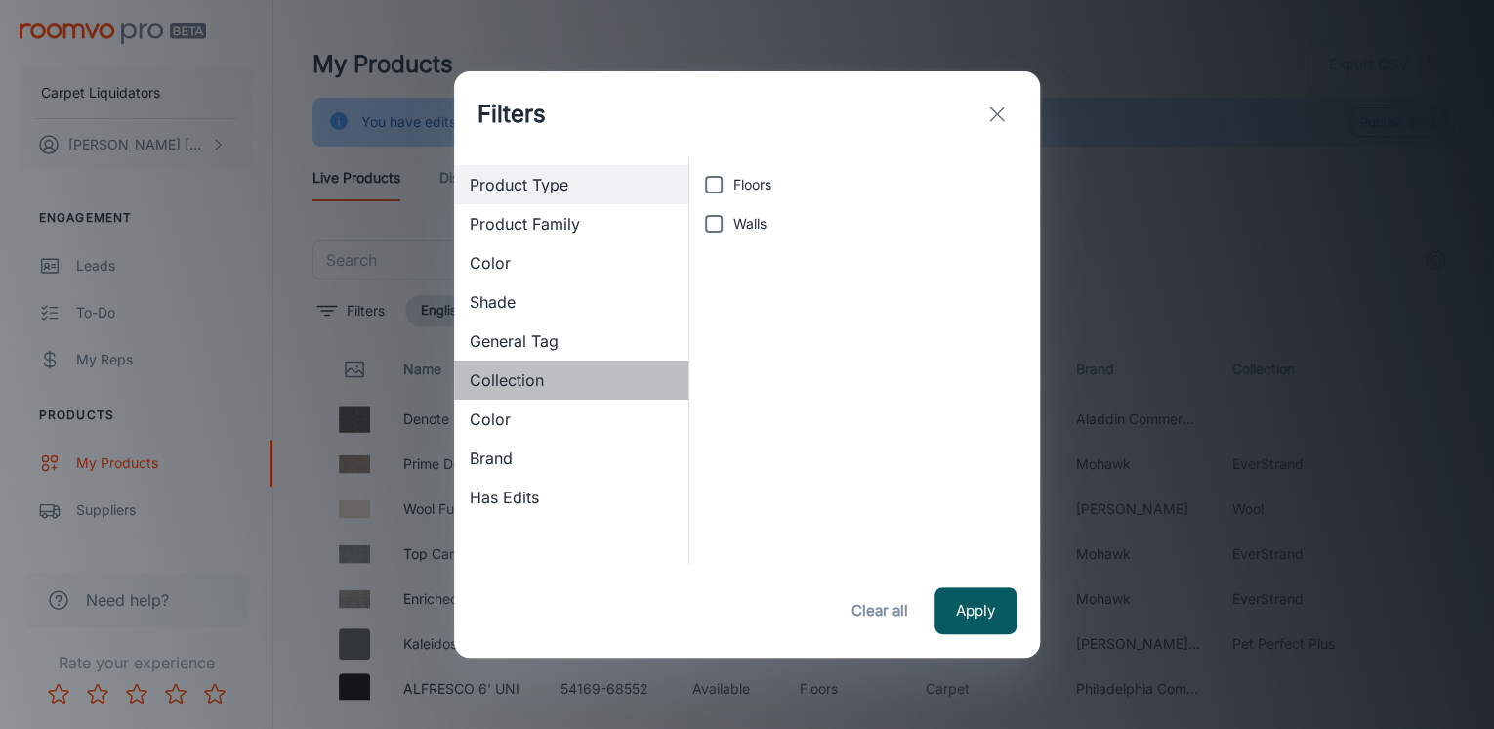
click at [504, 363] on div "Collection" at bounding box center [571, 379] width 234 height 39
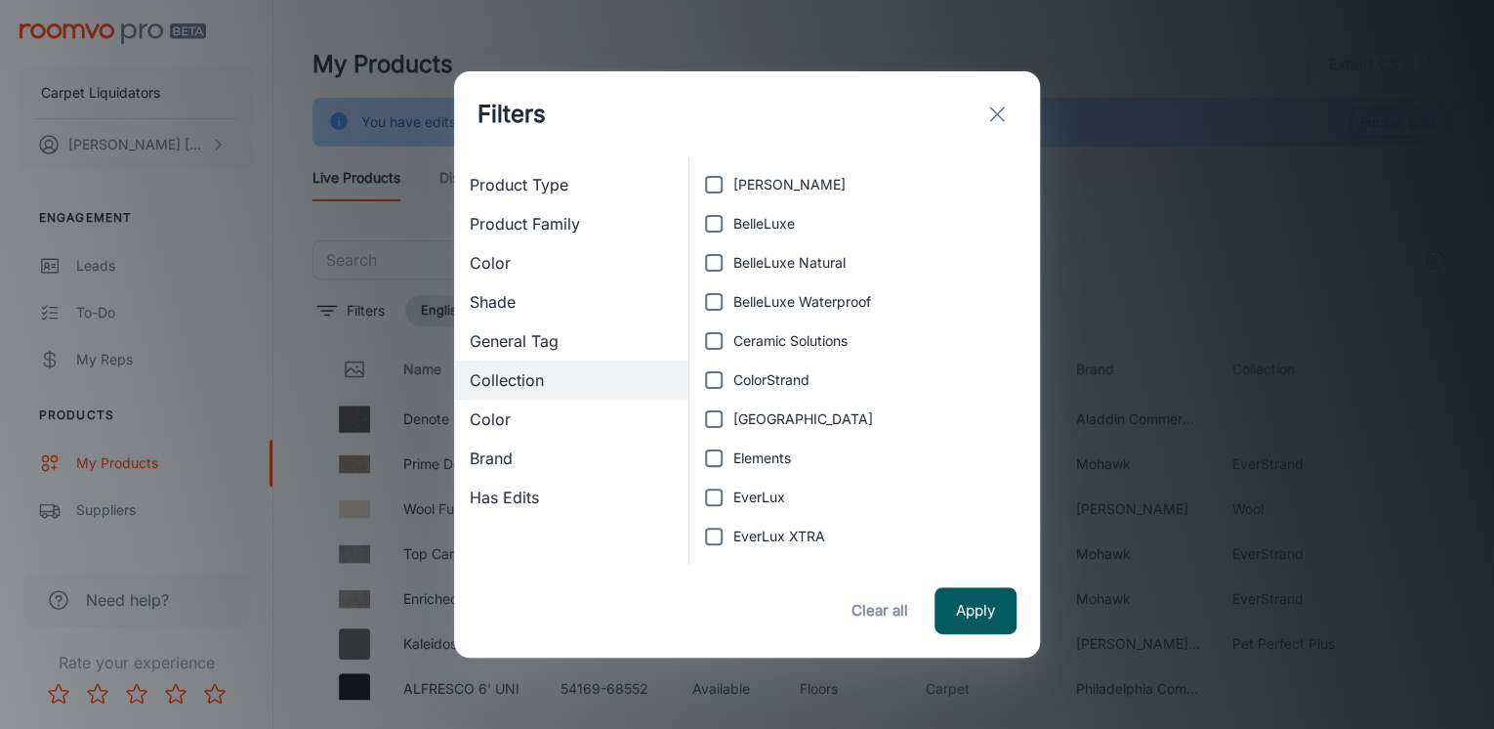
click at [522, 212] on span "Product Family" at bounding box center [571, 223] width 203 height 23
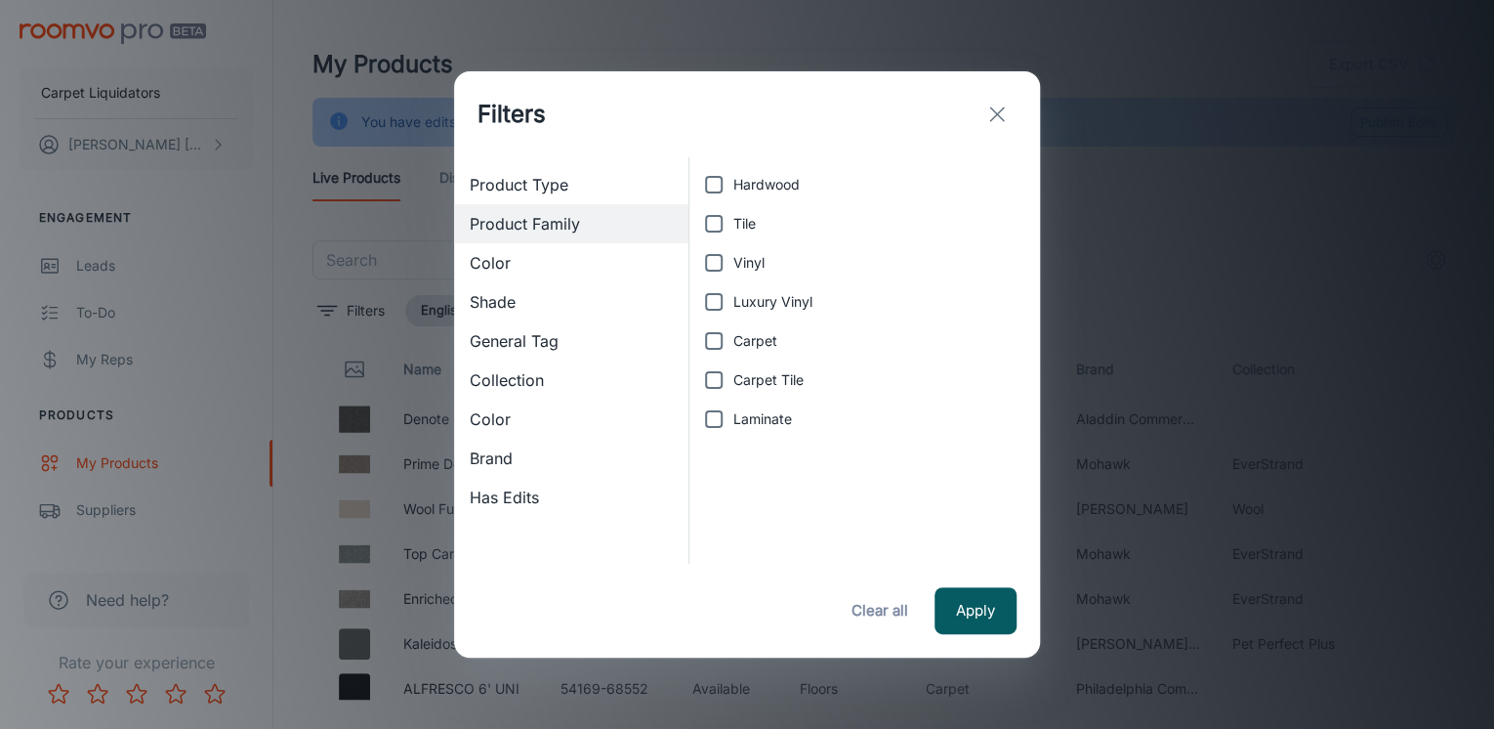
click at [766, 292] on span "Luxury Vinyl" at bounding box center [772, 301] width 79 height 21
click at [733, 292] on input "Luxury Vinyl" at bounding box center [713, 301] width 39 height 39
checkbox input "true"
click at [498, 414] on span "Color" at bounding box center [571, 418] width 203 height 23
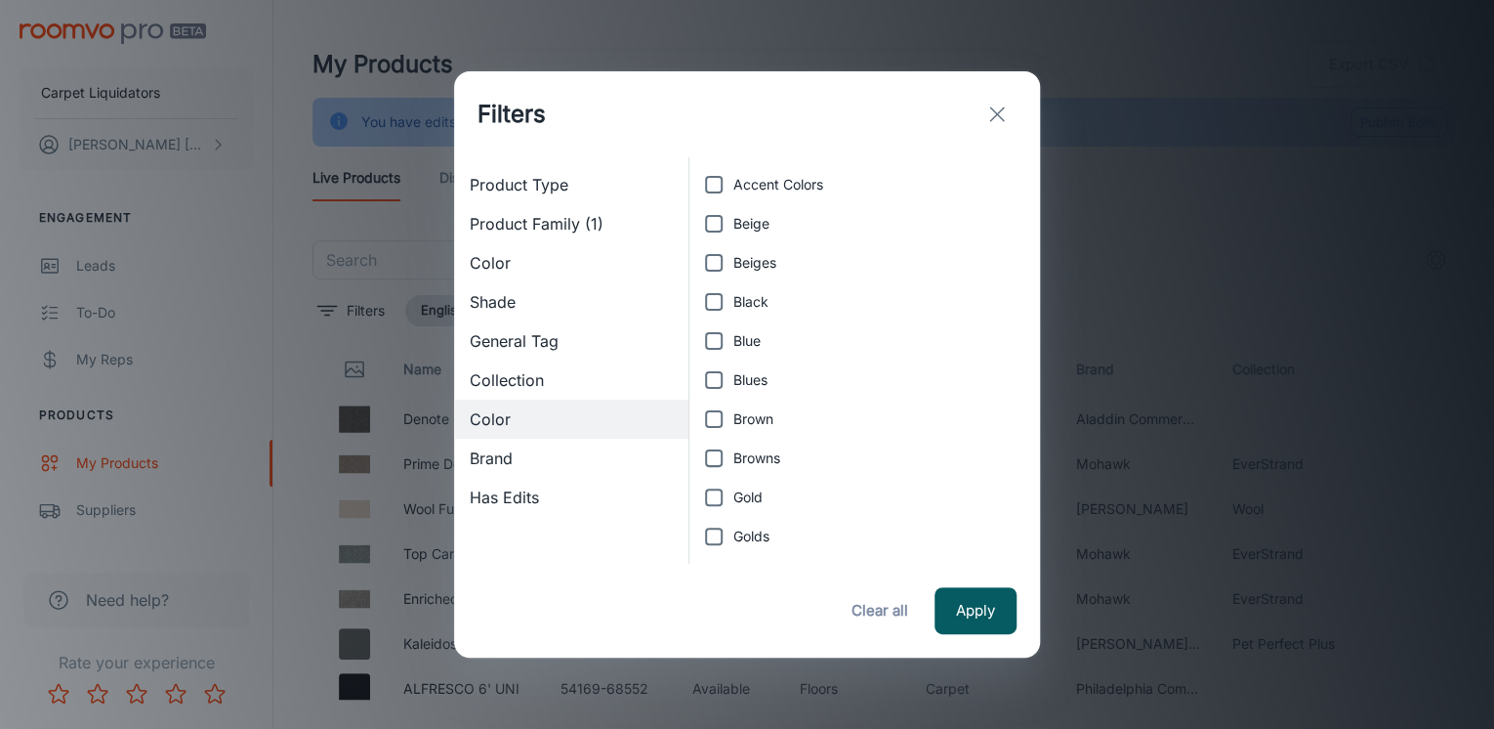
click at [494, 466] on span "Brand" at bounding box center [571, 457] width 203 height 23
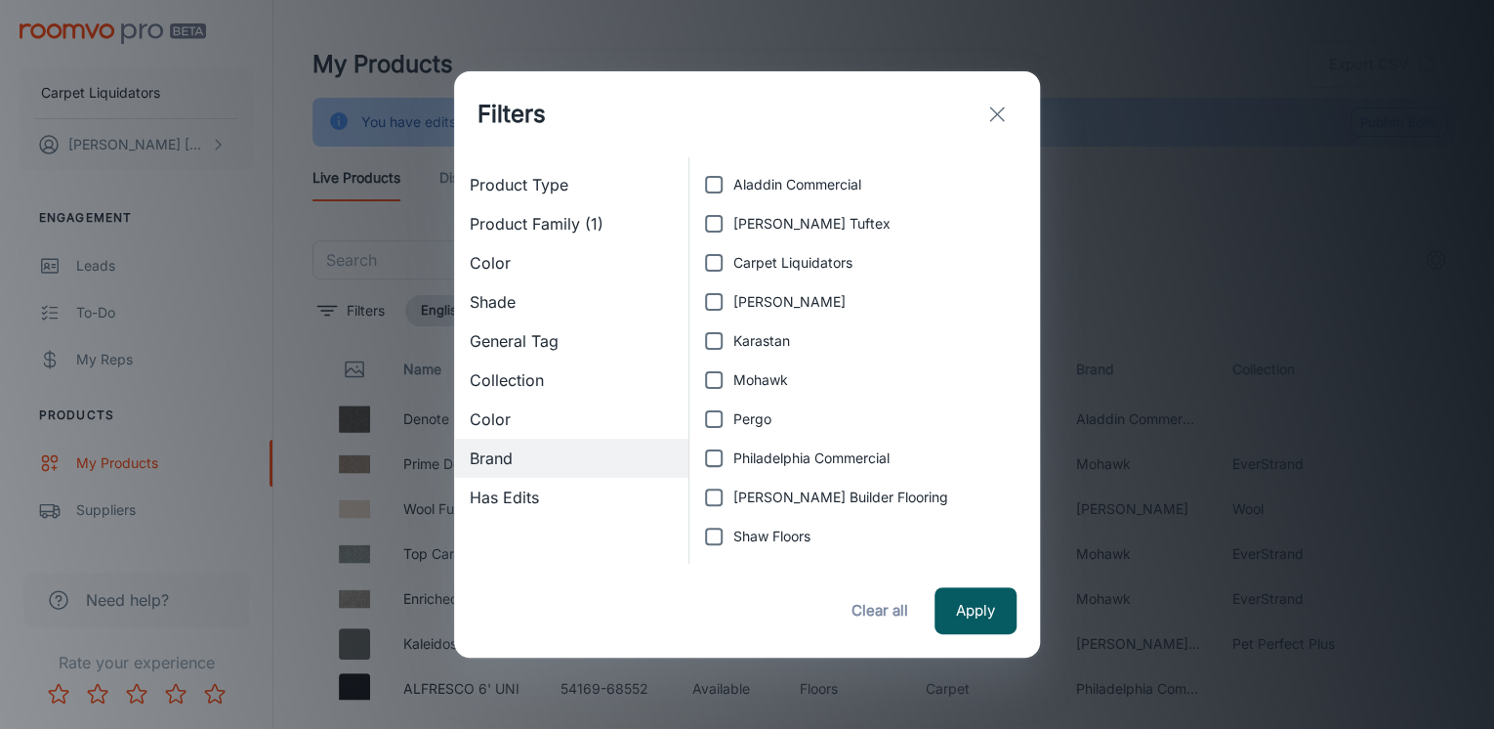
click at [780, 248] on label "Carpet Liquidators" at bounding box center [859, 262] width 330 height 39
click at [733, 248] on input "Carpet Liquidators" at bounding box center [713, 262] width 39 height 39
checkbox input "true"
click at [977, 614] on button "Apply" at bounding box center [976, 610] width 82 height 47
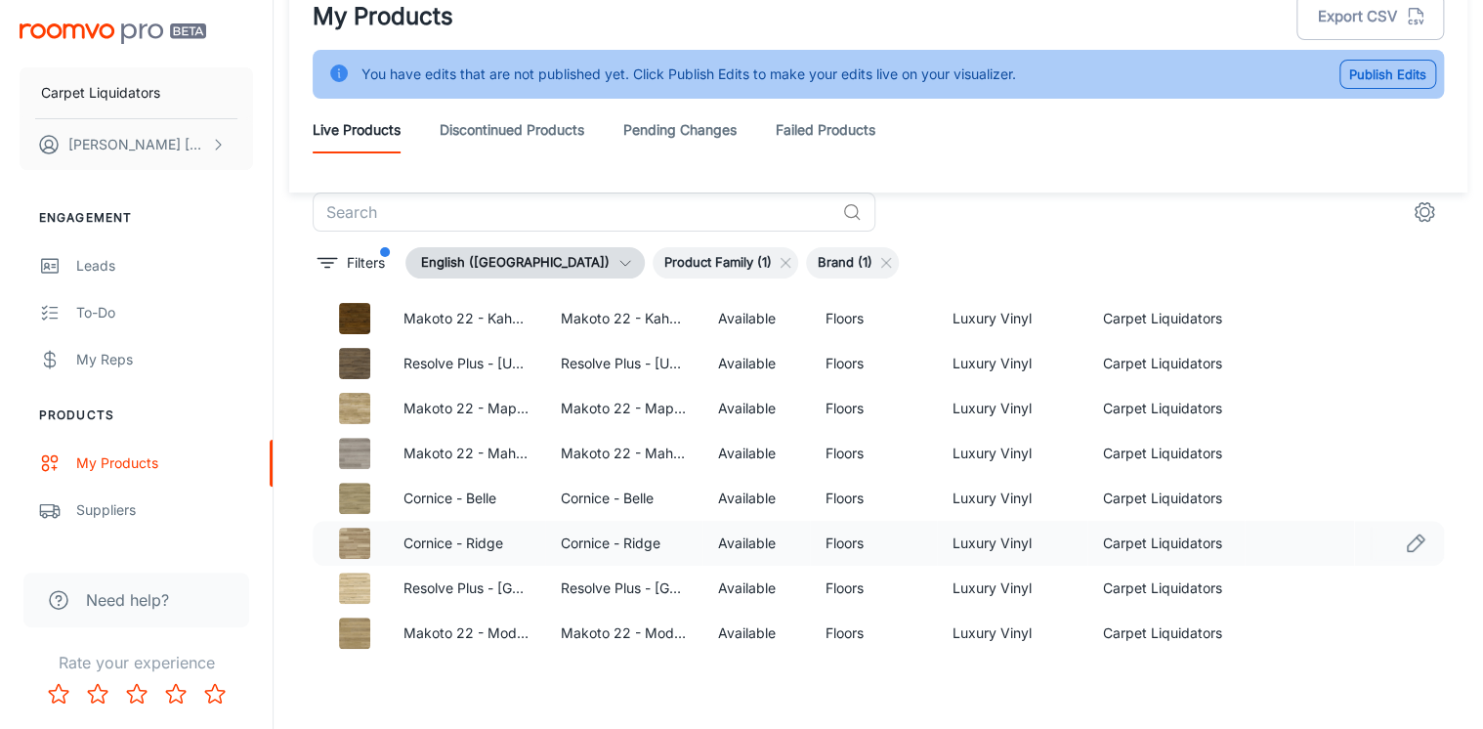
scroll to position [102, 0]
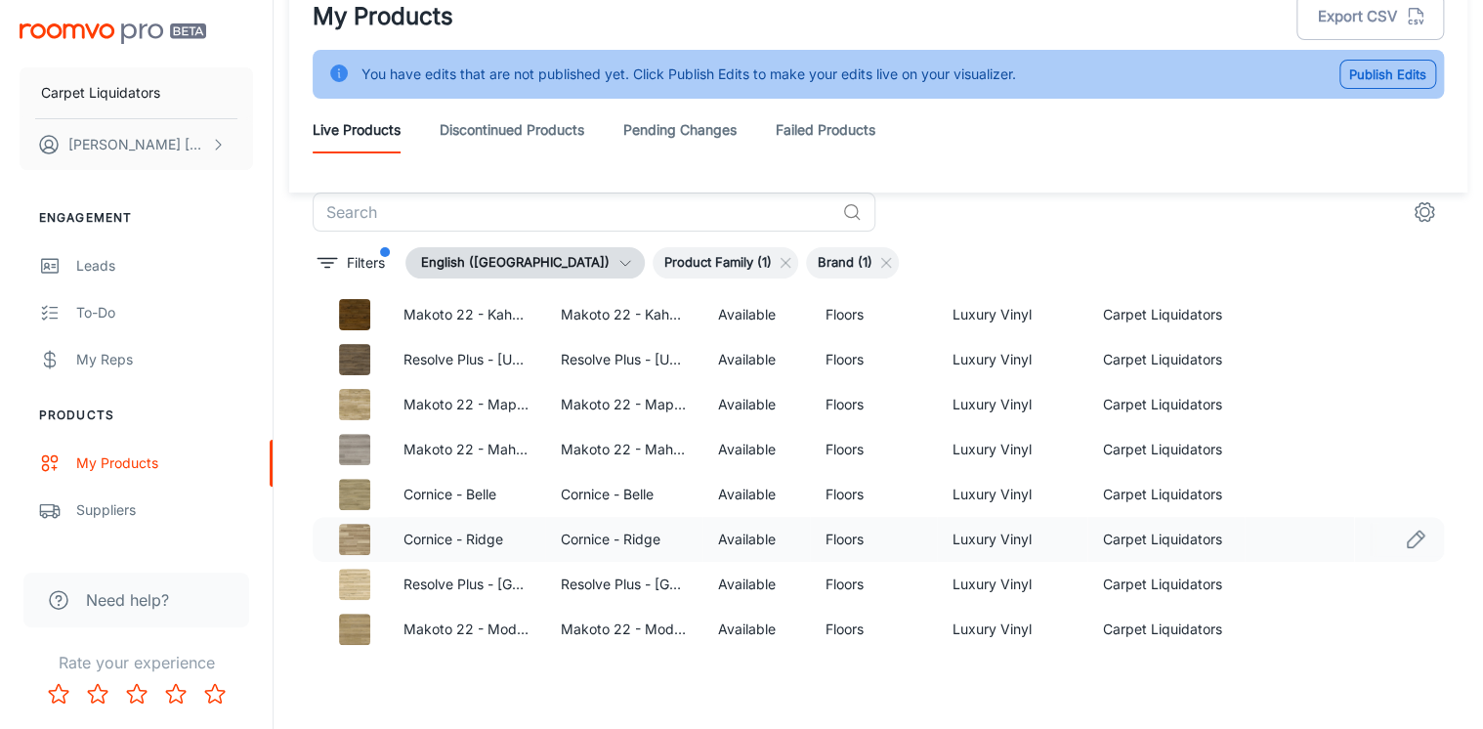
click at [1403, 531] on icon "Edit" at bounding box center [1414, 538] width 23 height 23
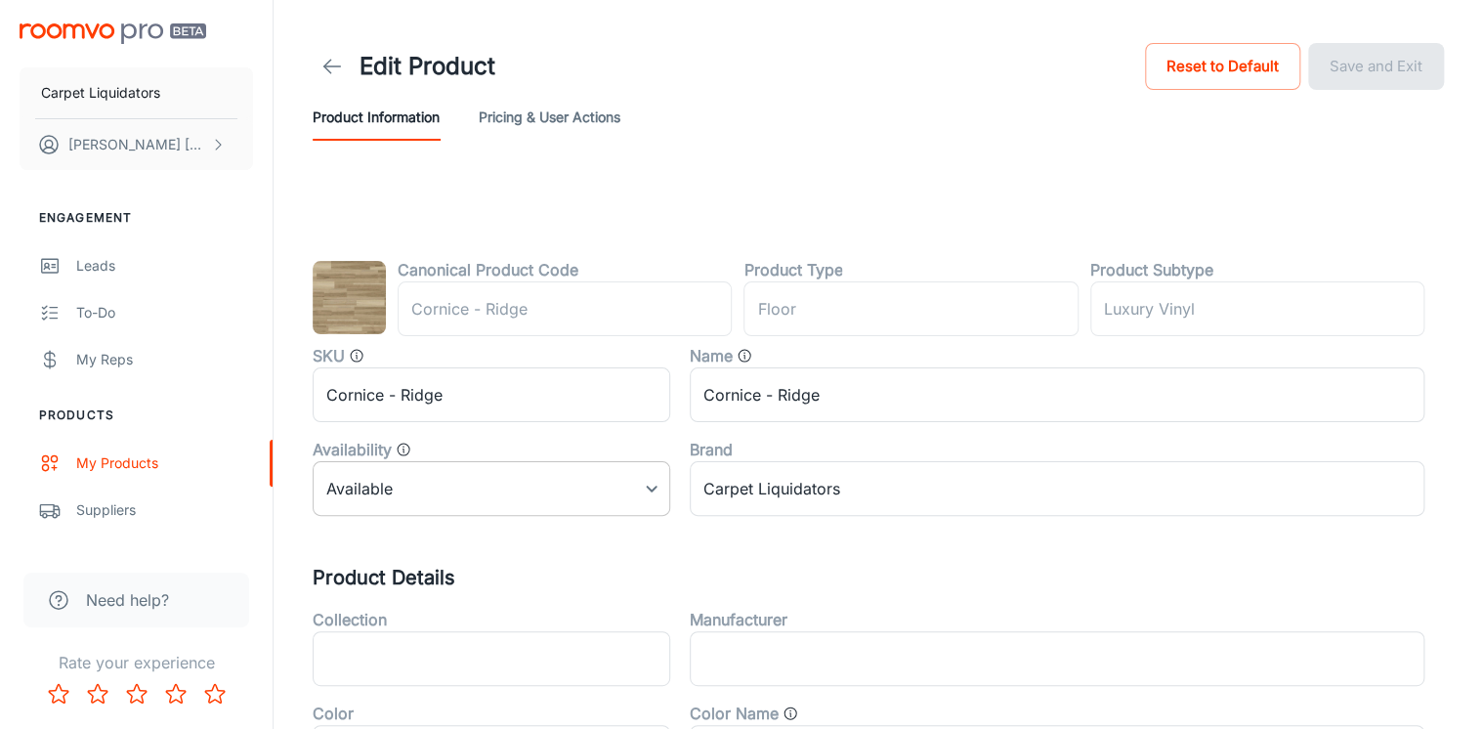
click at [444, 495] on body "Carpet Liquidators [PERSON_NAME] Engagement Leads To-do My Reps Products My Pro…" at bounding box center [741, 364] width 1483 height 729
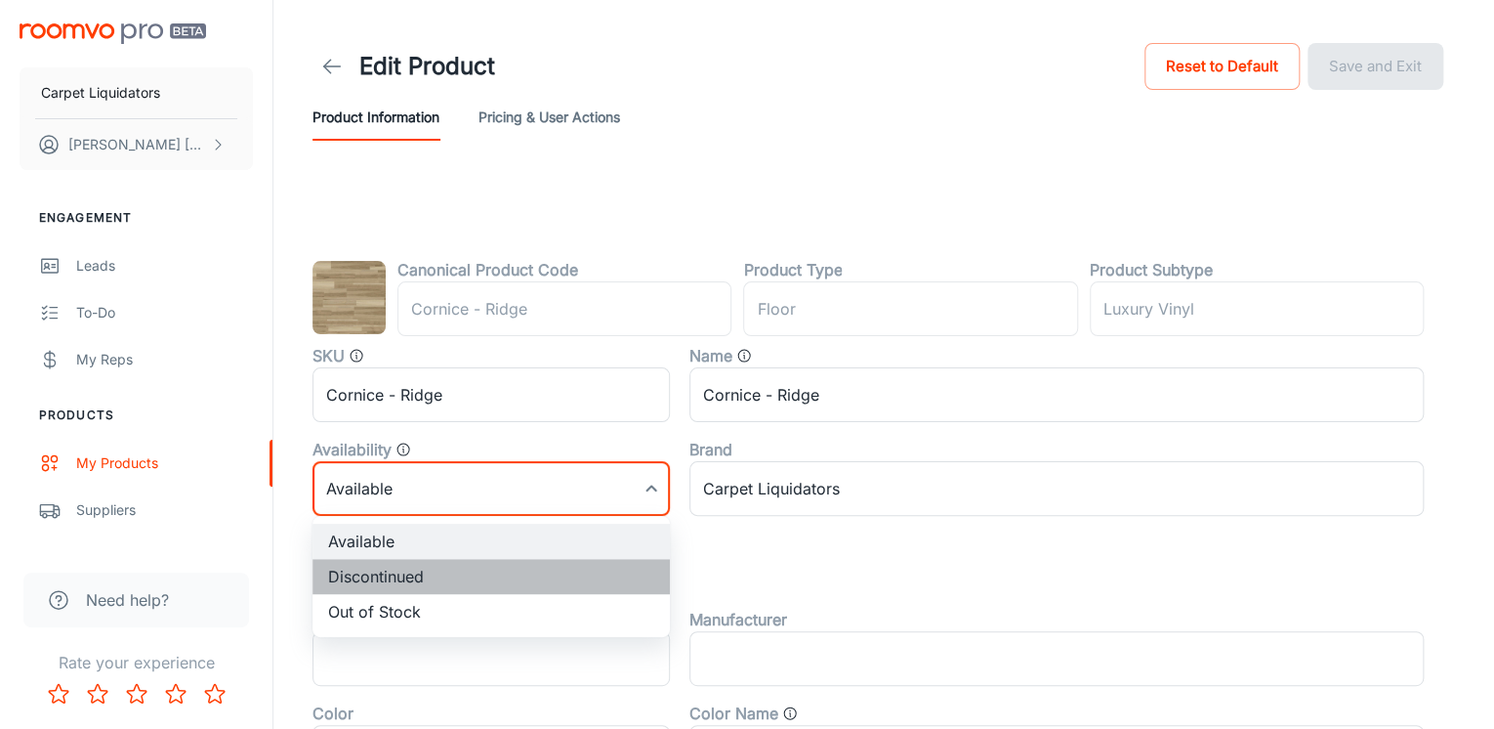
click at [363, 582] on li "Discontinued" at bounding box center [491, 576] width 357 height 35
type input "1"
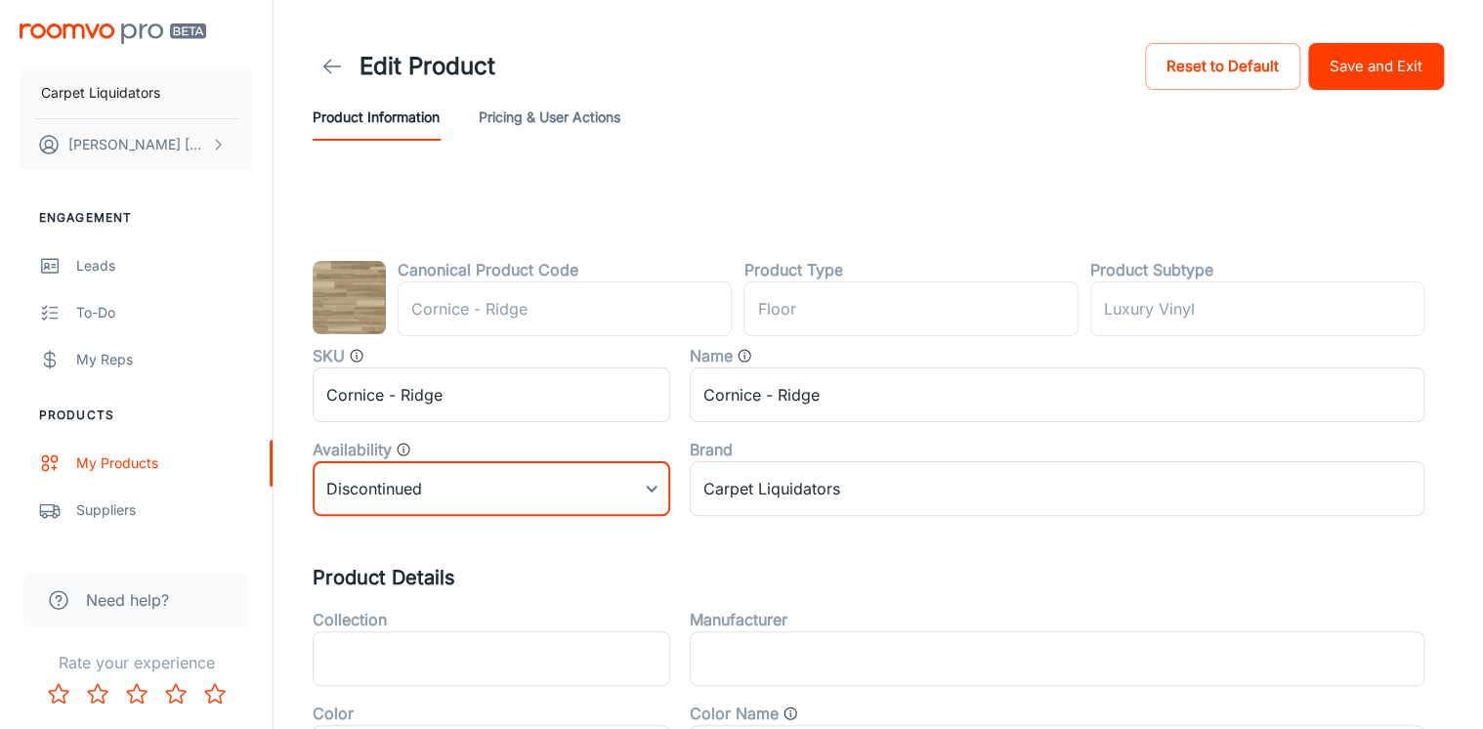
click at [1380, 63] on button "Save and Exit" at bounding box center [1376, 66] width 136 height 47
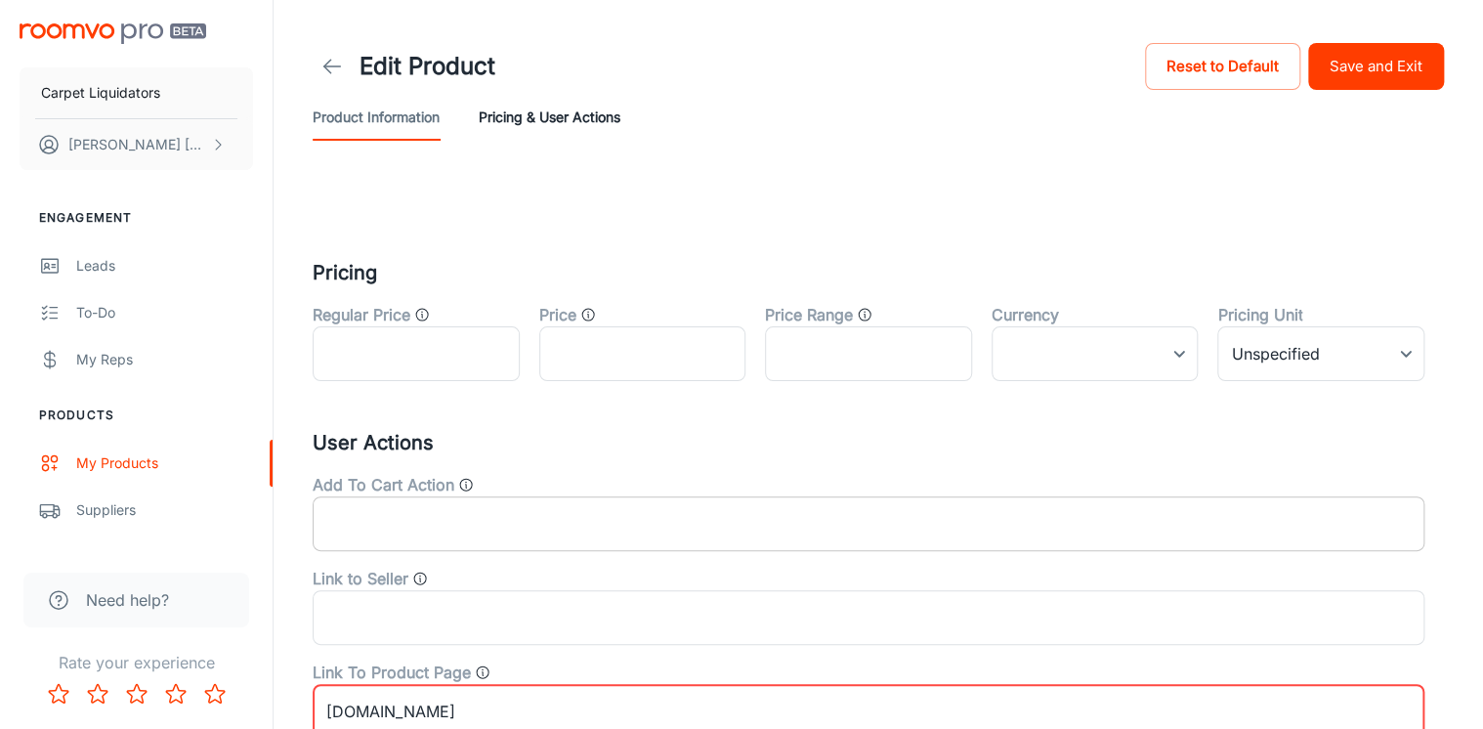
scroll to position [254, 0]
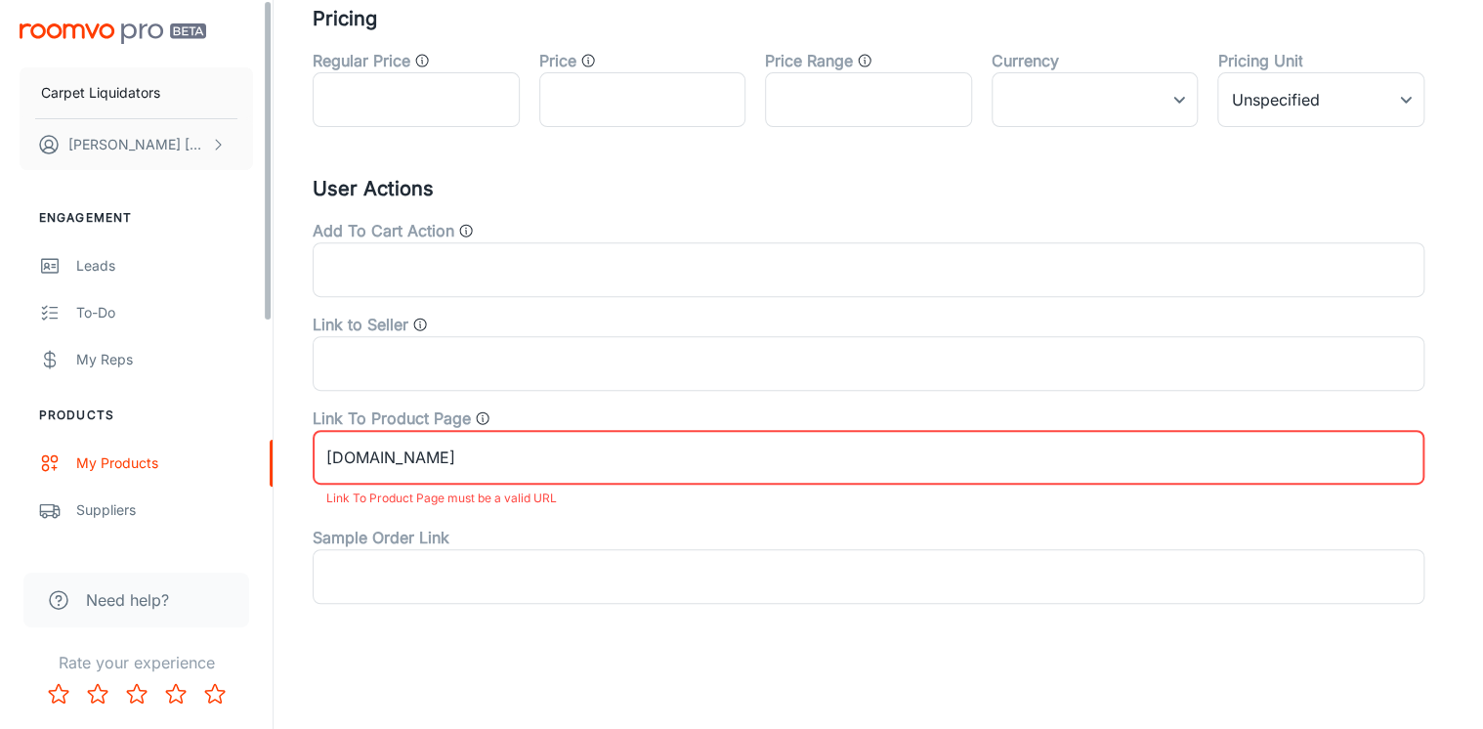
drag, startPoint x: 514, startPoint y: 446, endPoint x: 192, endPoint y: 438, distance: 321.4
click at [192, 438] on div "Carpet Liquidators [PERSON_NAME] Engagement Leads To-do My Reps Products My Pro…" at bounding box center [741, 237] width 1483 height 983
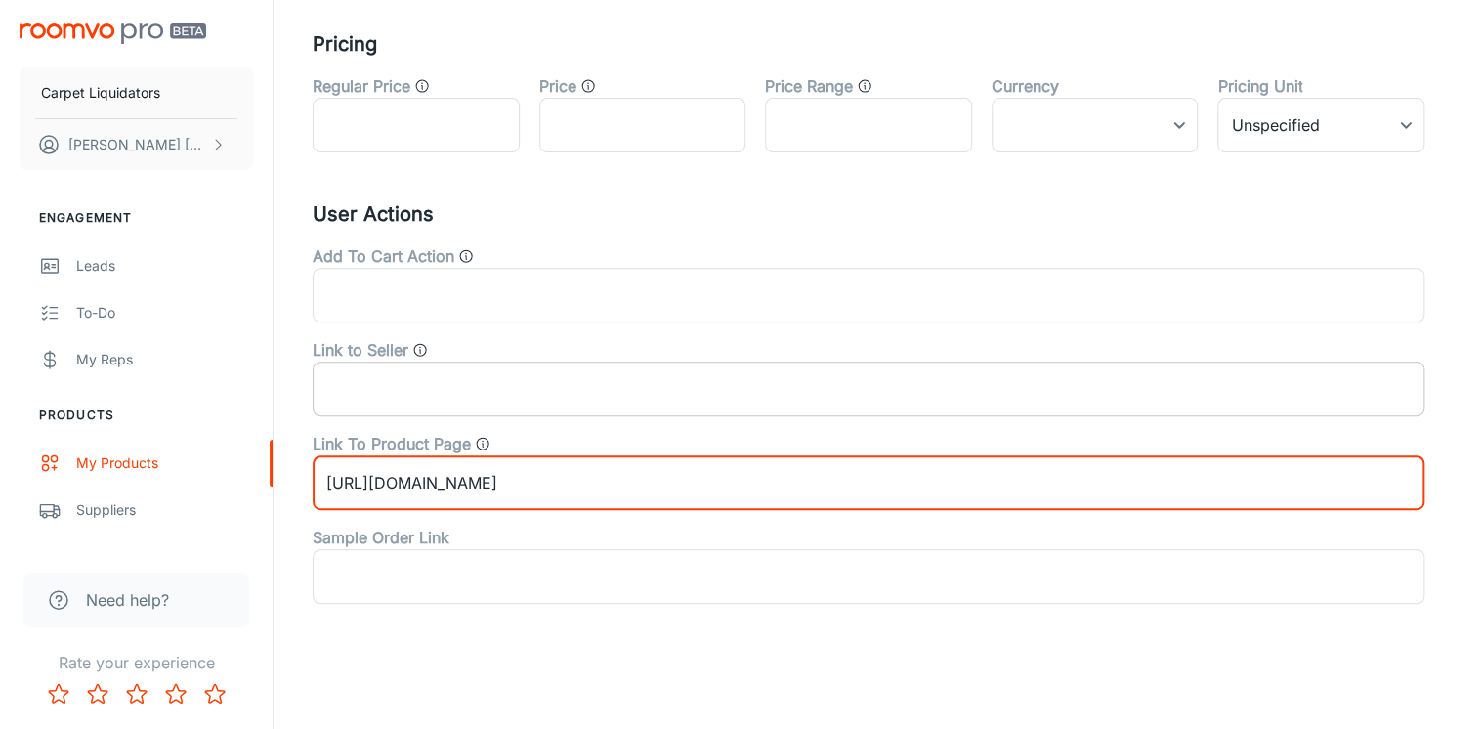
scroll to position [0, 0]
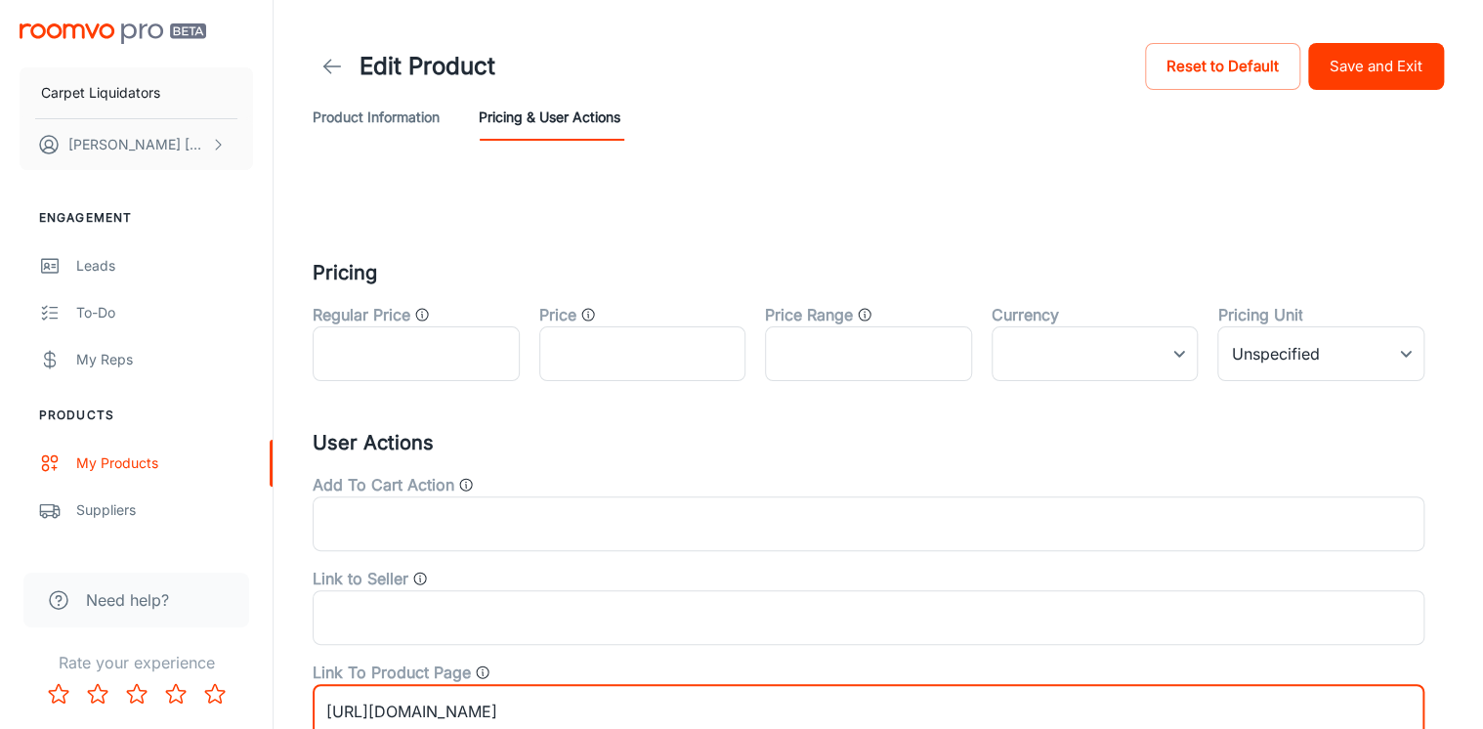
type input "[URL][DOMAIN_NAME]"
click at [1336, 52] on button "Save and Exit" at bounding box center [1376, 66] width 136 height 47
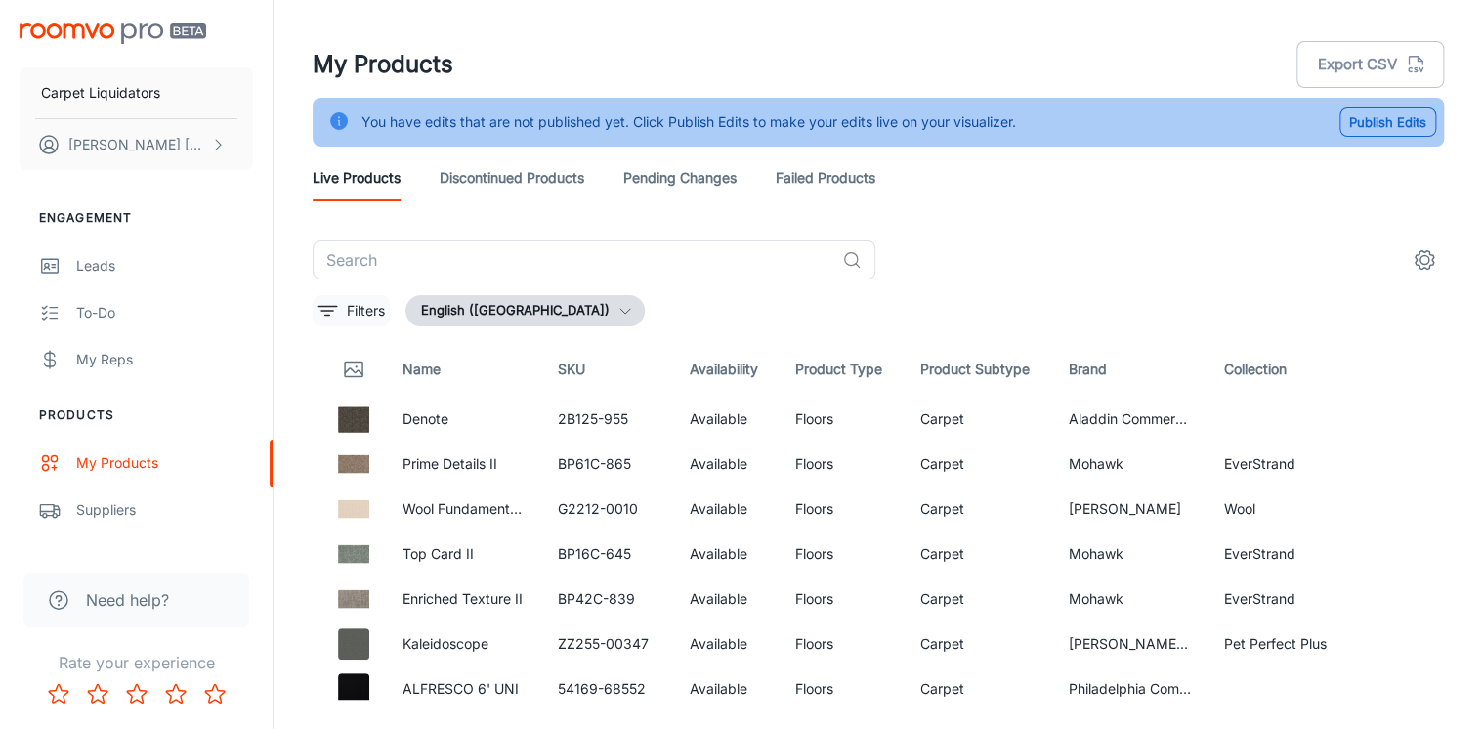
click at [340, 313] on button "Filters" at bounding box center [351, 310] width 77 height 31
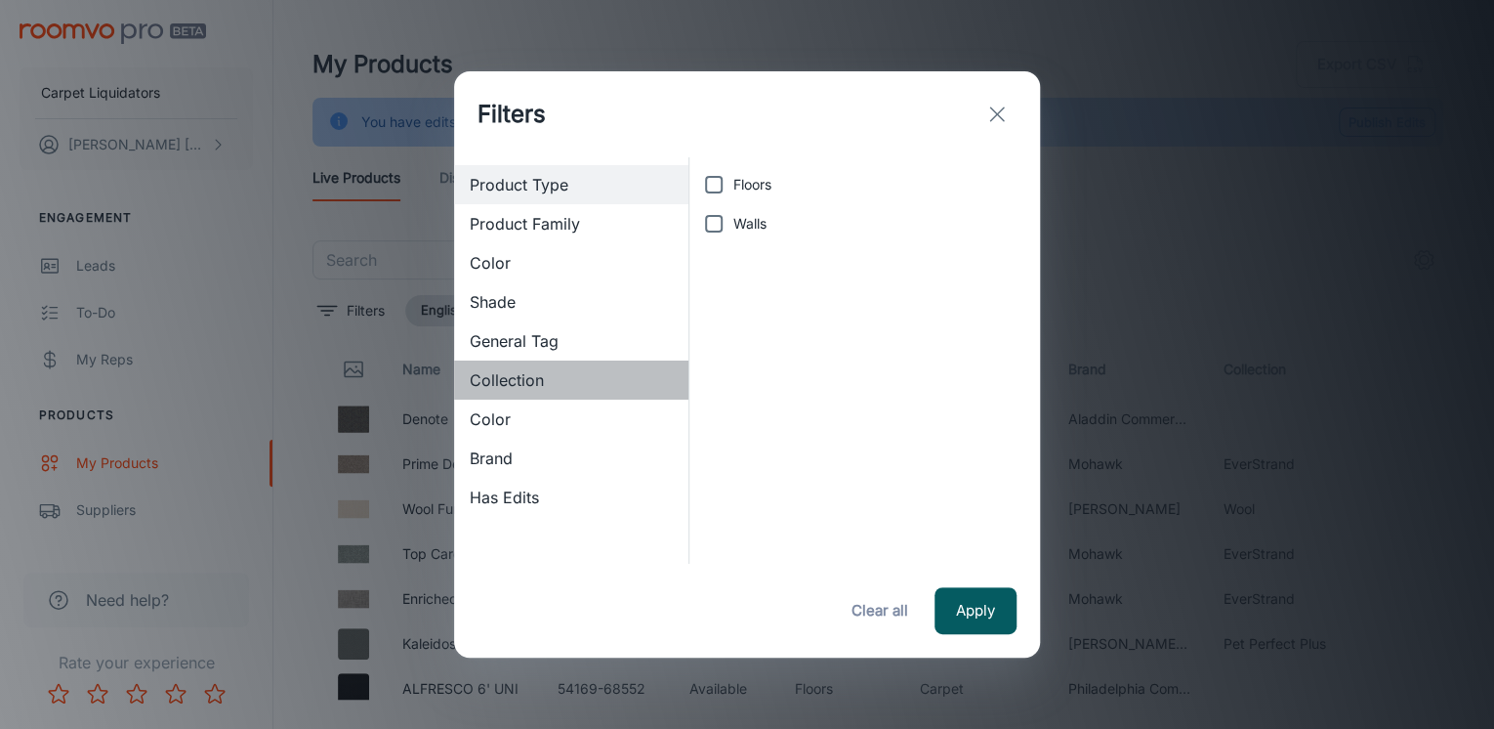
click at [519, 365] on div "Collection" at bounding box center [571, 379] width 234 height 39
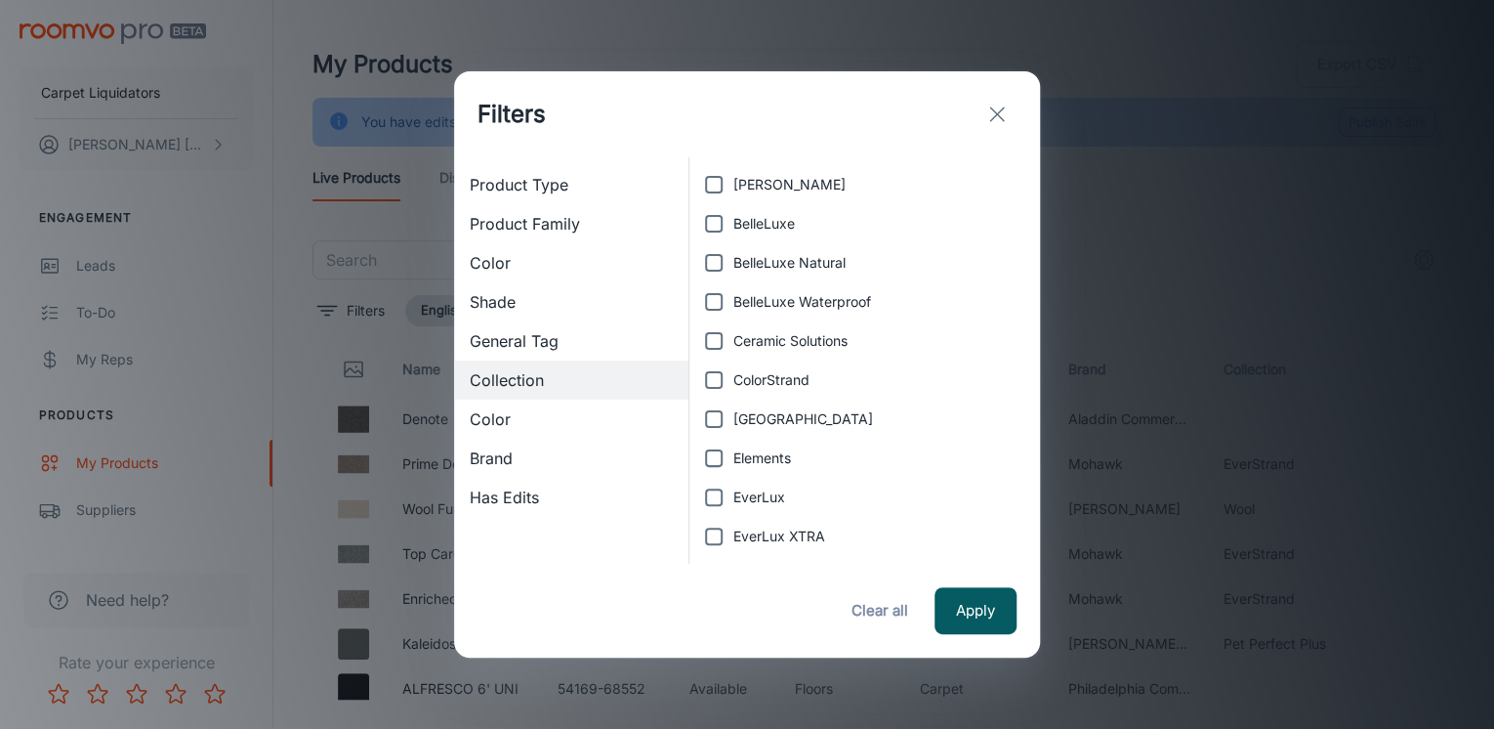
click at [885, 613] on button "Clear all" at bounding box center [880, 610] width 78 height 47
click at [997, 105] on icon "exit" at bounding box center [996, 114] width 23 height 23
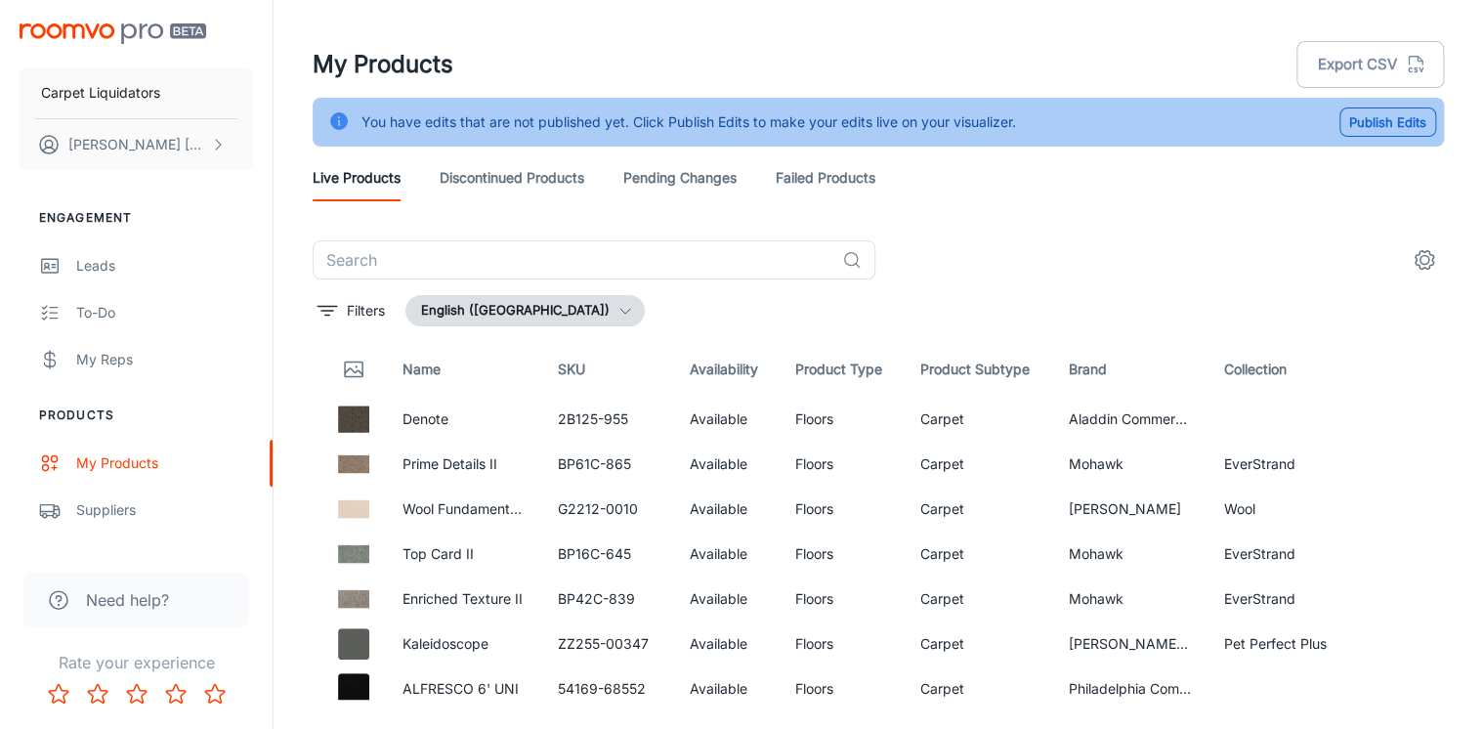
click at [1359, 124] on button "Publish Edits" at bounding box center [1387, 121] width 97 height 29
